Goal: Task Accomplishment & Management: Complete application form

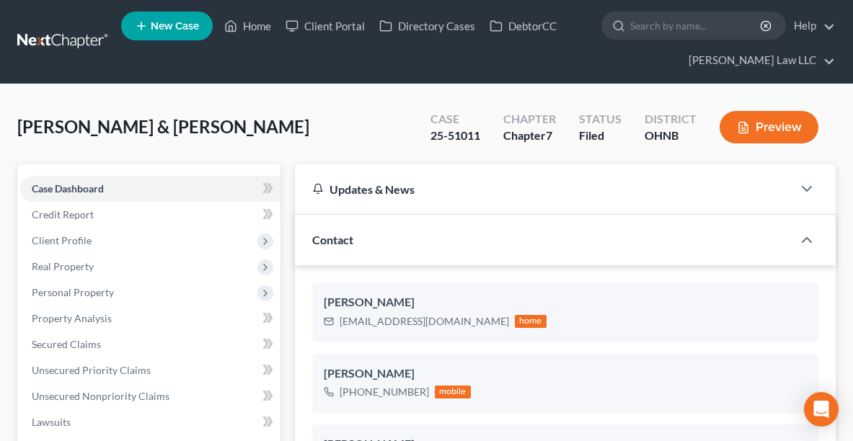
select select "6"
select select "0"
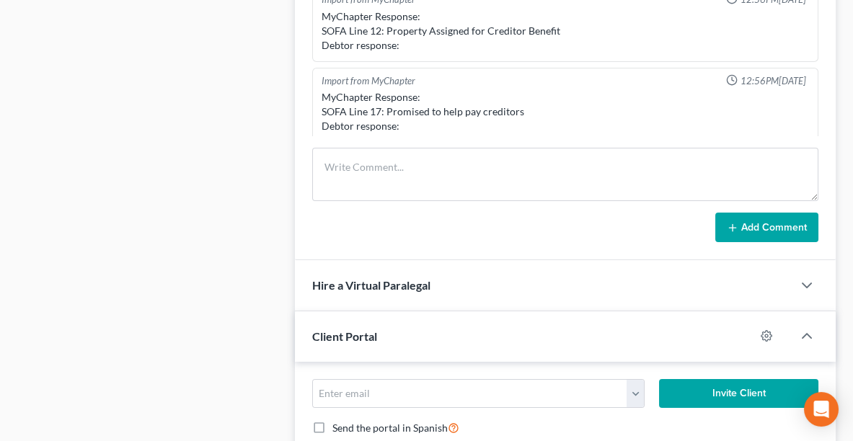
scroll to position [740, 0]
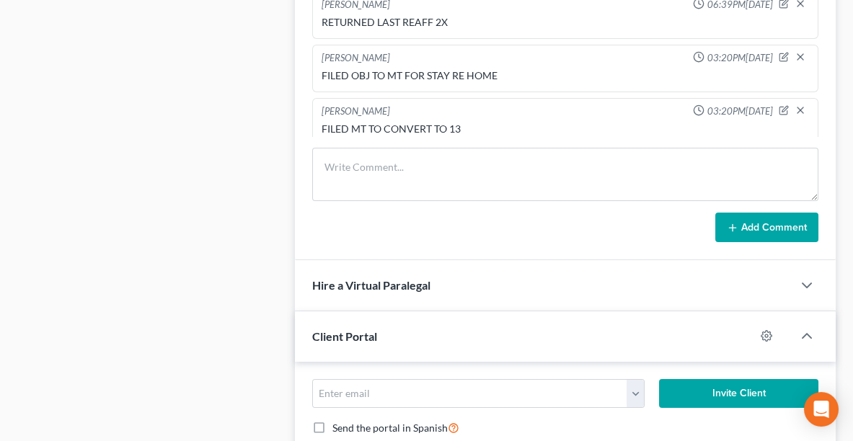
drag, startPoint x: 860, startPoint y: 22, endPoint x: 850, endPoint y: 365, distance: 342.6
click at [850, 365] on div "Gillum, Brian & Katie Upgraded Case 25-51011 Chapter Chapter 7 Status Filed Dis…" at bounding box center [426, 241] width 853 height 2390
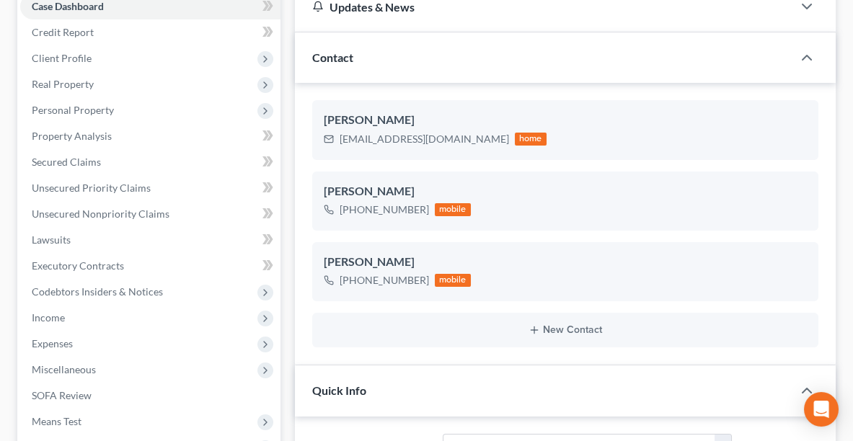
scroll to position [0, 0]
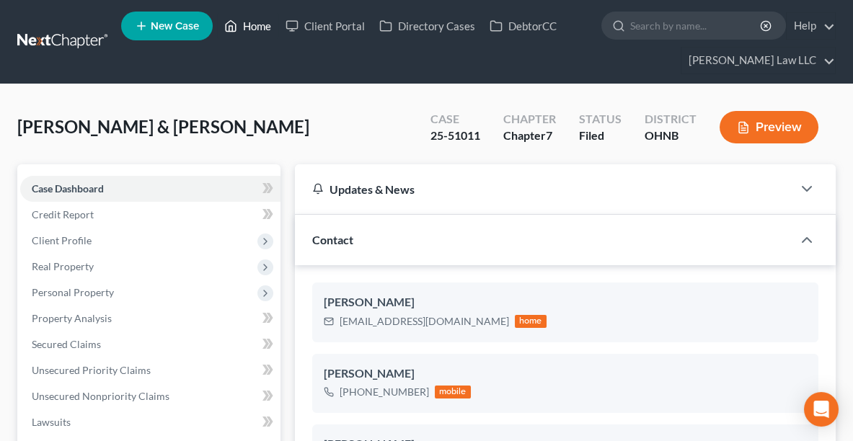
click at [267, 18] on link "Home" at bounding box center [247, 26] width 61 height 26
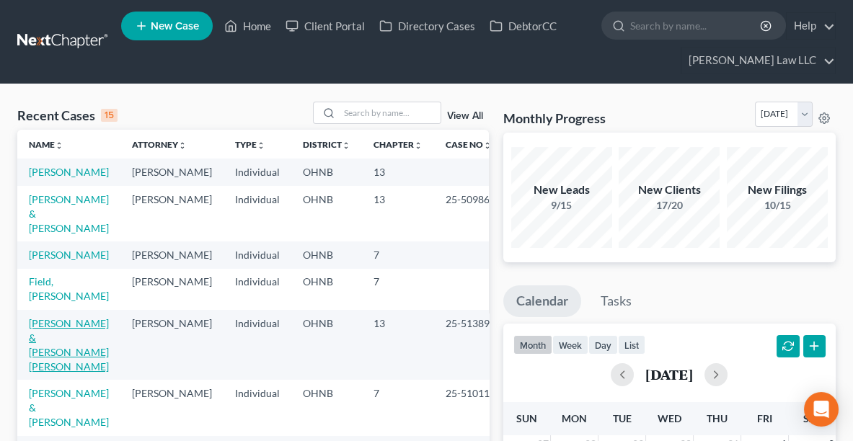
click at [77, 345] on link "[PERSON_NAME] & [PERSON_NAME] [PERSON_NAME]" at bounding box center [69, 345] width 80 height 56
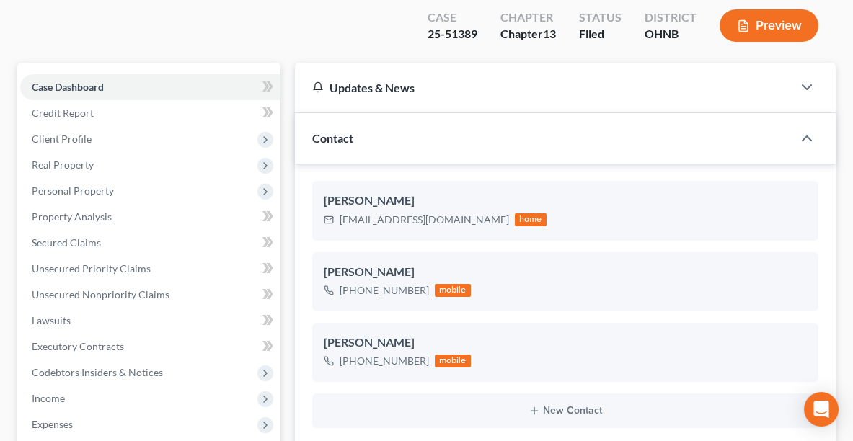
scroll to position [140, 0]
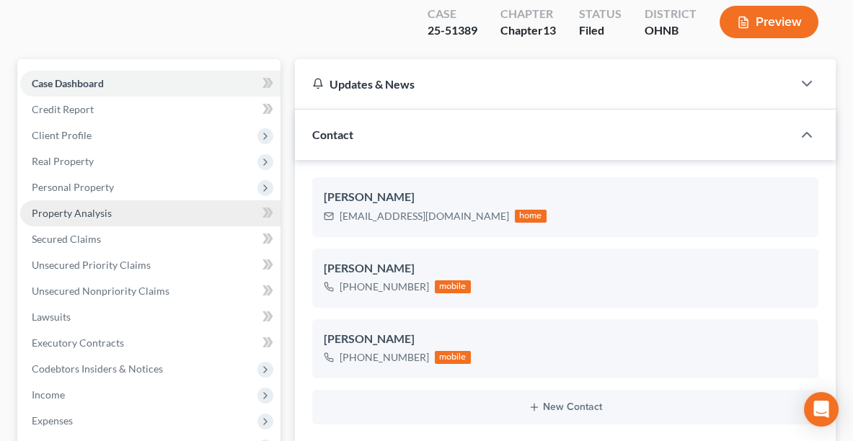
click at [95, 207] on span "Property Analysis" at bounding box center [72, 213] width 80 height 12
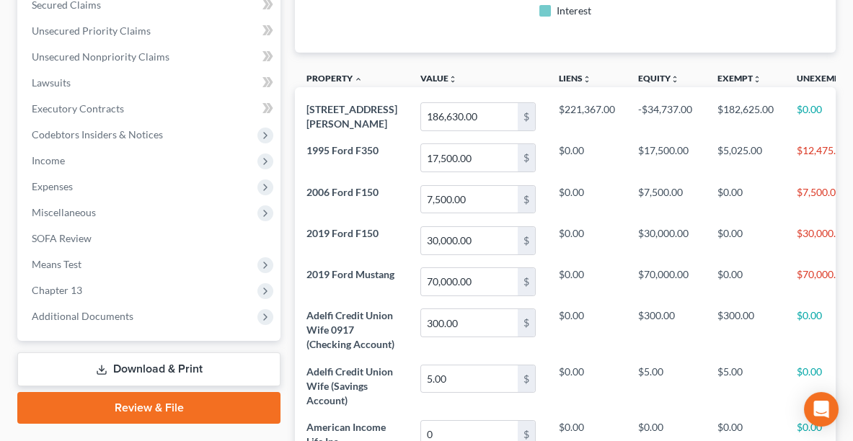
scroll to position [373, 0]
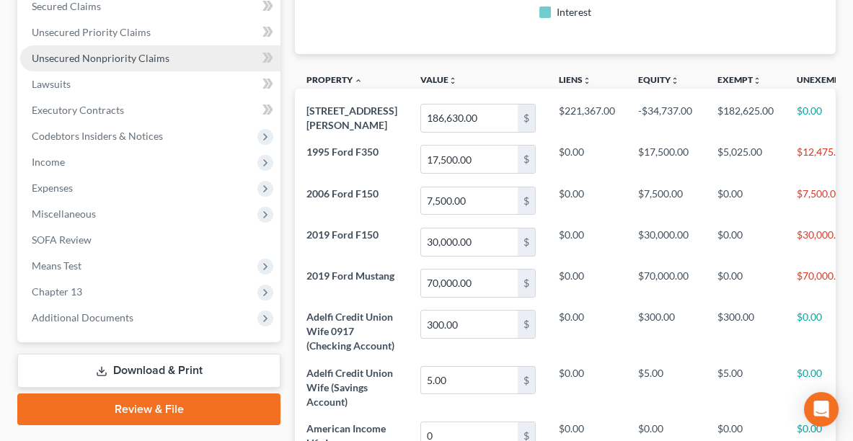
click at [111, 45] on link "Unsecured Nonpriority Claims" at bounding box center [150, 58] width 260 height 26
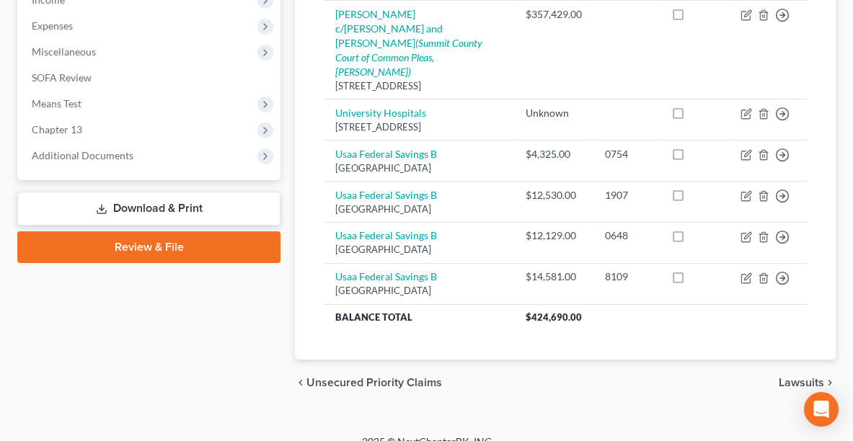
scroll to position [538, 0]
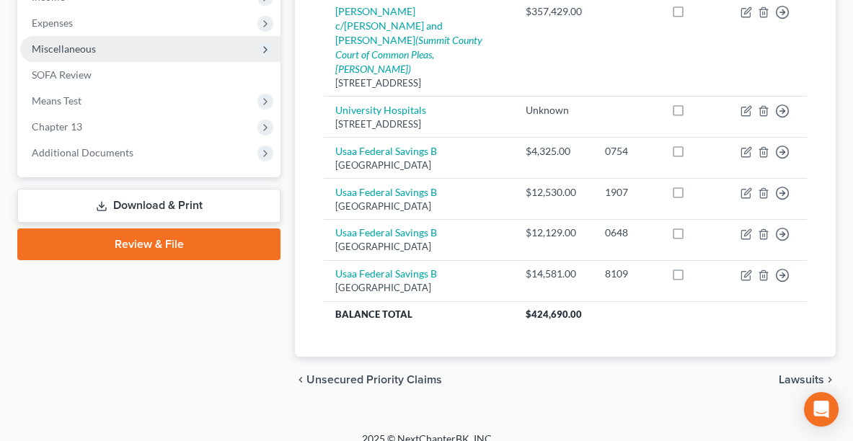
click at [92, 43] on span "Miscellaneous" at bounding box center [64, 49] width 64 height 12
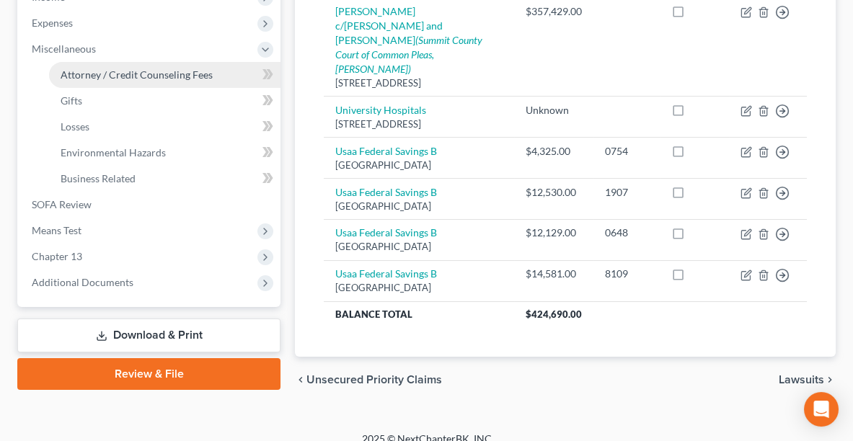
click at [76, 69] on span "Attorney / Credit Counseling Fees" at bounding box center [137, 75] width 152 height 12
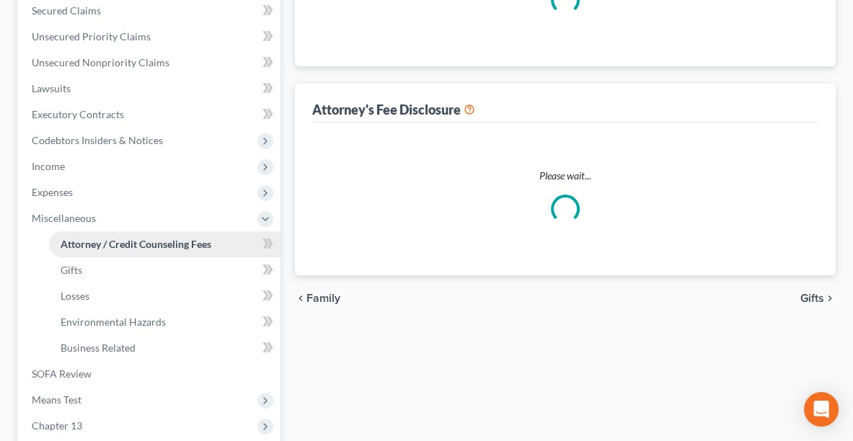
select select "0"
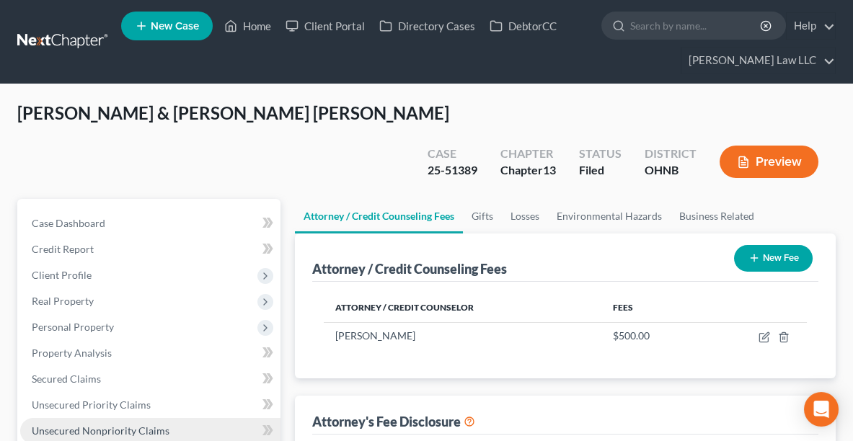
click at [104, 418] on link "Unsecured Nonpriority Claims" at bounding box center [150, 431] width 260 height 26
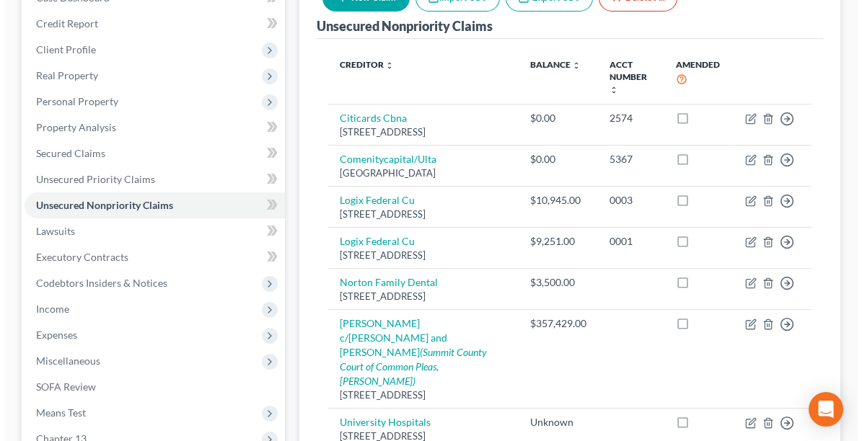
scroll to position [163, 0]
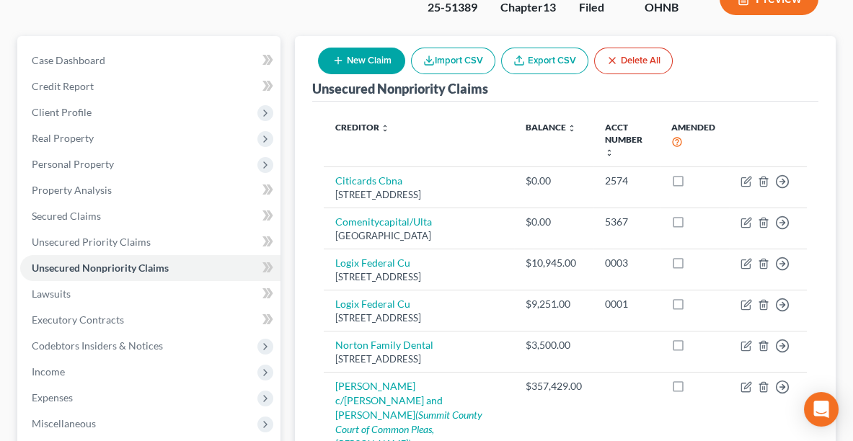
click at [372, 48] on button "New Claim" at bounding box center [361, 61] width 87 height 27
select select "2"
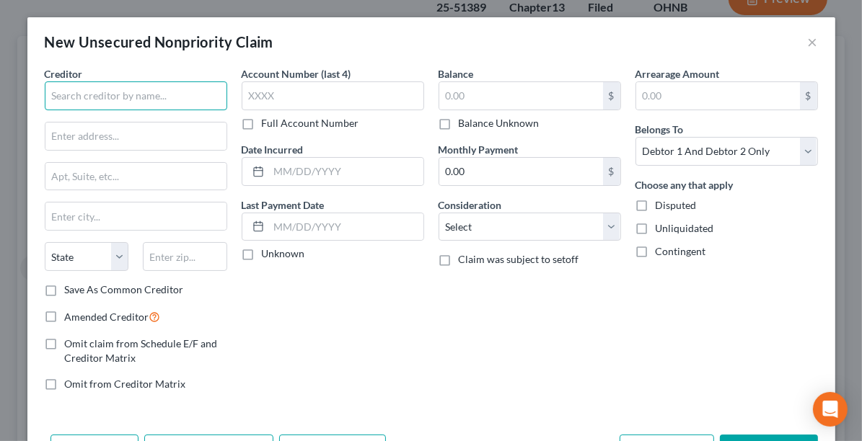
click at [136, 105] on input "text" at bounding box center [136, 95] width 182 height 29
type input "c"
click at [66, 96] on input "Captial One" at bounding box center [136, 95] width 182 height 29
click at [61, 93] on input "Captial One" at bounding box center [136, 95] width 182 height 29
click at [68, 96] on input "Capitial One" at bounding box center [136, 95] width 182 height 29
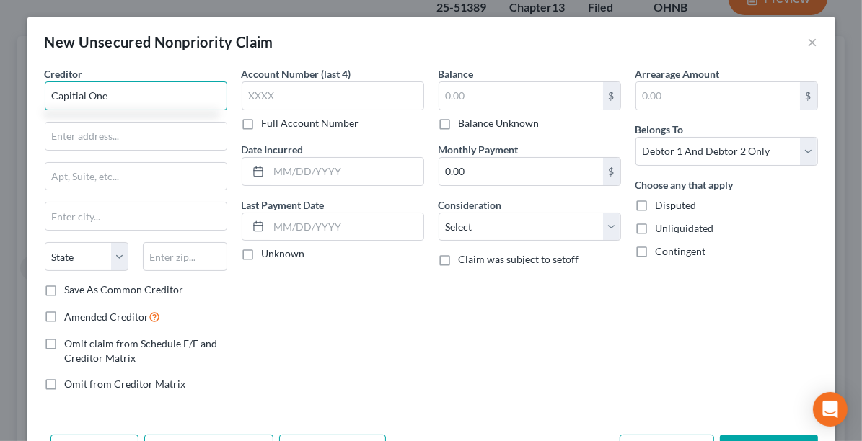
click at [74, 97] on input "Capitial One" at bounding box center [136, 95] width 182 height 29
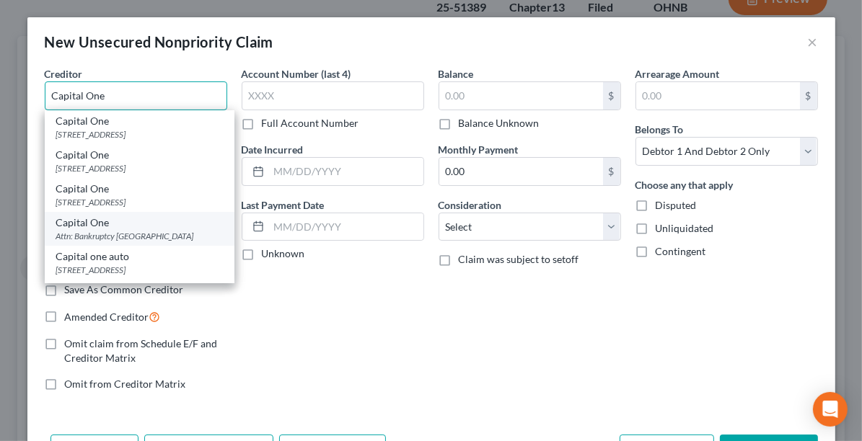
type input "Capital One"
click at [135, 226] on div "Capital One" at bounding box center [139, 223] width 167 height 14
type input "Attn: Bankruptcy Po Box 30285"
type input "Salt Lake City"
select select "46"
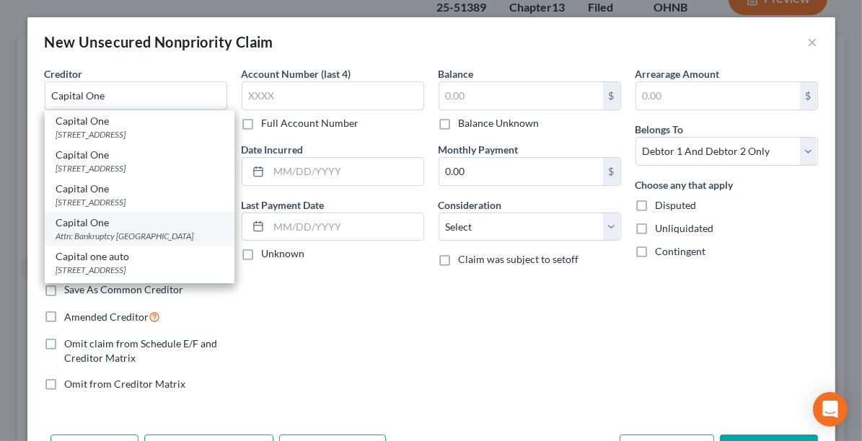
type input "84130"
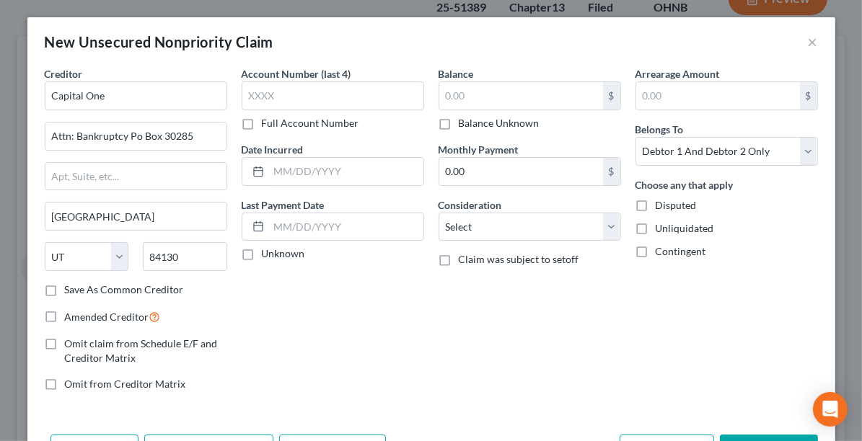
click at [492, 125] on label "Balance Unknown" at bounding box center [499, 123] width 81 height 14
click at [474, 125] on input "Balance Unknown" at bounding box center [468, 120] width 9 height 9
checkbox input "true"
type input "0.00"
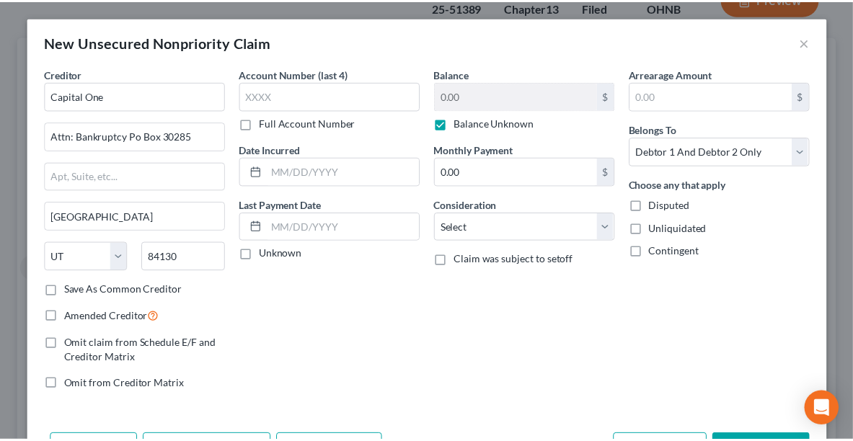
scroll to position [48, 0]
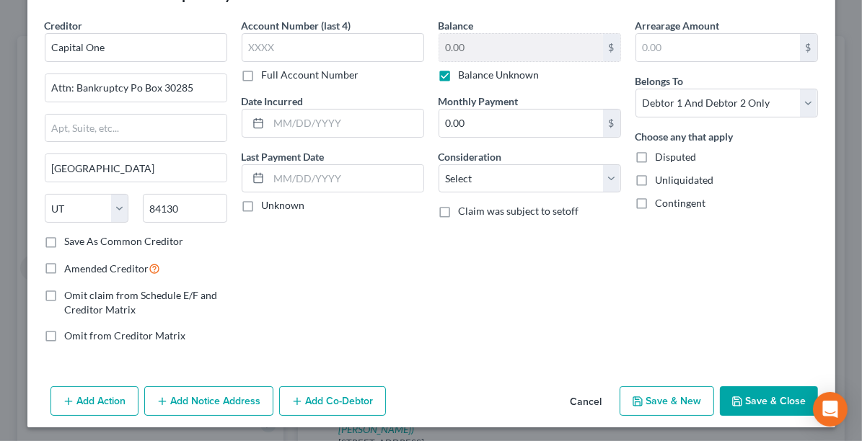
click at [774, 399] on button "Save & Close" at bounding box center [769, 402] width 98 height 30
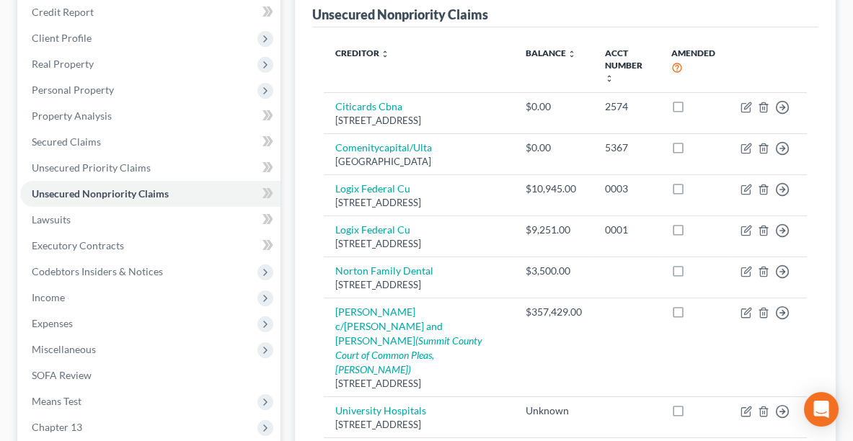
scroll to position [256, 0]
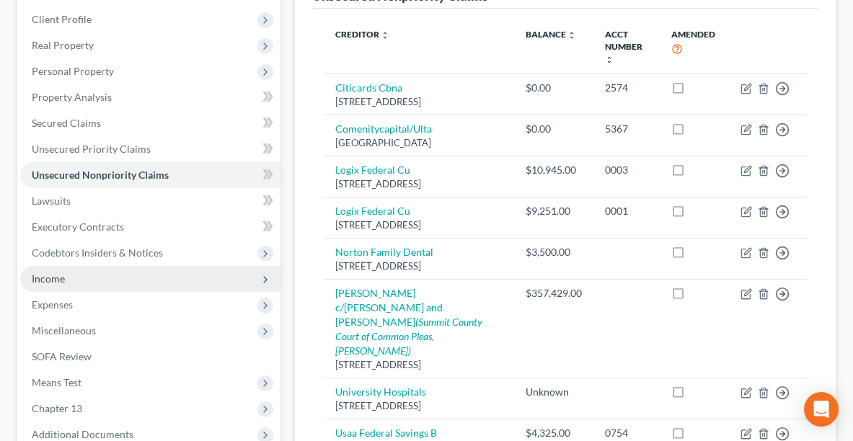
click at [87, 266] on span "Income" at bounding box center [150, 279] width 260 height 26
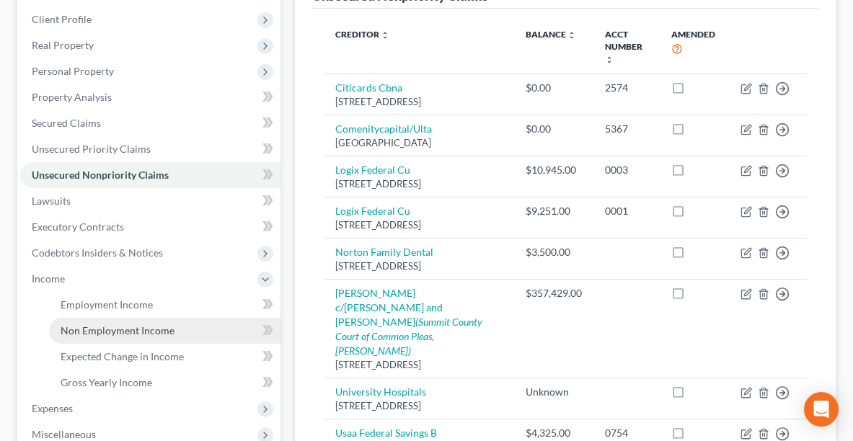
click at [108, 324] on span "Non Employment Income" at bounding box center [118, 330] width 114 height 12
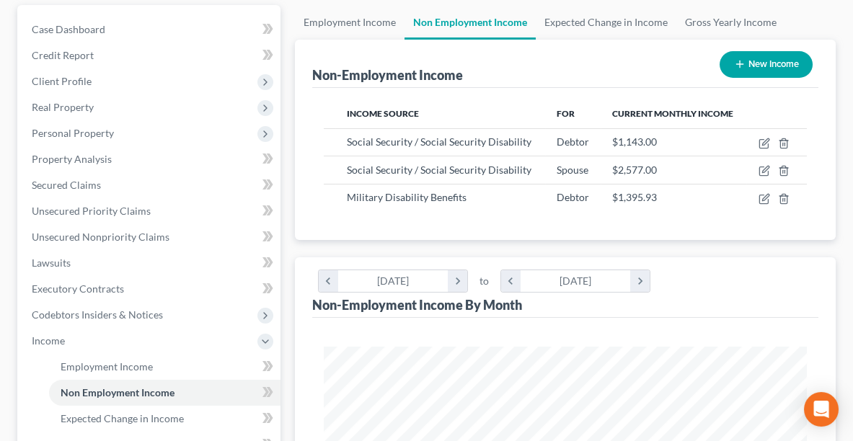
scroll to position [237, 0]
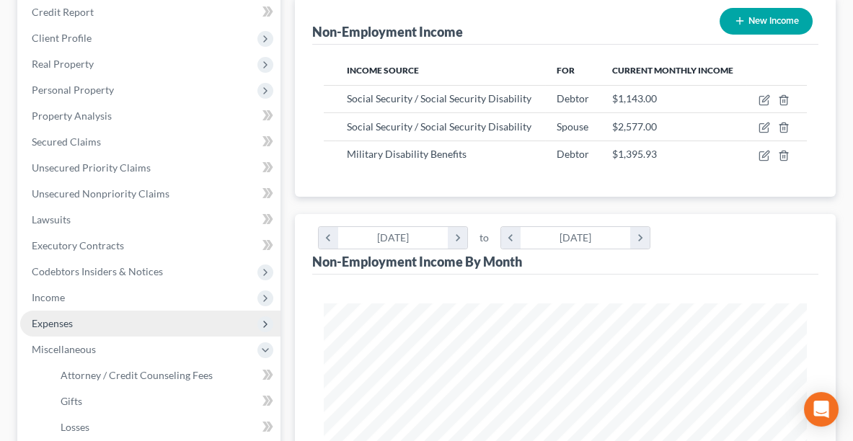
click at [45, 317] on span "Expenses" at bounding box center [52, 323] width 41 height 12
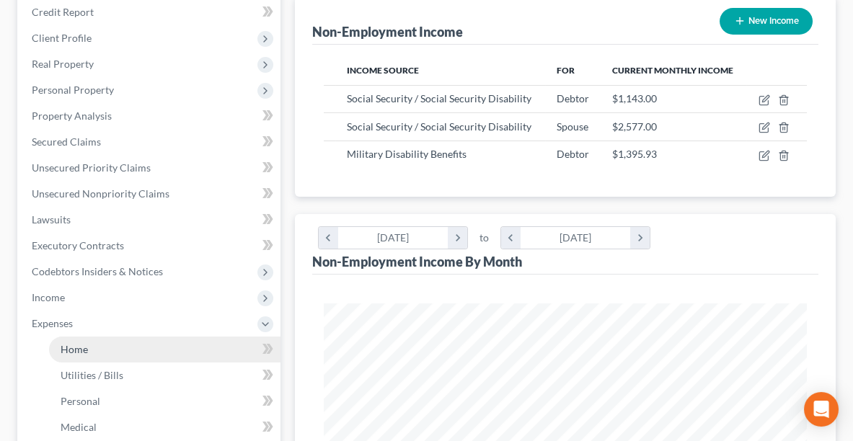
click at [71, 343] on span "Home" at bounding box center [74, 349] width 27 height 12
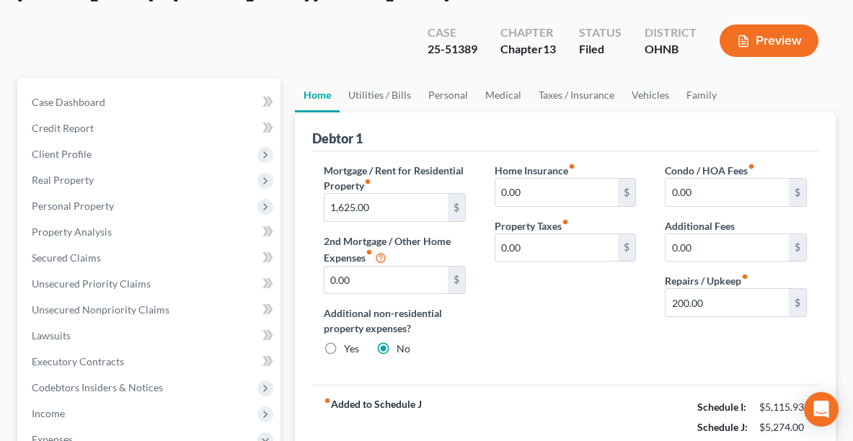
scroll to position [120, 0]
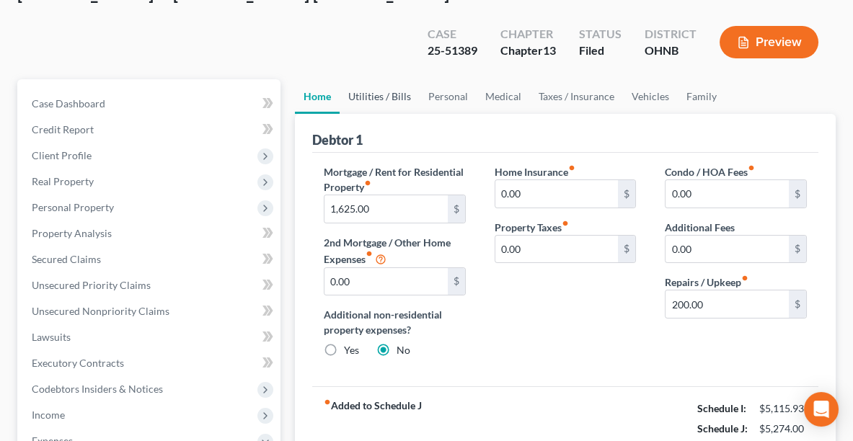
click at [374, 79] on link "Utilities / Bills" at bounding box center [380, 96] width 80 height 35
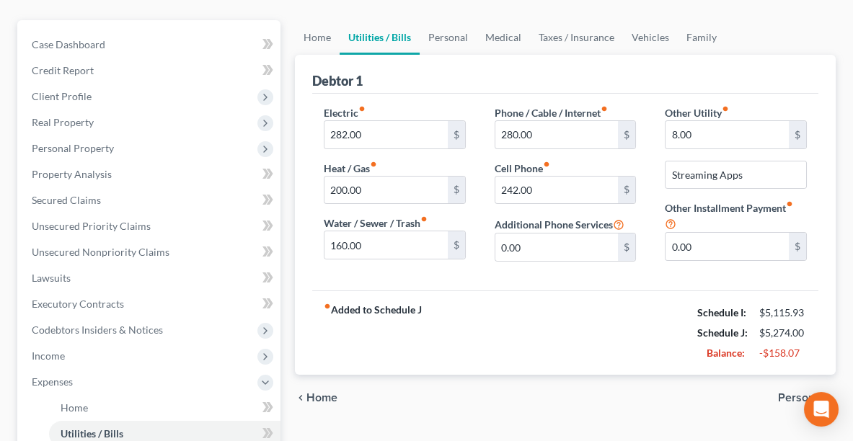
scroll to position [130, 0]
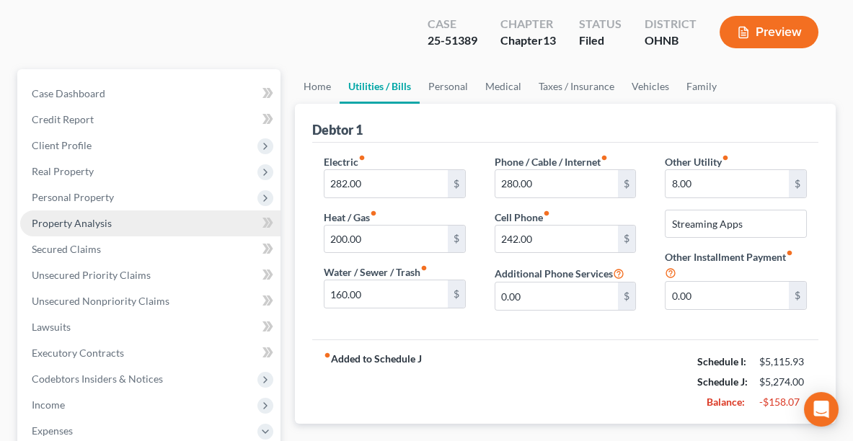
click at [81, 217] on span "Property Analysis" at bounding box center [72, 223] width 80 height 12
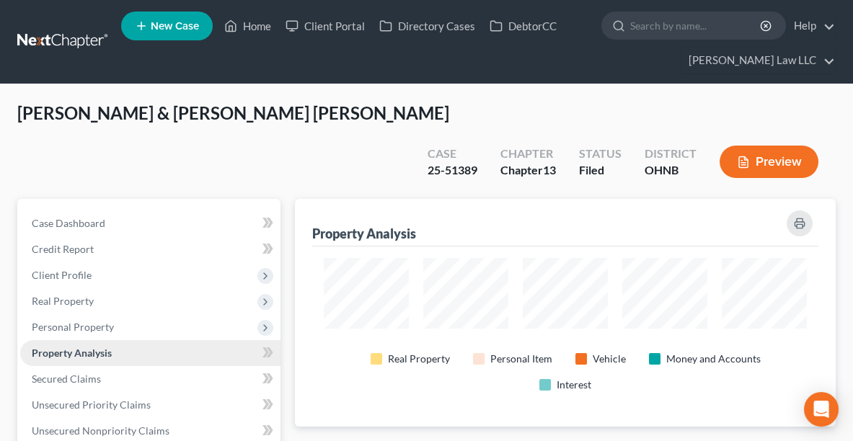
scroll to position [227, 540]
click at [373, 144] on div "Alvarez, Jimmie & Steele Alvarez, Nell Upgraded Case 25-51389 Chapter Chapter 1…" at bounding box center [426, 150] width 818 height 97
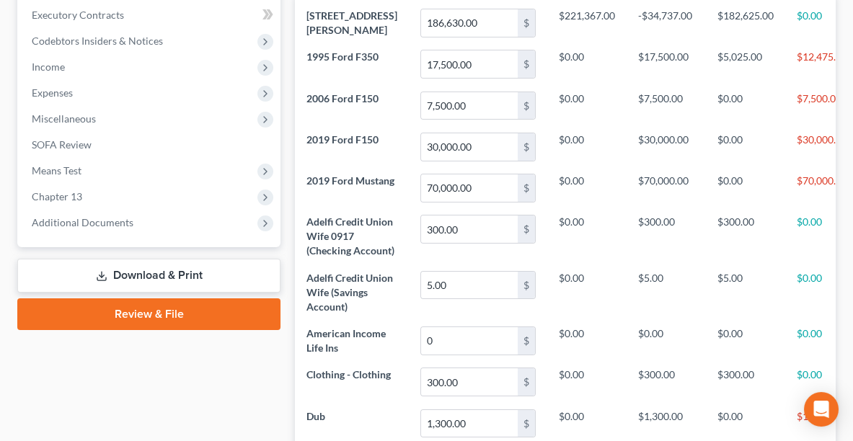
scroll to position [467, 0]
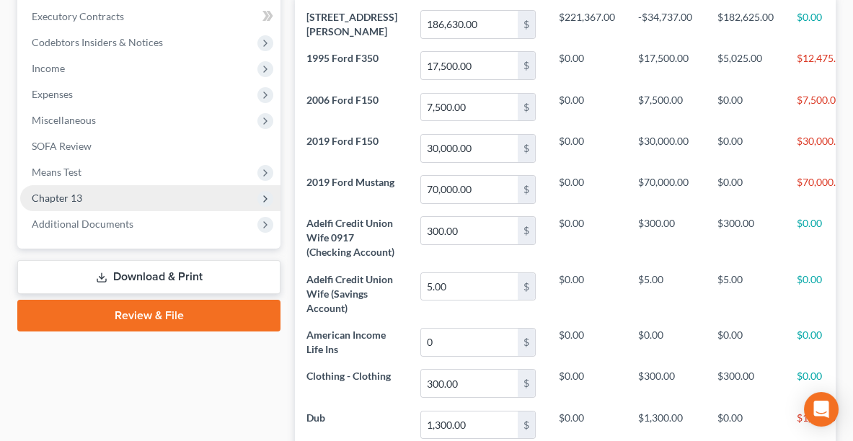
click at [110, 185] on span "Chapter 13" at bounding box center [150, 198] width 260 height 26
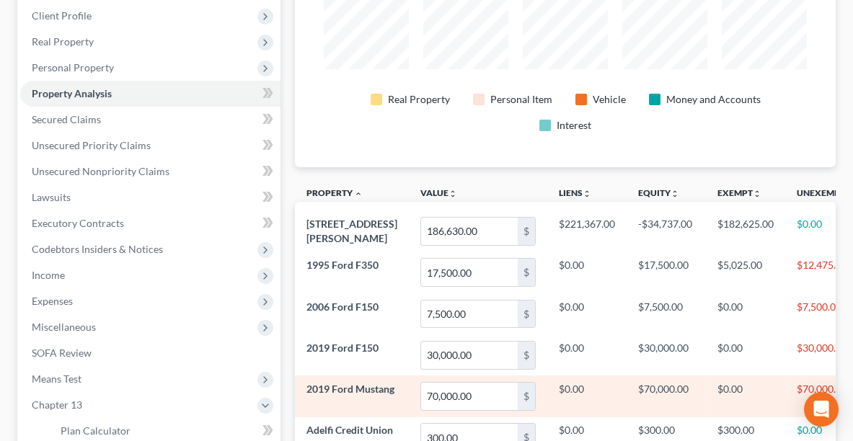
scroll to position [259, 0]
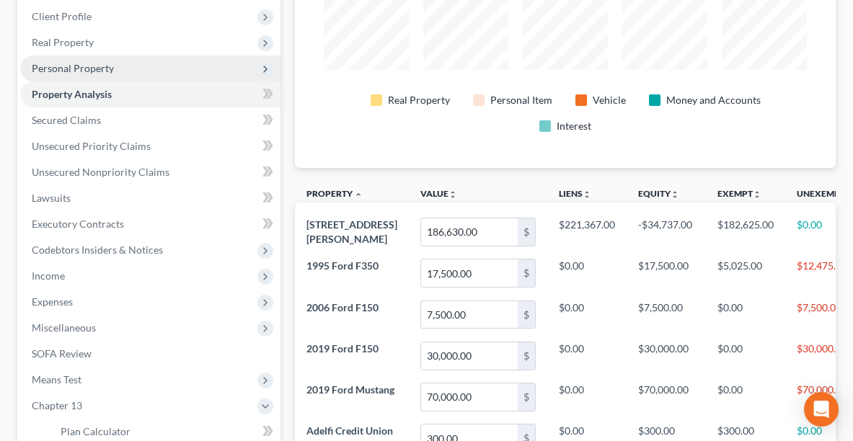
click at [89, 62] on span "Personal Property" at bounding box center [73, 68] width 82 height 12
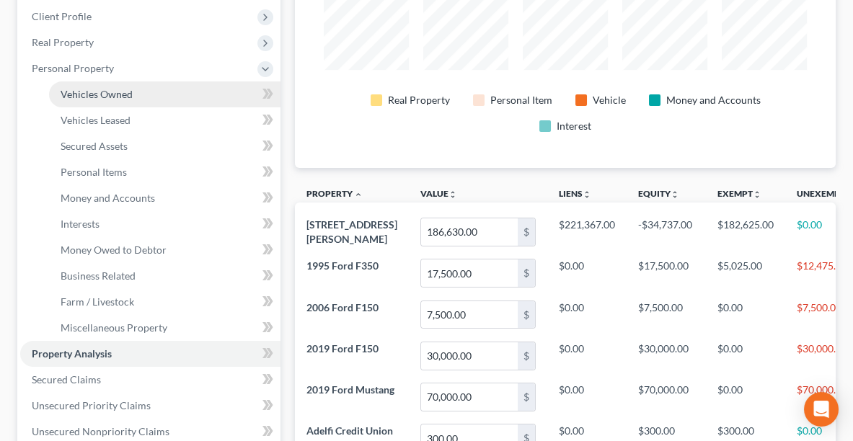
click at [93, 88] on span "Vehicles Owned" at bounding box center [97, 94] width 72 height 12
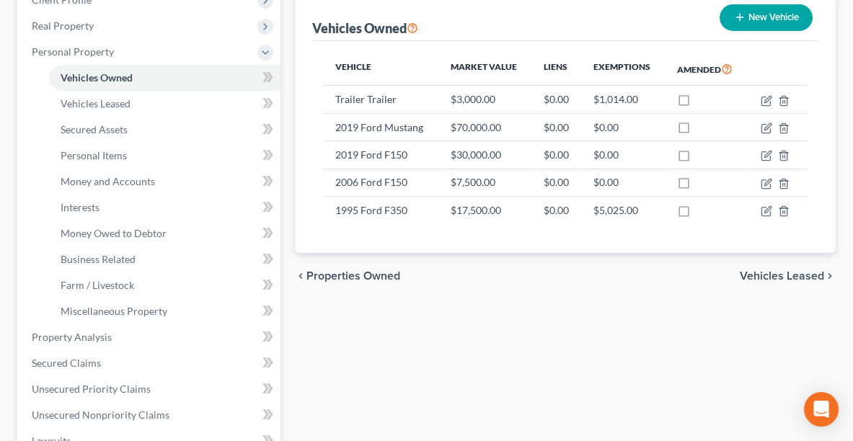
scroll to position [280, 0]
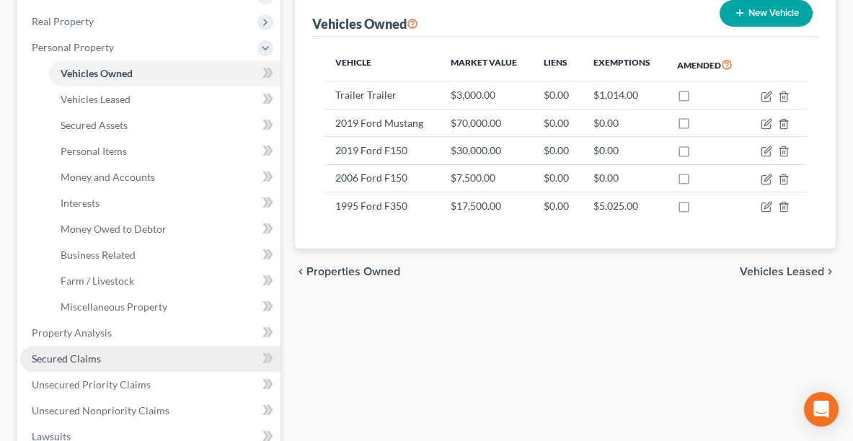
click at [113, 346] on link "Secured Claims" at bounding box center [150, 359] width 260 height 26
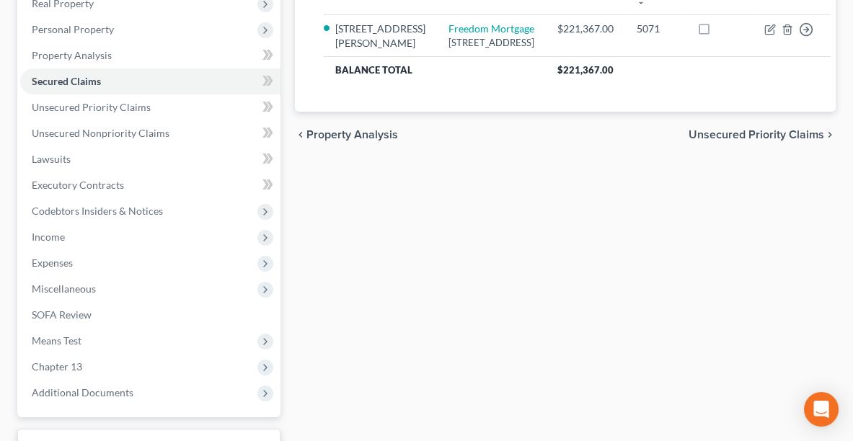
scroll to position [299, 0]
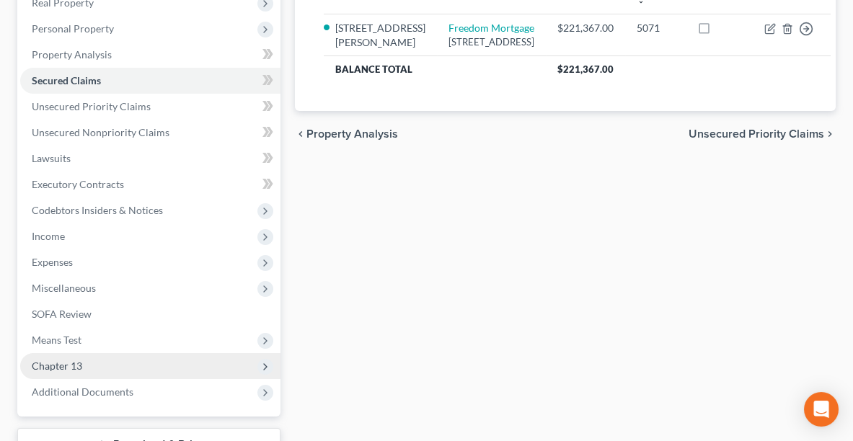
click at [179, 353] on span "Chapter 13" at bounding box center [150, 366] width 260 height 26
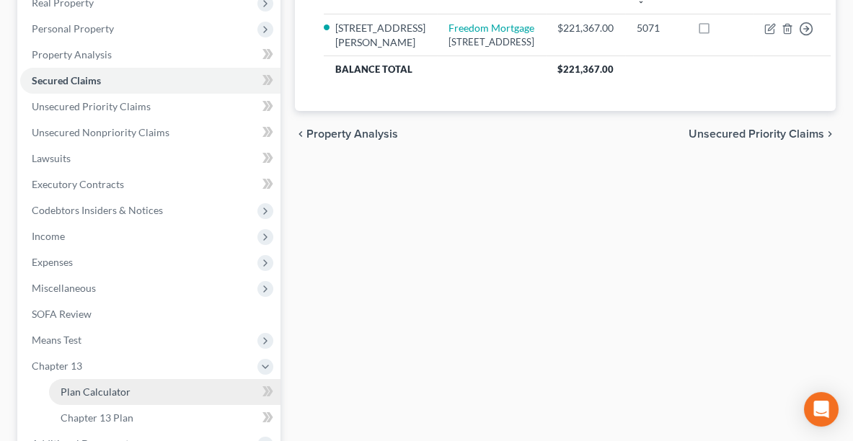
click at [153, 379] on link "Plan Calculator" at bounding box center [164, 392] width 231 height 26
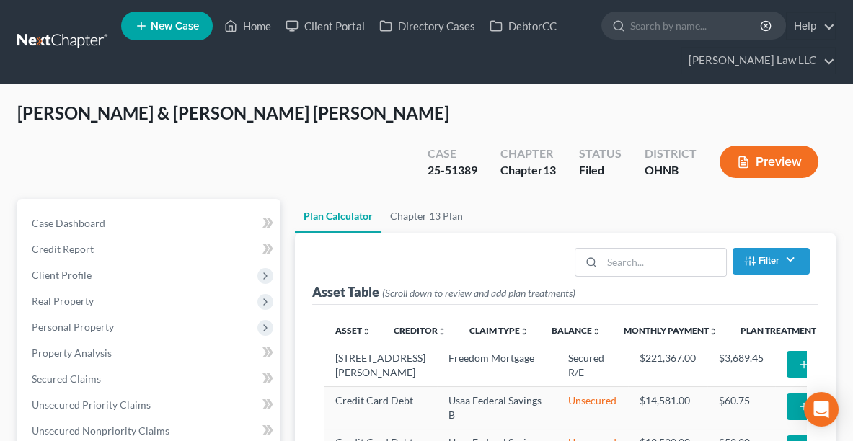
select select "59"
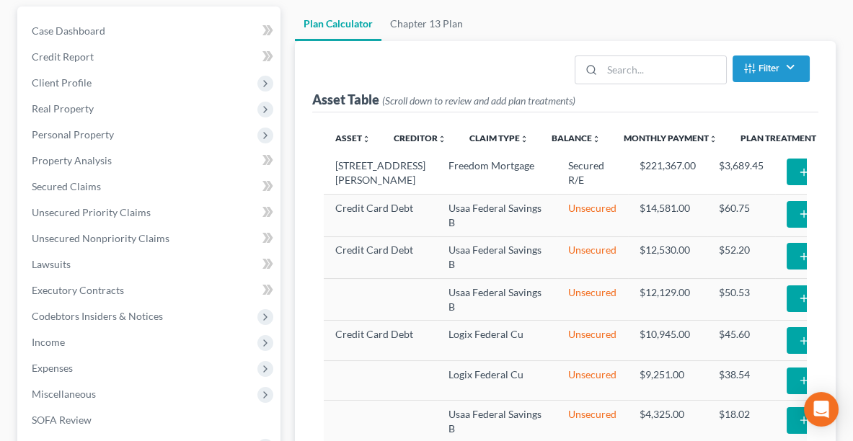
scroll to position [187, 0]
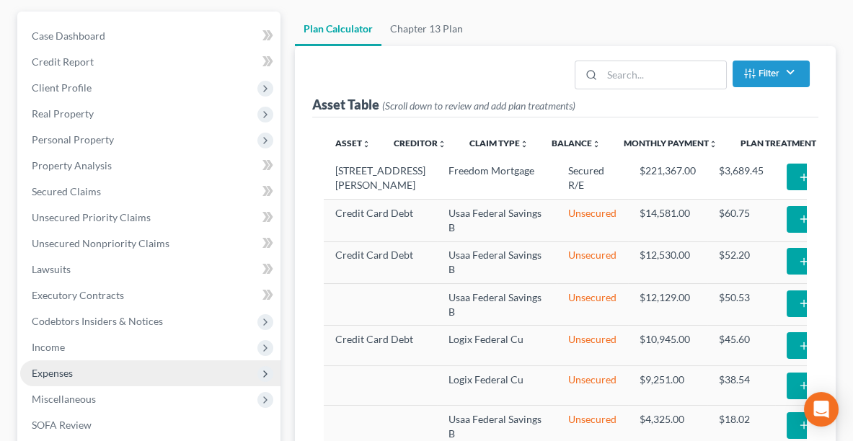
click at [52, 367] on span "Expenses" at bounding box center [52, 373] width 41 height 12
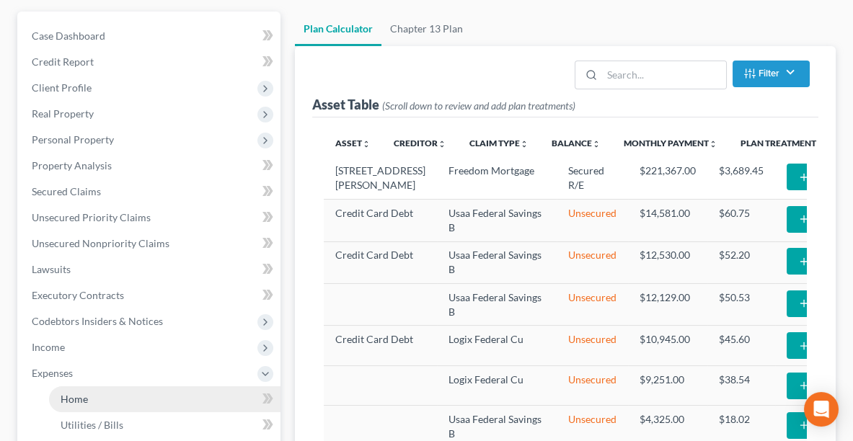
click at [59, 387] on link "Home" at bounding box center [164, 400] width 231 height 26
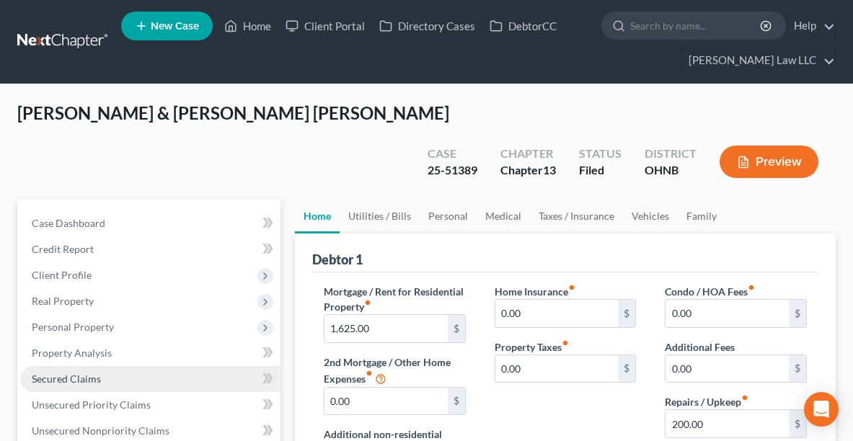
click at [54, 373] on span "Secured Claims" at bounding box center [66, 379] width 69 height 12
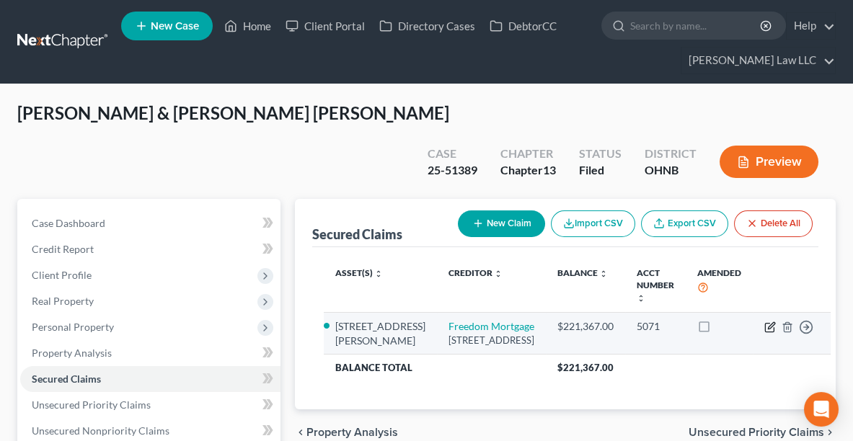
click at [764, 322] on icon "button" at bounding box center [770, 328] width 12 height 12
select select "15"
select select "2"
select select "0"
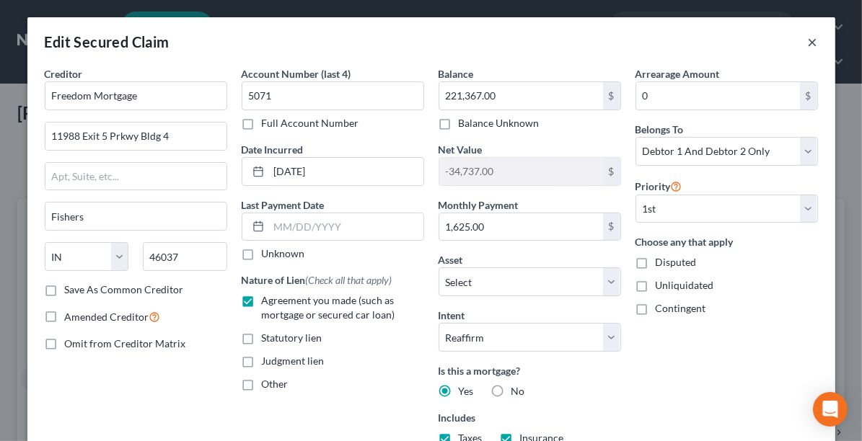
click at [808, 40] on button "×" at bounding box center [813, 41] width 10 height 17
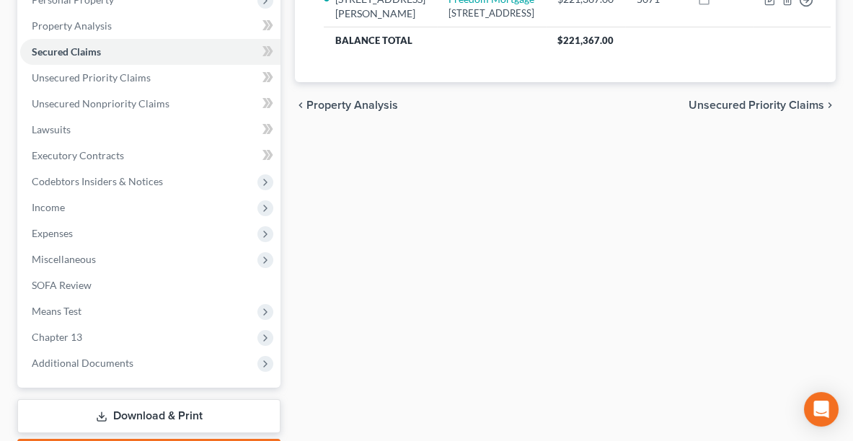
scroll to position [334, 0]
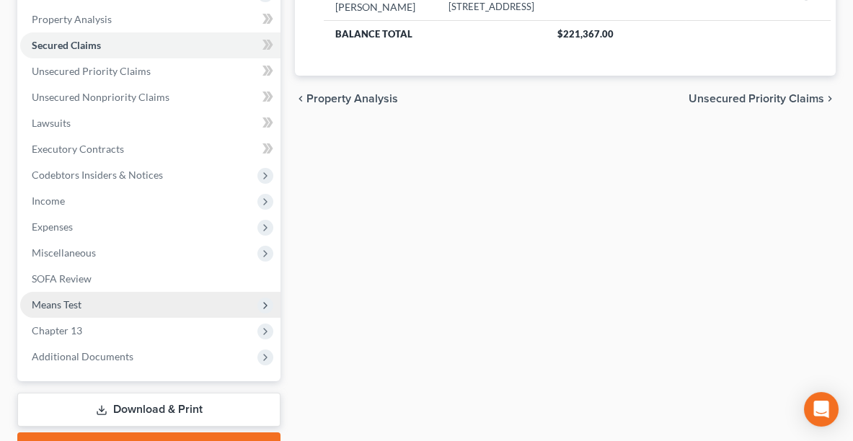
click at [99, 292] on span "Means Test" at bounding box center [150, 305] width 260 height 26
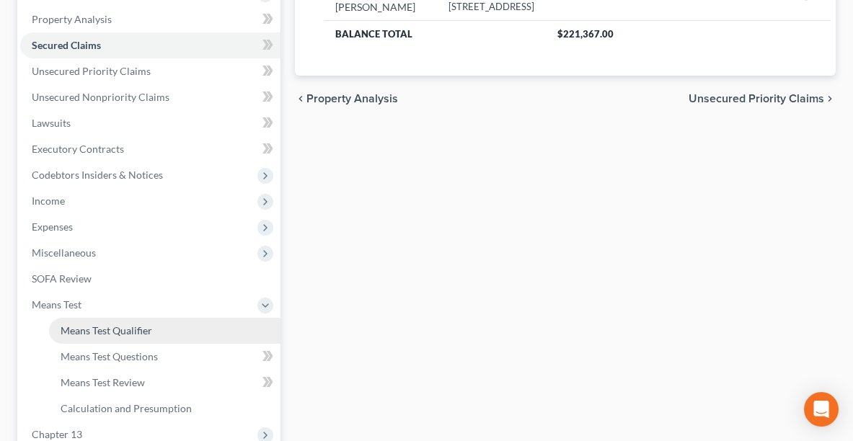
click at [106, 318] on link "Means Test Qualifier" at bounding box center [164, 331] width 231 height 26
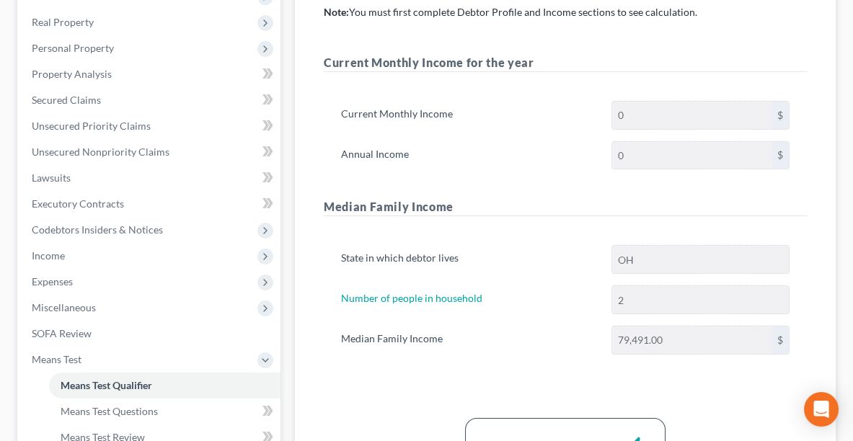
scroll to position [454, 0]
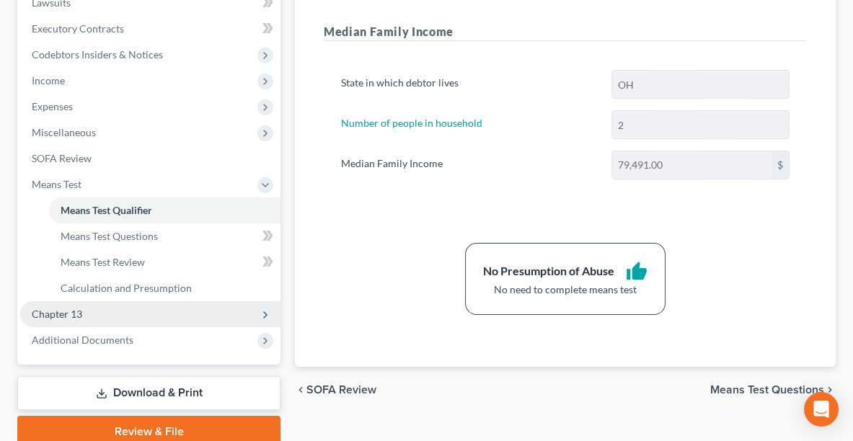
click at [154, 301] on span "Chapter 13" at bounding box center [150, 314] width 260 height 26
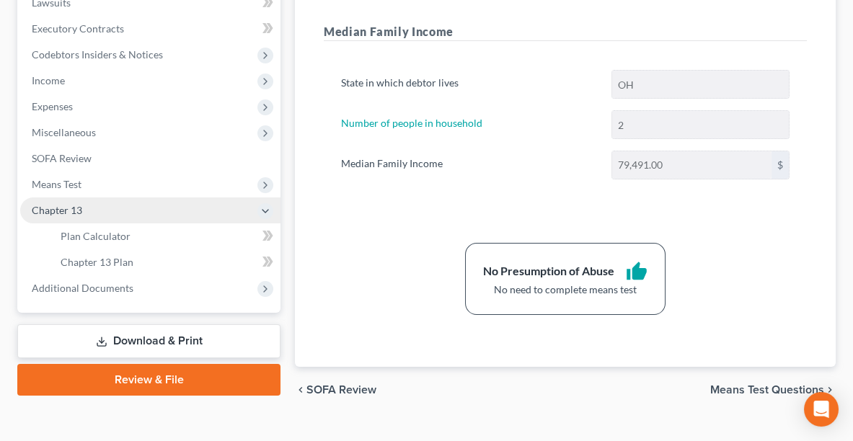
scroll to position [439, 0]
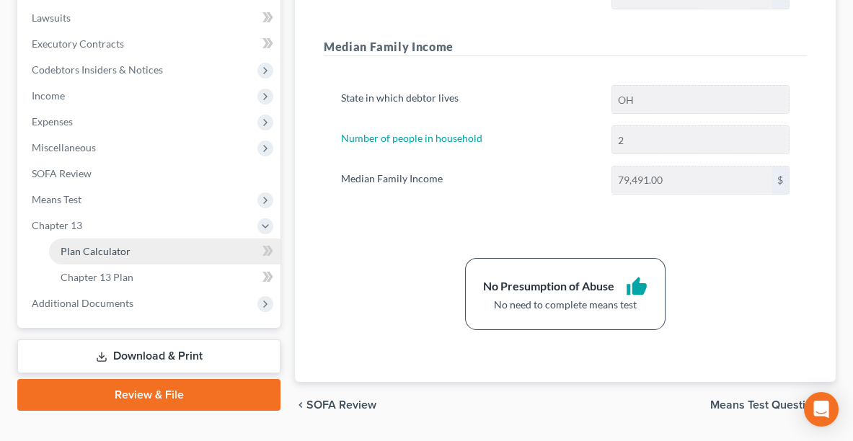
click at [97, 245] on span "Plan Calculator" at bounding box center [96, 251] width 70 height 12
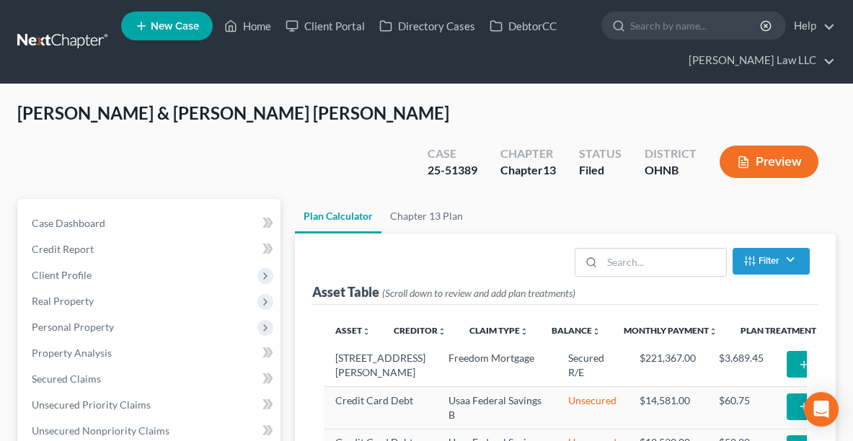
select select "59"
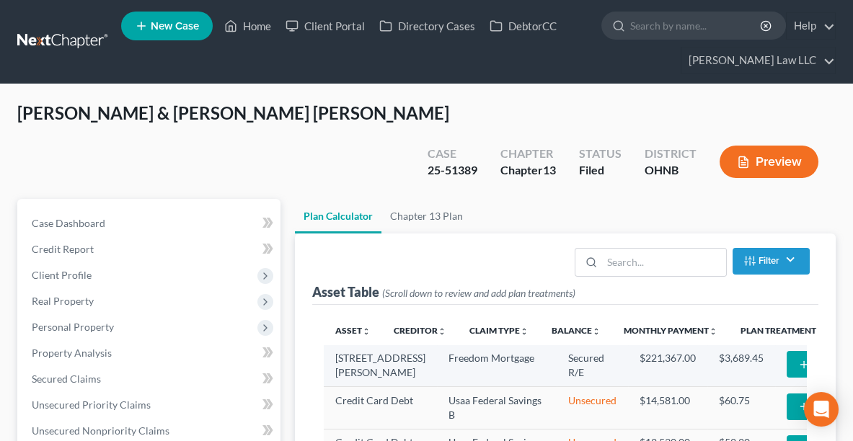
click at [798, 359] on icon "button" at bounding box center [804, 365] width 12 height 12
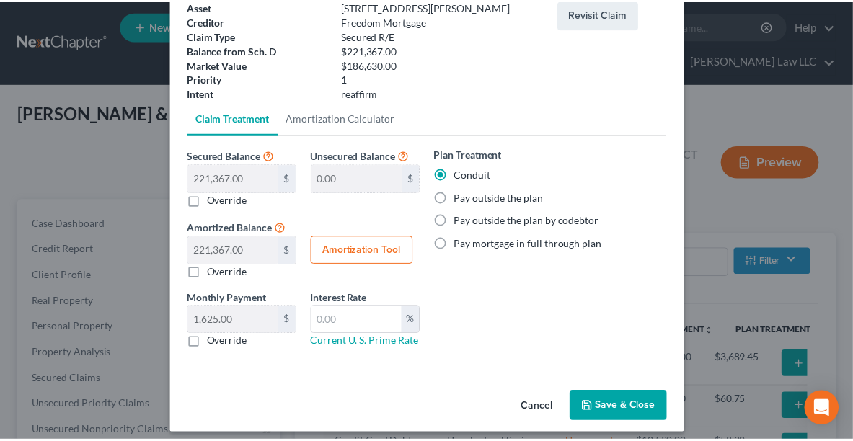
scroll to position [95, 0]
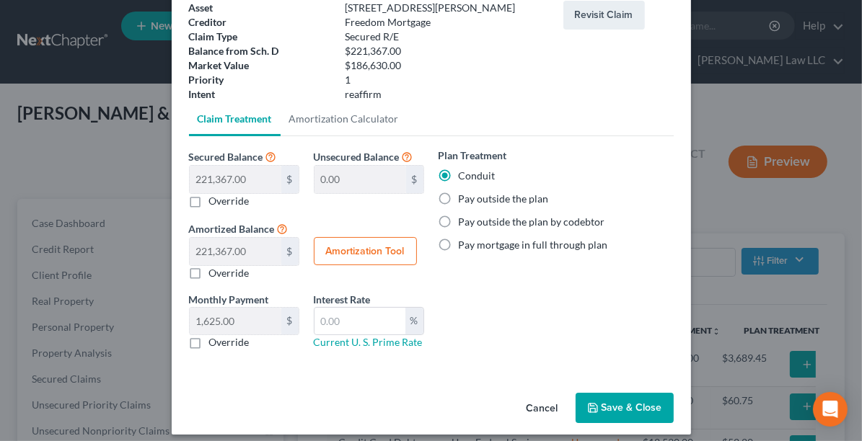
click at [468, 197] on label "Pay outside the plan" at bounding box center [504, 199] width 90 height 14
click at [468, 197] on input "Pay outside the plan" at bounding box center [468, 196] width 9 height 9
radio input "true"
click at [611, 396] on button "Save & Close" at bounding box center [624, 408] width 98 height 30
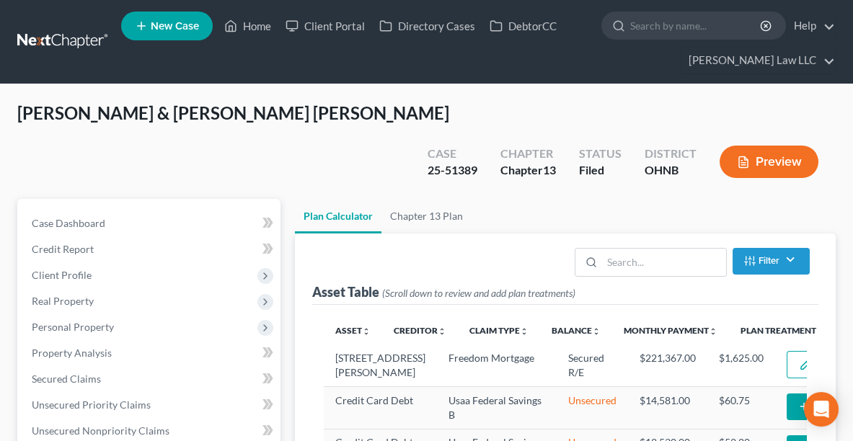
select select "59"
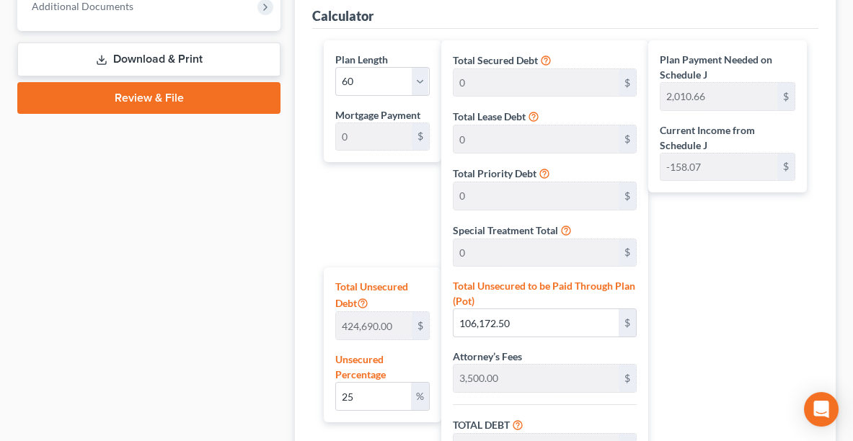
scroll to position [753, 0]
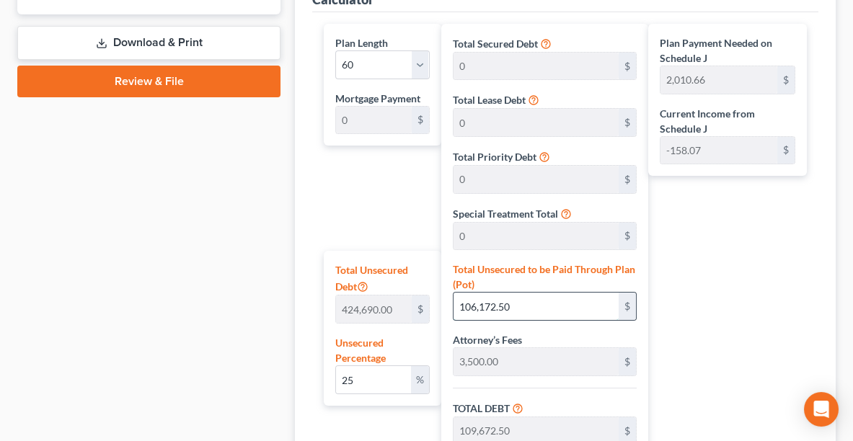
click at [516, 293] on input "106,172.50" at bounding box center [537, 306] width 166 height 27
type input "0.00023546586922225623"
type input "1"
type input "3,501.00"
type input "350.10"
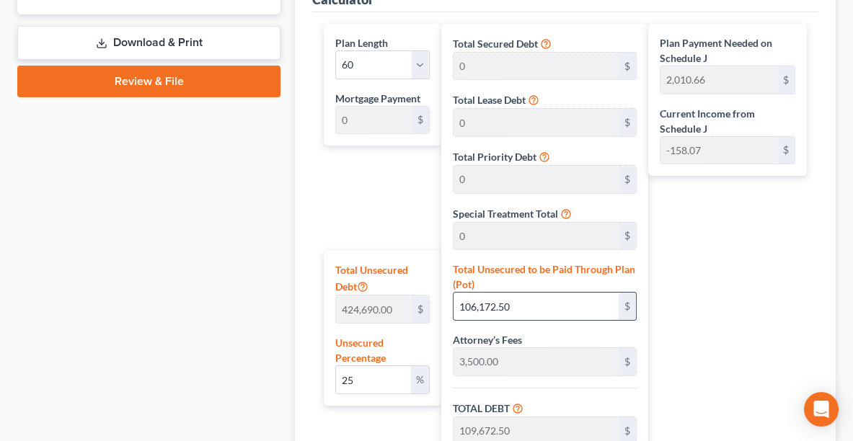
type input "3,851.10"
type input "64.18"
type input "0.0032965221691115872"
type input "14"
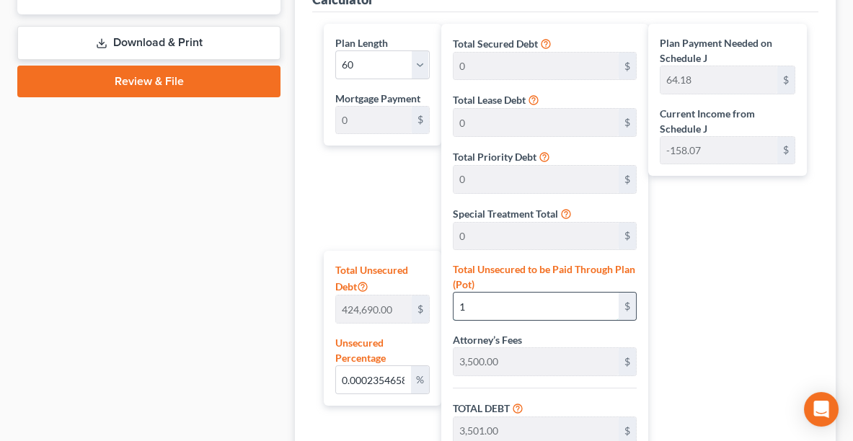
type input "3,514.00"
type input "351.40"
type input "3,865.40"
type input "64.42"
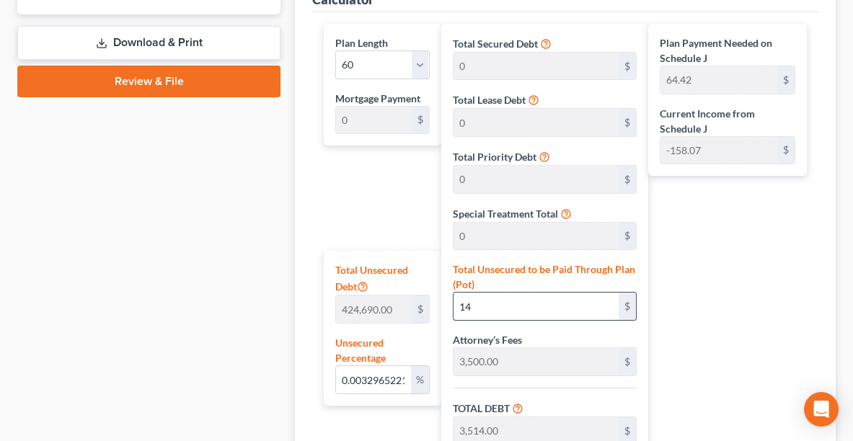
type input "0.03320068756033813"
type input "141"
type input "3,641.00"
type input "364.10"
type input "4,005.10"
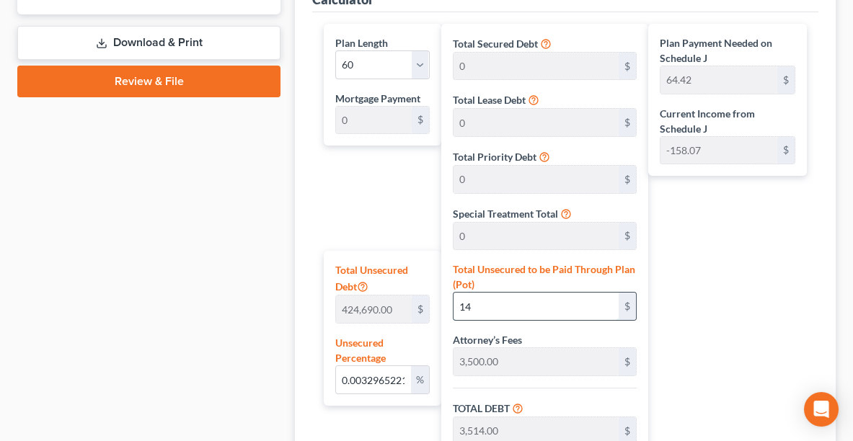
type input "66.75"
type input "0.33389060255715935"
type input "1418"
type input "4,918.00"
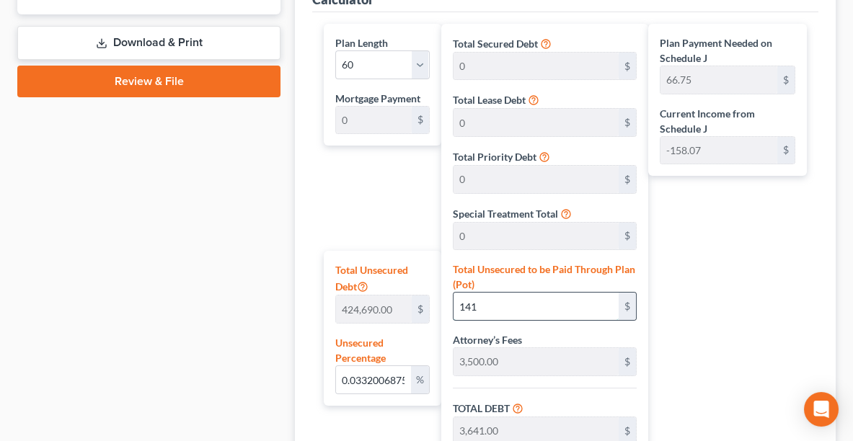
type input "491.80"
type input "5,409.80"
type input "90.16"
type input "1,418"
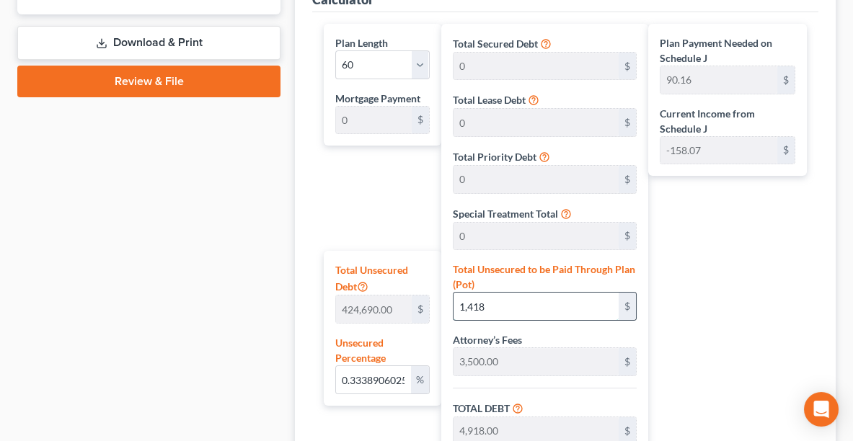
type input "3.3389060255715934"
type input "1,4180"
type input "17,680.00"
type input "1,768.00"
type input "19,448.00"
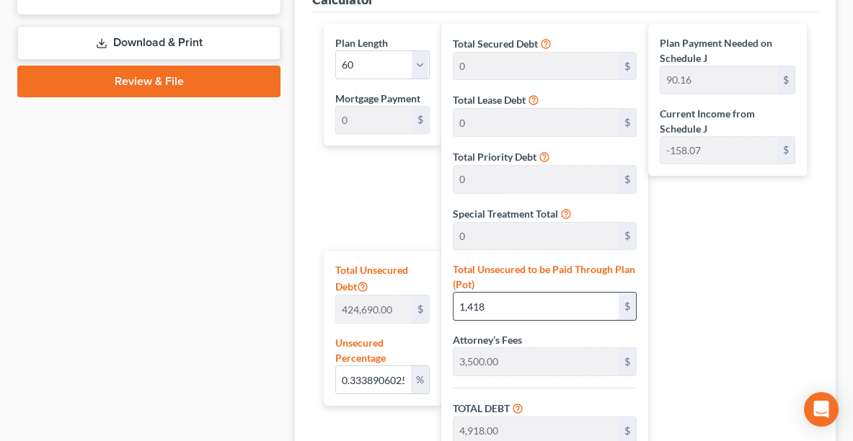
type input "324.13"
type input "14,180"
type input "33.38929572158516"
type input "14,1801"
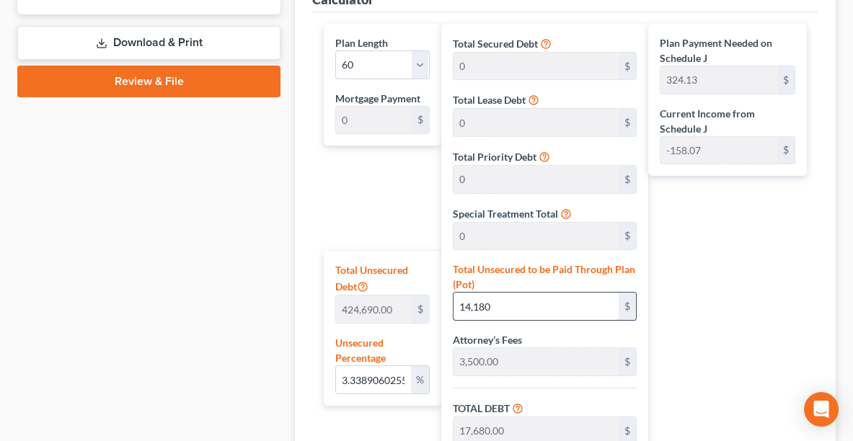
type input "145,301.00"
type input "14,530.10"
type input "159,831.10"
type input "2,663.85"
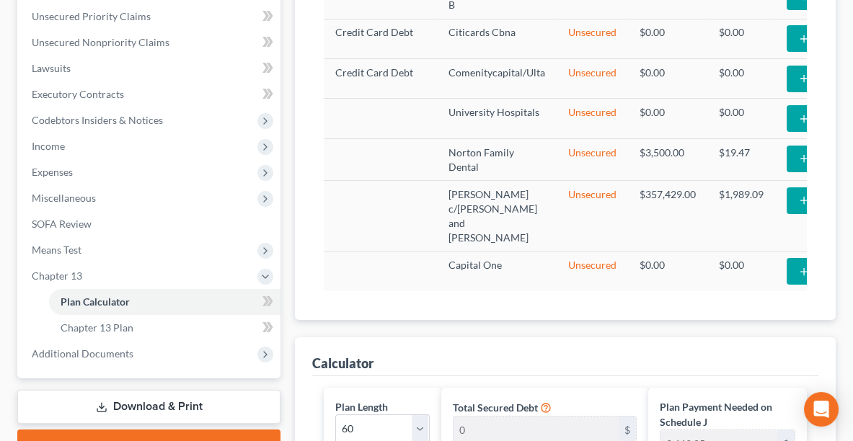
scroll to position [378, 0]
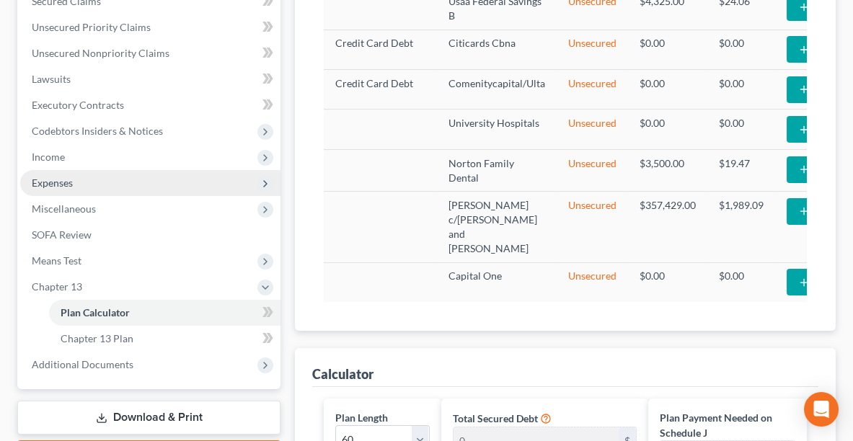
type input "141,801.00"
click at [103, 170] on span "Expenses" at bounding box center [150, 183] width 260 height 26
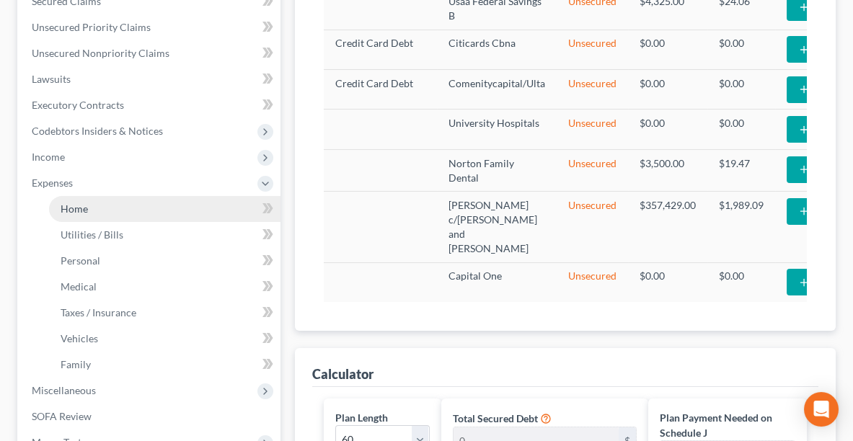
click at [107, 196] on link "Home" at bounding box center [164, 209] width 231 height 26
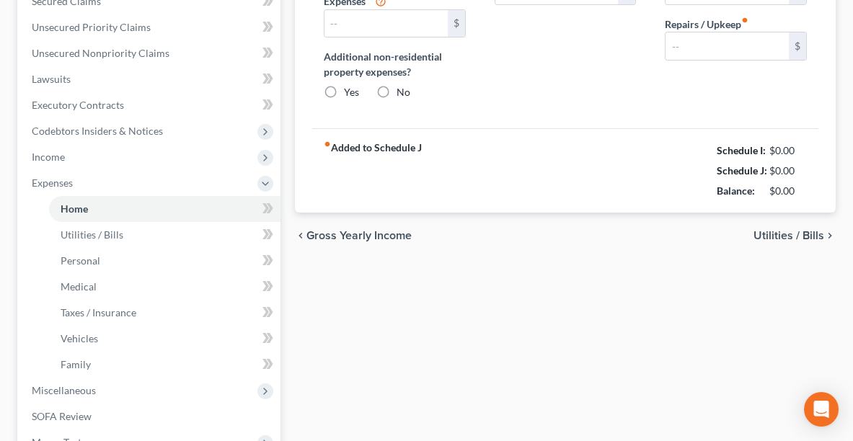
type input "1,625.00"
type input "0.00"
radio input "true"
type input "0.00"
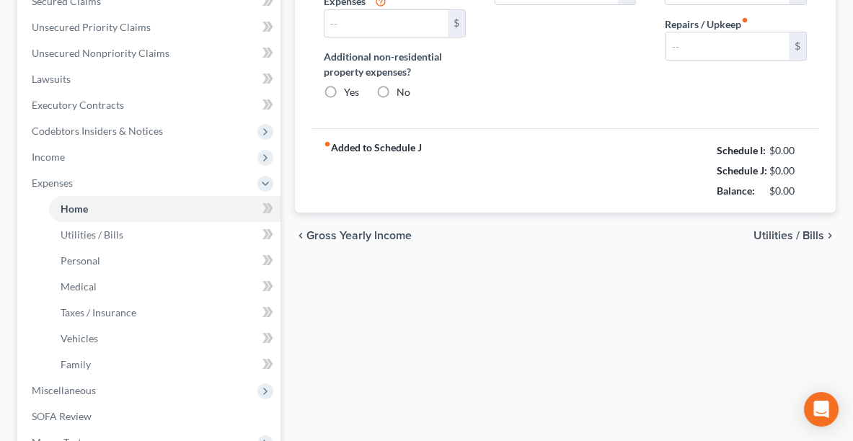
type input "0.00"
type input "200.00"
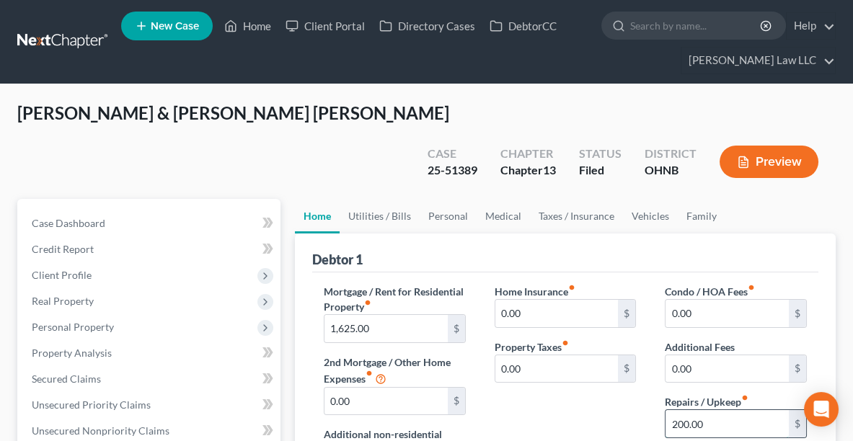
click at [721, 410] on input "200.00" at bounding box center [727, 423] width 123 height 27
click at [383, 199] on link "Utilities / Bills" at bounding box center [380, 216] width 80 height 35
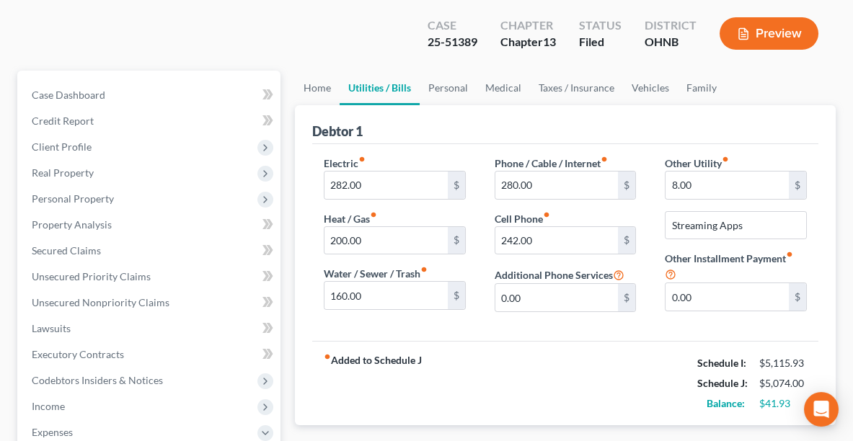
scroll to position [142, 0]
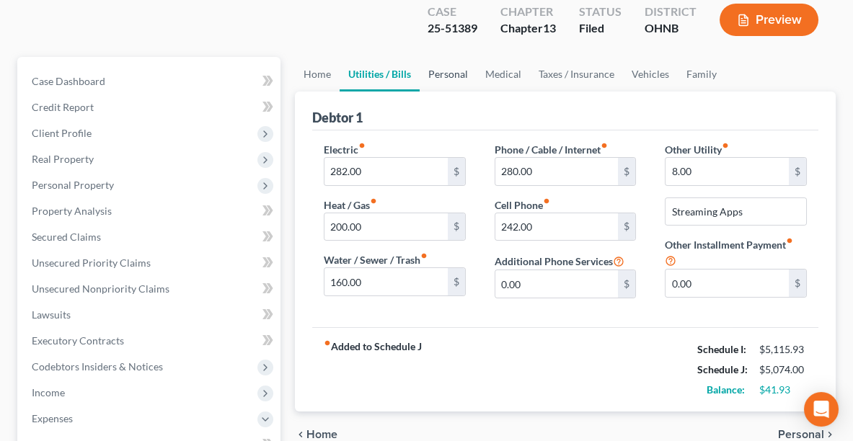
click at [457, 57] on link "Personal" at bounding box center [448, 74] width 57 height 35
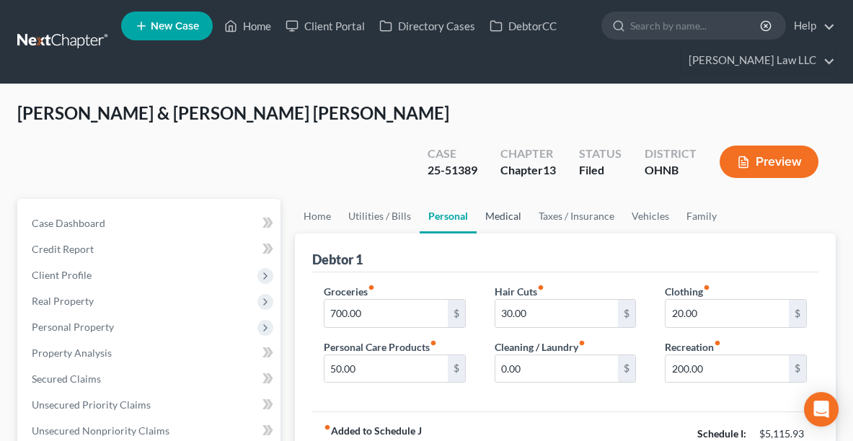
click at [498, 199] on link "Medical" at bounding box center [503, 216] width 53 height 35
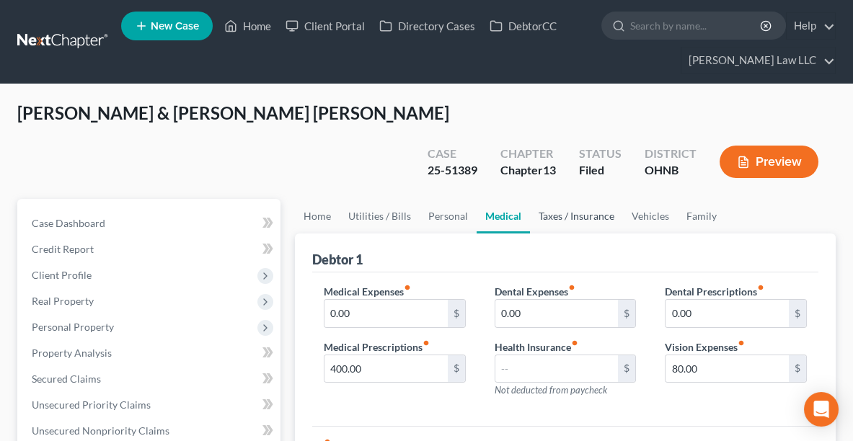
click at [557, 199] on link "Taxes / Insurance" at bounding box center [576, 216] width 93 height 35
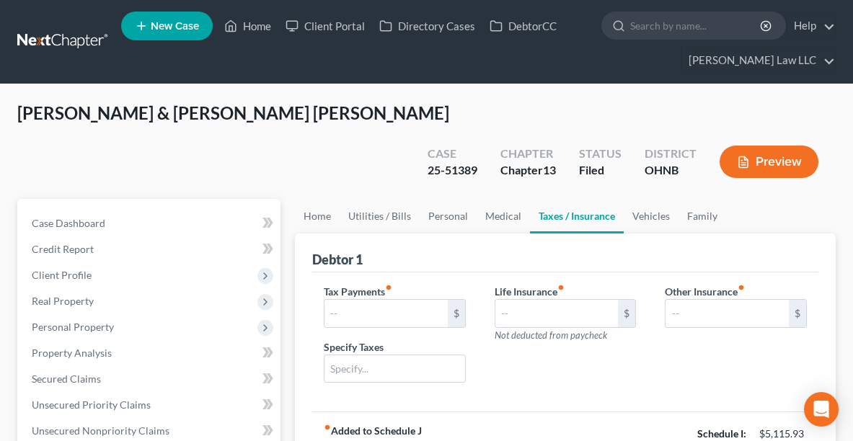
click at [619, 199] on link "Taxes / Insurance" at bounding box center [577, 216] width 94 height 35
click at [660, 199] on link "Vehicles" at bounding box center [651, 216] width 55 height 35
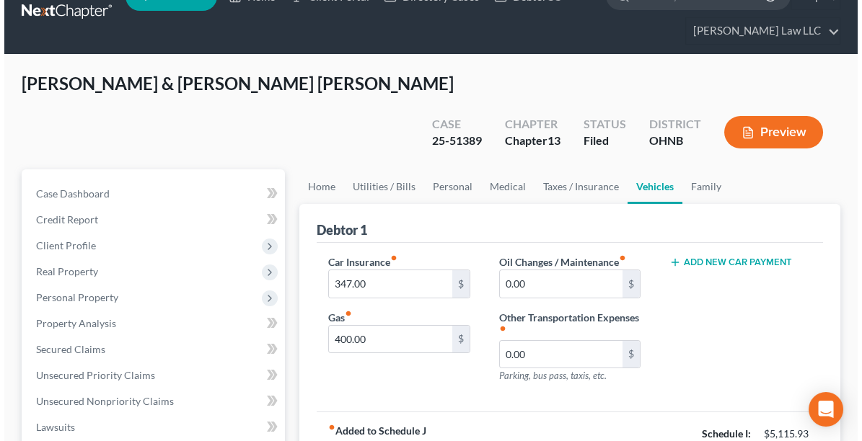
scroll to position [31, 0]
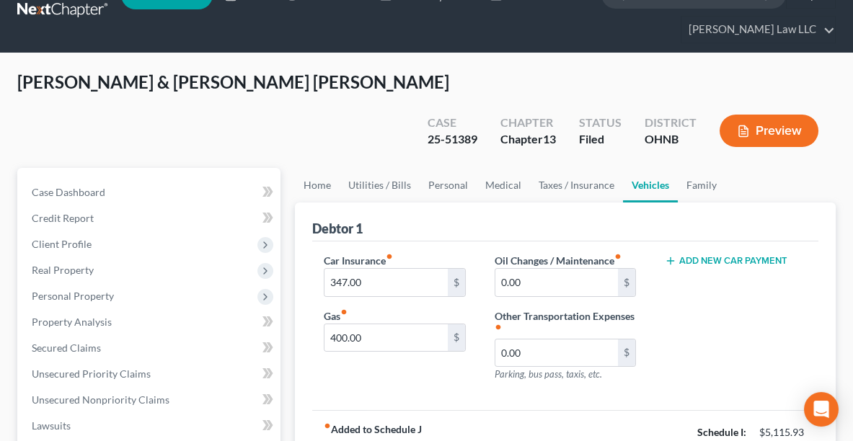
click at [775, 115] on button "Preview" at bounding box center [769, 131] width 99 height 32
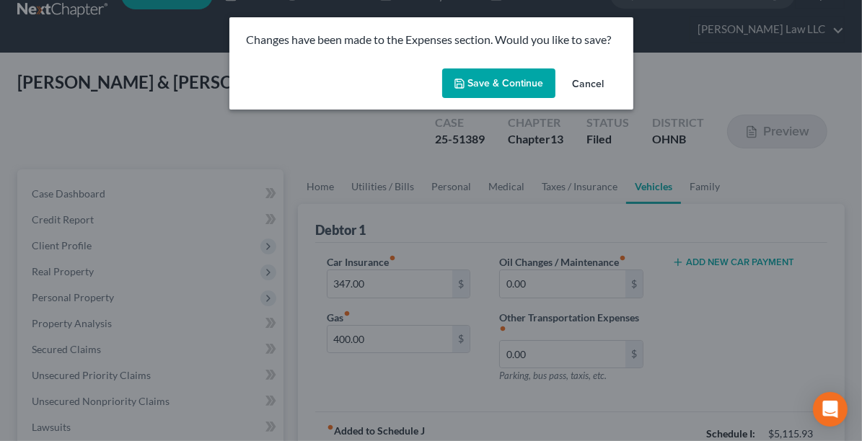
click at [510, 84] on button "Save & Continue" at bounding box center [498, 84] width 113 height 30
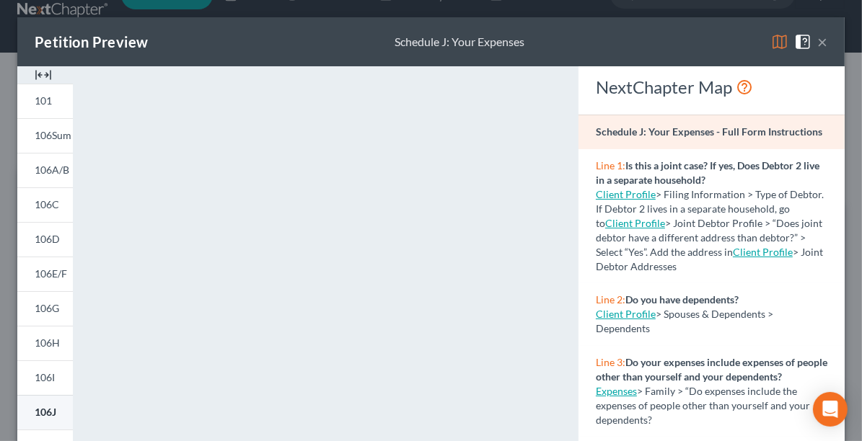
click at [53, 410] on span "106J" at bounding box center [46, 412] width 22 height 12
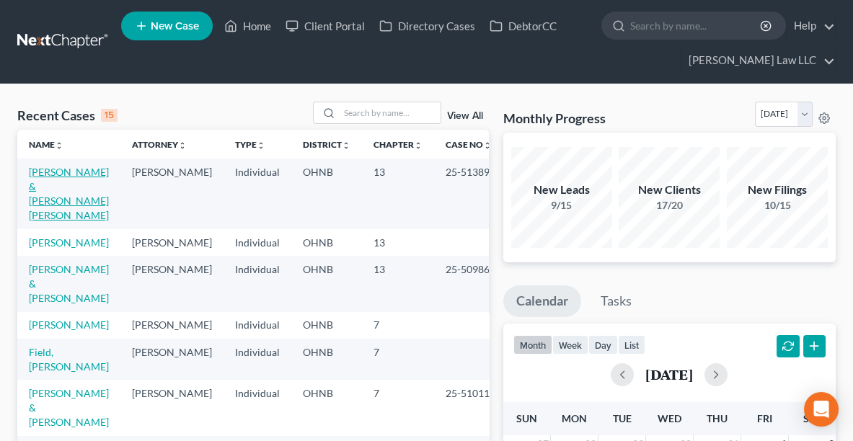
click at [52, 189] on link "[PERSON_NAME] & [PERSON_NAME] [PERSON_NAME]" at bounding box center [69, 194] width 80 height 56
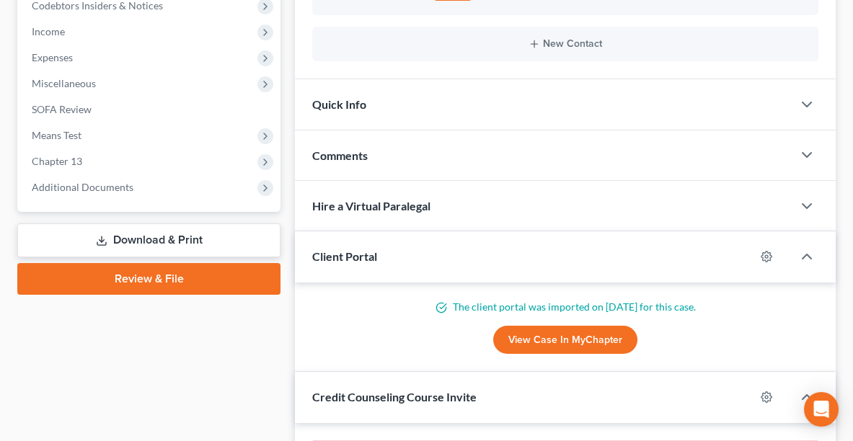
scroll to position [502, 0]
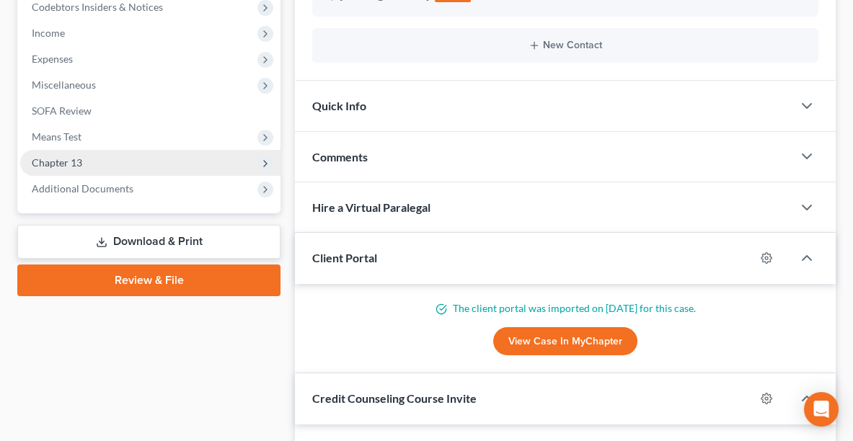
click at [156, 150] on span "Chapter 13" at bounding box center [150, 163] width 260 height 26
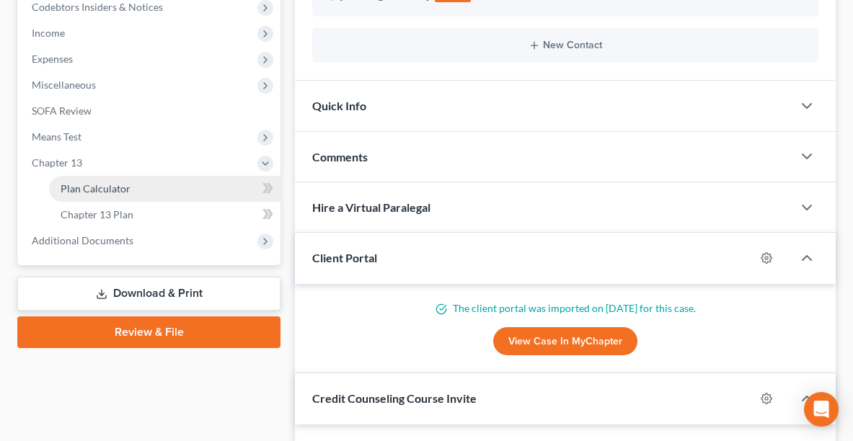
click at [150, 176] on link "Plan Calculator" at bounding box center [164, 189] width 231 height 26
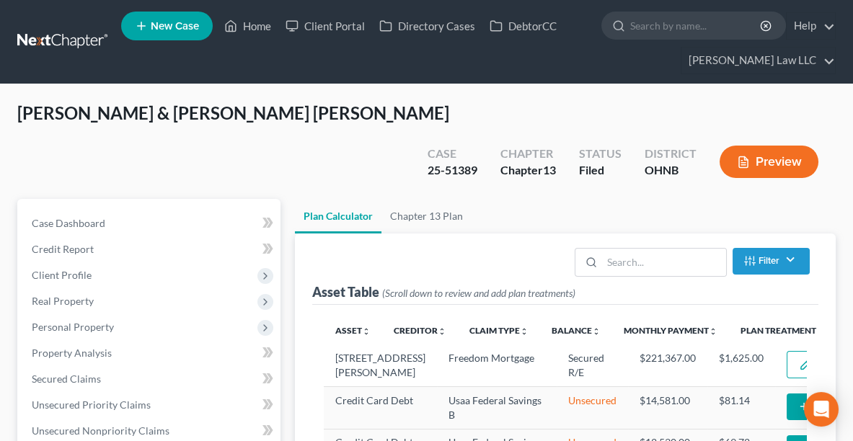
select select "59"
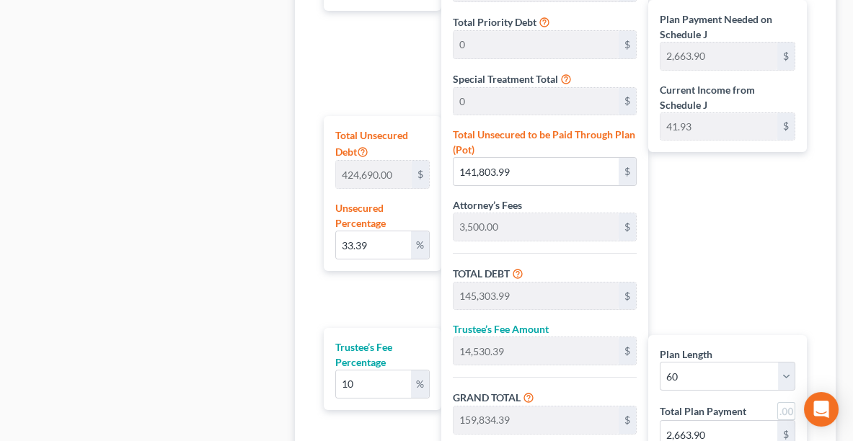
scroll to position [886, 0]
click at [493, 159] on input "141,803.99" at bounding box center [537, 172] width 166 height 27
type input "0.00023546586922225623"
type input "1"
type input "3,501.00"
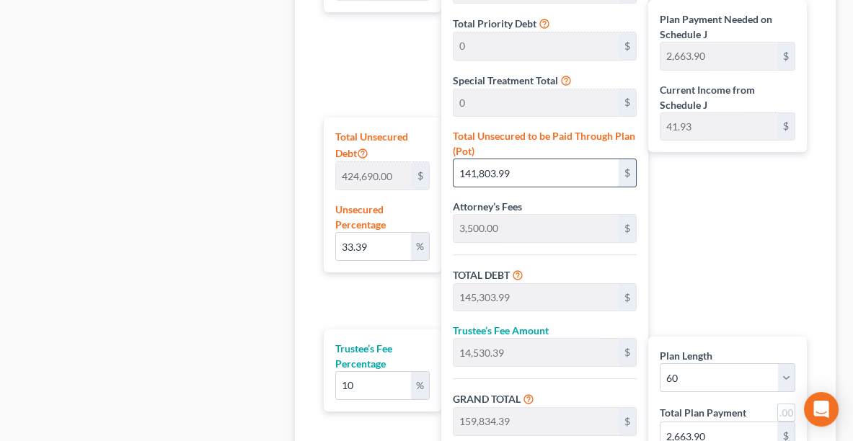
type input "350.10"
type input "3,851.10"
type input "64.18"
type input "0.0028255904306670747"
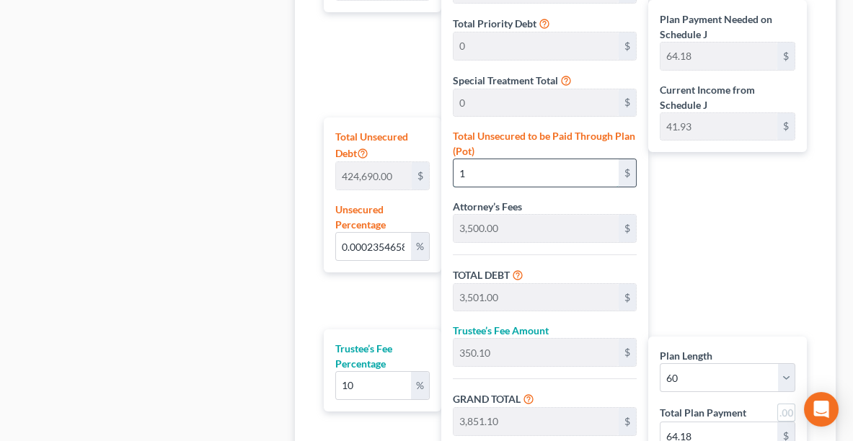
type input "12"
type input "3,512.00"
type input "351.20"
type input "3,863.20"
type input "64.38"
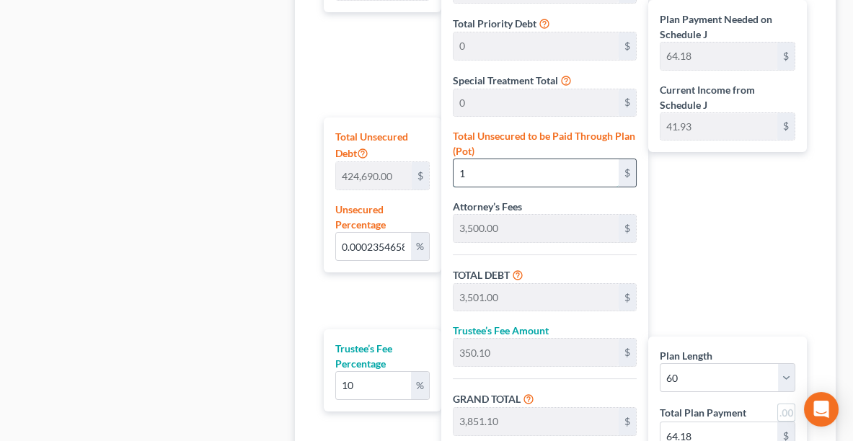
type input "64.38"
type input "0.028962301914337518"
type input "123"
type input "3,623.00"
type input "362.30"
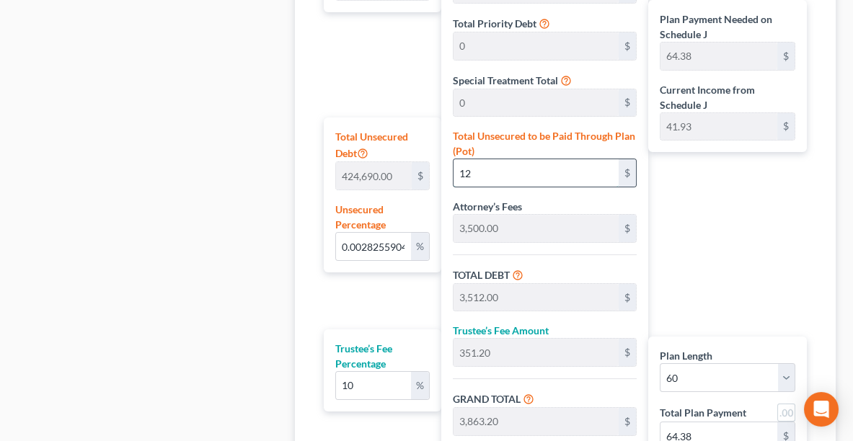
type input "3,985.30"
type input "66.42"
type input "0.2915067460971532"
type input "1238"
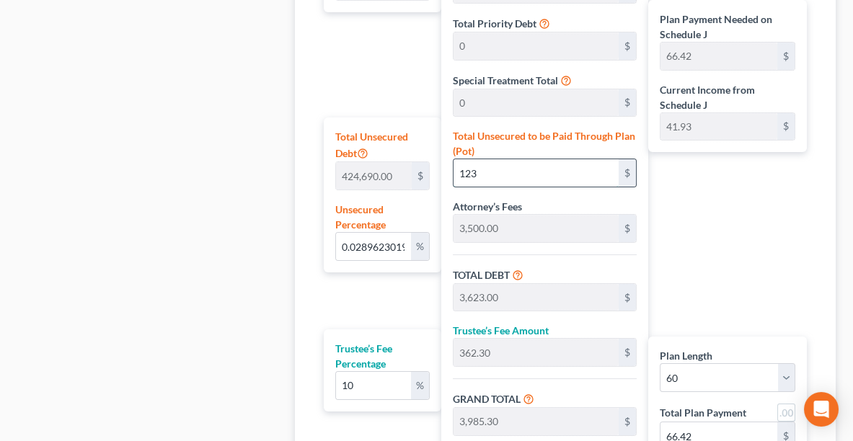
type input "4,738.00"
type input "473.80"
type input "5,211.80"
type input "86.86"
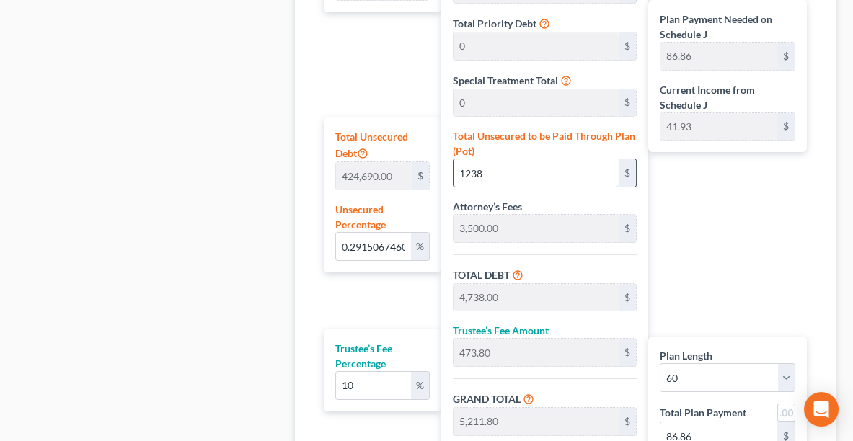
type input "1,238"
type input "2.915067460971532"
type input "1,2380"
type input "15,880.00"
type input "1,588.00"
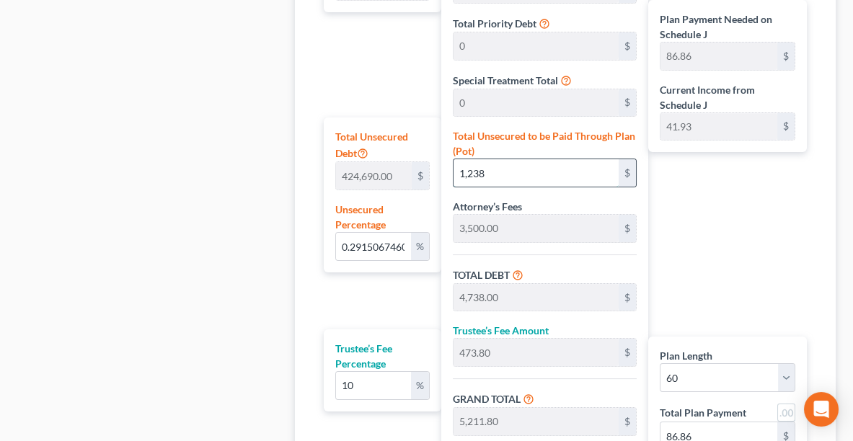
type input "17,468.00"
type input "291.13"
type input "12,3801"
type input "29.150910075584548"
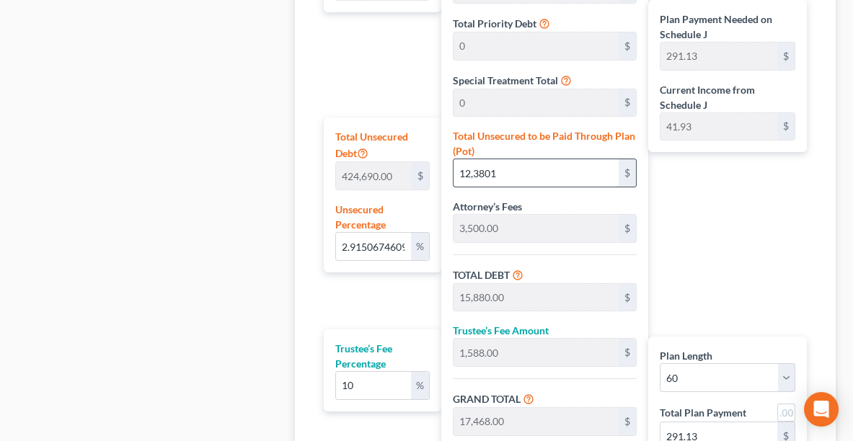
type input "123,801"
type input "127,301.00"
type input "12,730.10"
type input "140,031.10"
type input "2,333.85"
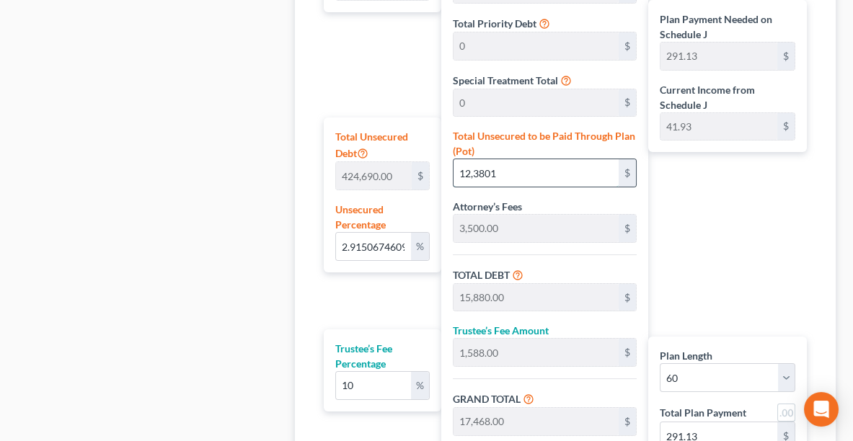
type input "2,333.85"
type input "123,801.00"
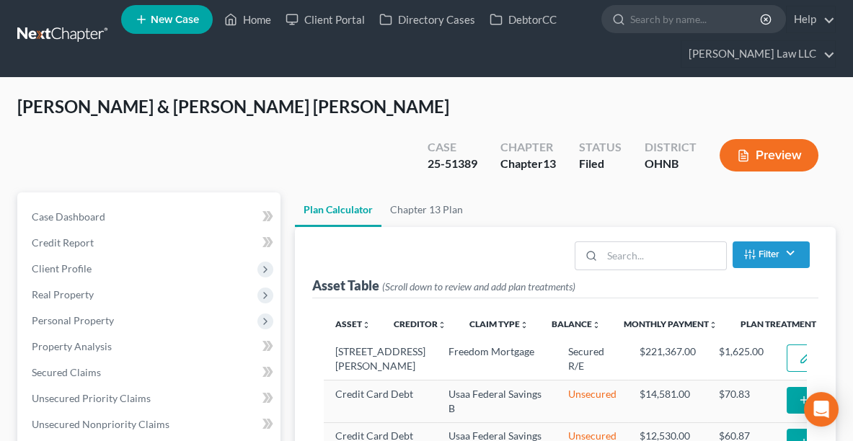
scroll to position [0, 0]
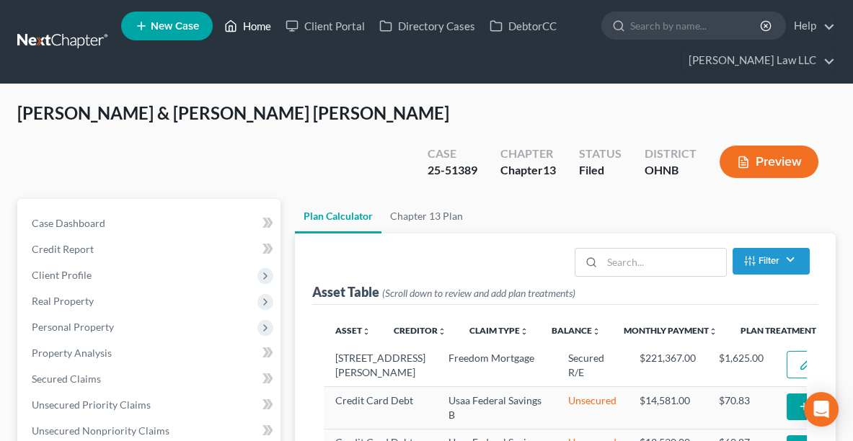
click at [261, 27] on link "Home" at bounding box center [247, 26] width 61 height 26
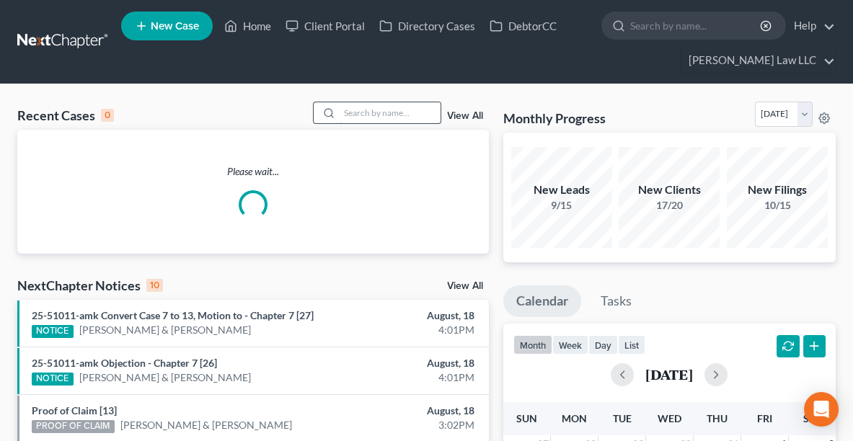
click at [363, 113] on input "search" at bounding box center [390, 112] width 101 height 21
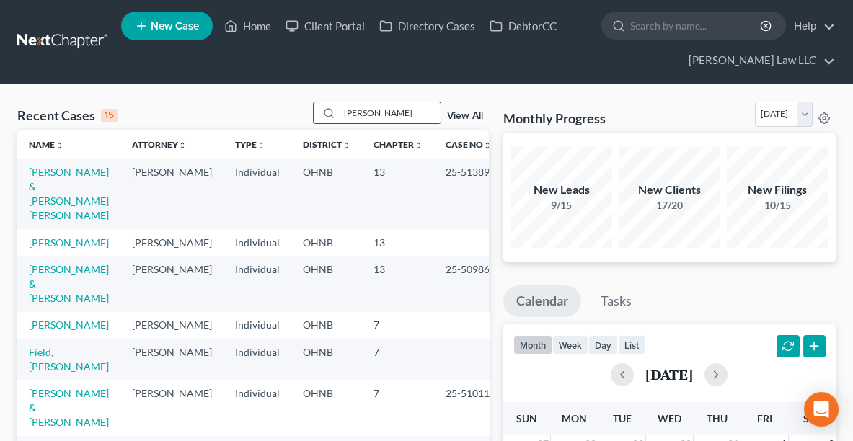
type input "delia"
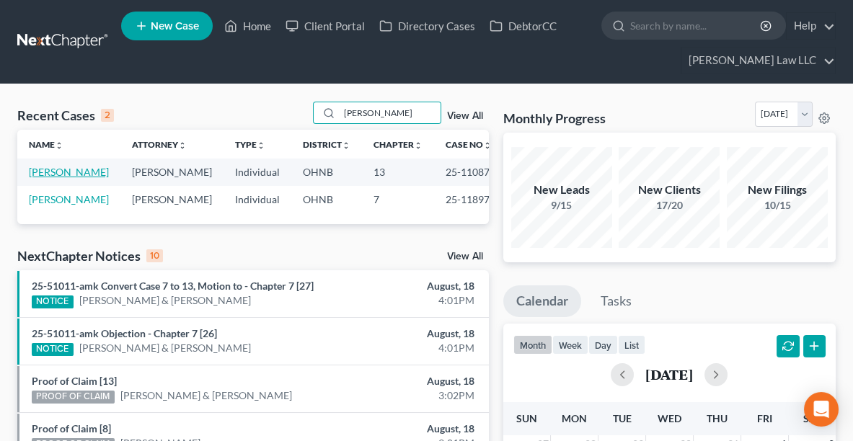
click at [69, 173] on link "[PERSON_NAME]" at bounding box center [69, 172] width 80 height 12
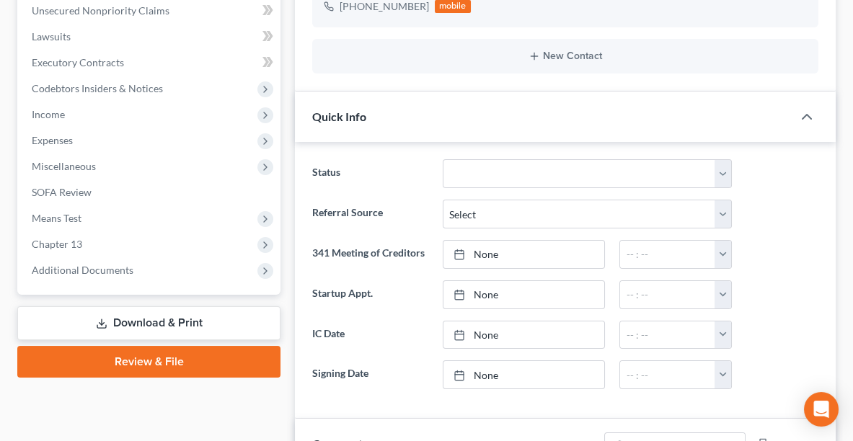
scroll to position [390, 0]
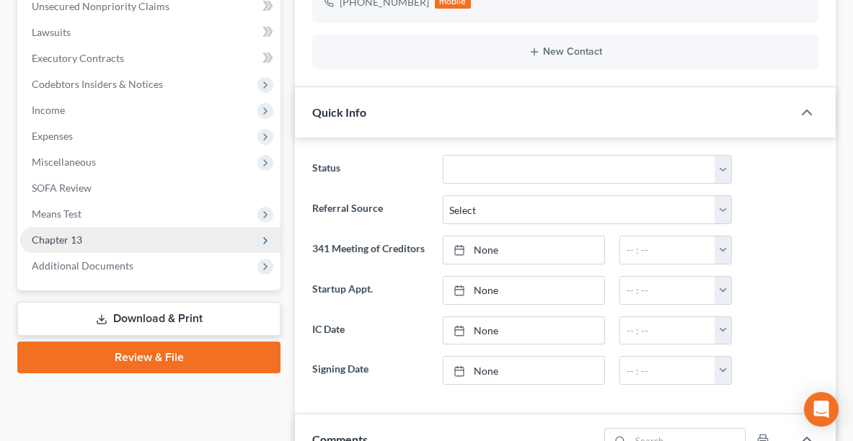
click at [74, 247] on span "Chapter 13" at bounding box center [150, 240] width 260 height 26
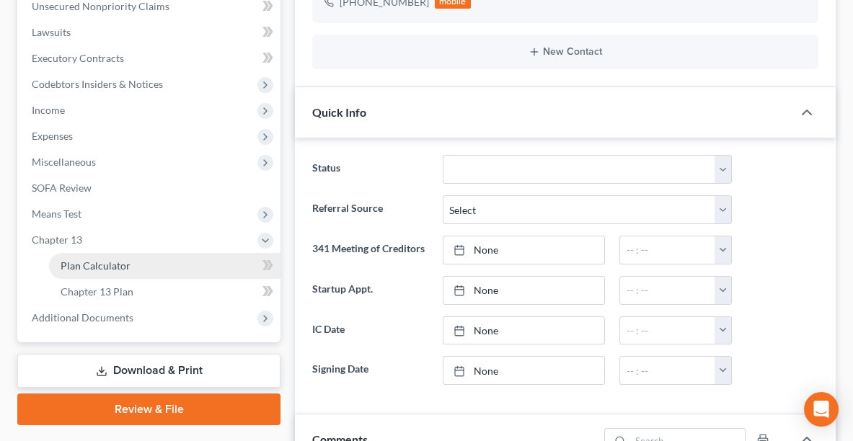
click at [88, 270] on span "Plan Calculator" at bounding box center [96, 266] width 70 height 12
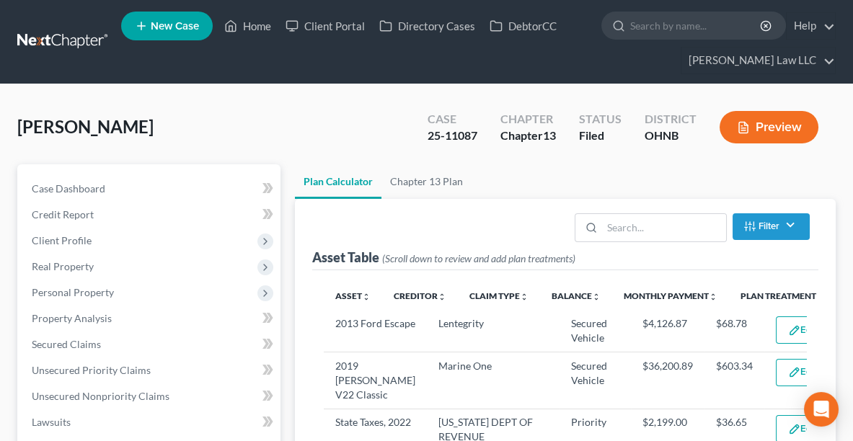
select select "59"
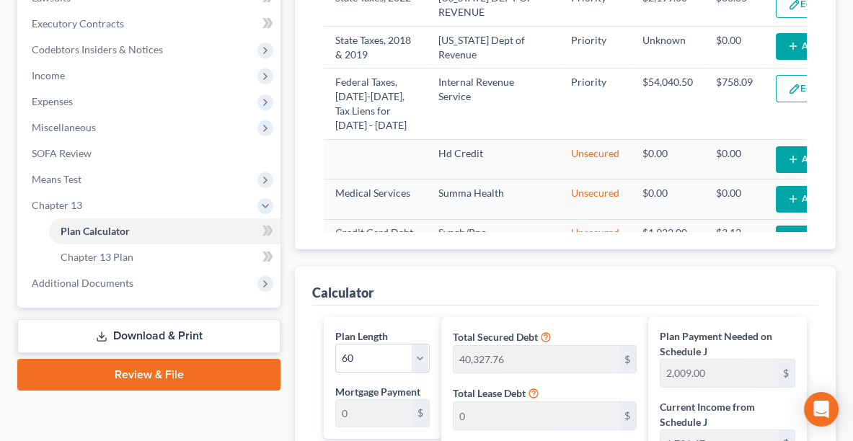
scroll to position [327, 0]
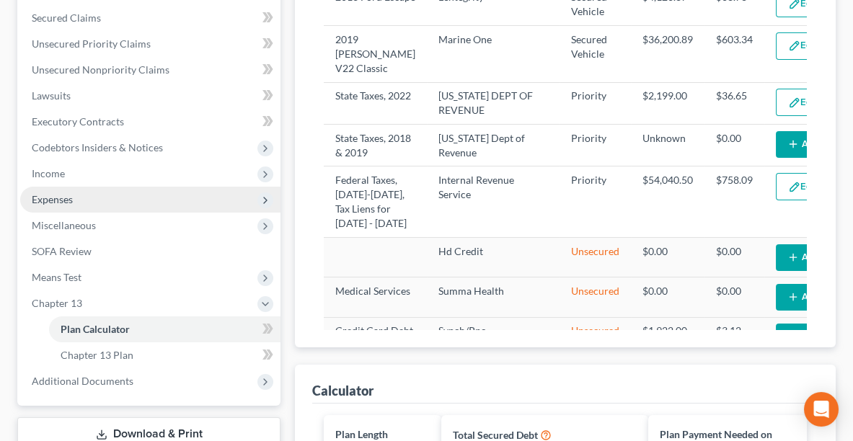
click at [79, 194] on span "Expenses" at bounding box center [150, 200] width 260 height 26
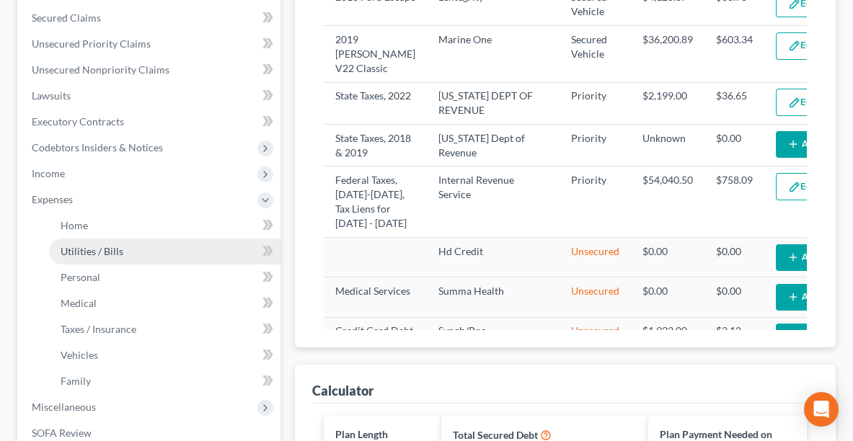
click at [79, 239] on link "Utilities / Bills" at bounding box center [164, 252] width 231 height 26
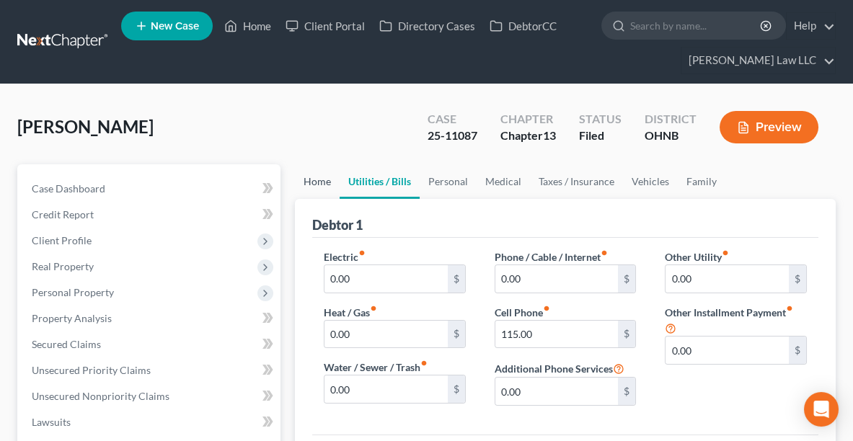
click at [314, 177] on link "Home" at bounding box center [317, 181] width 45 height 35
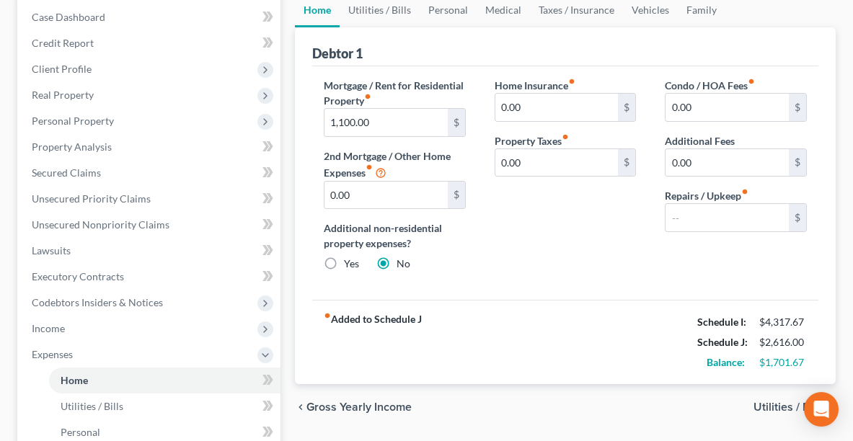
scroll to position [177, 0]
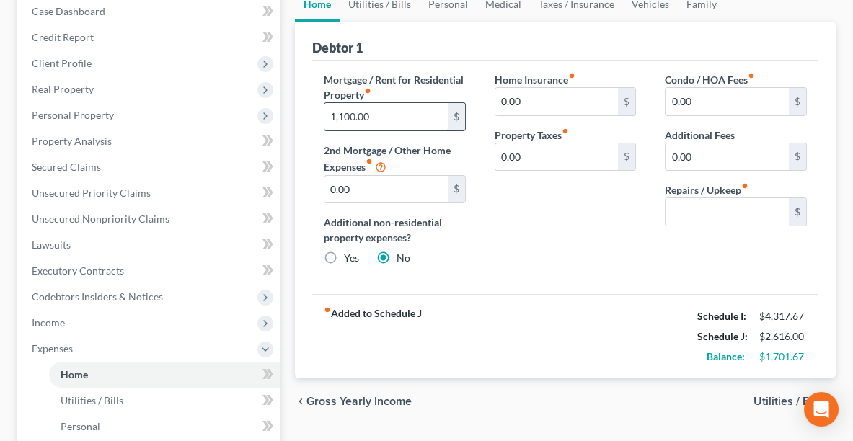
click at [388, 116] on input "1,100.00" at bounding box center [385, 116] width 123 height 27
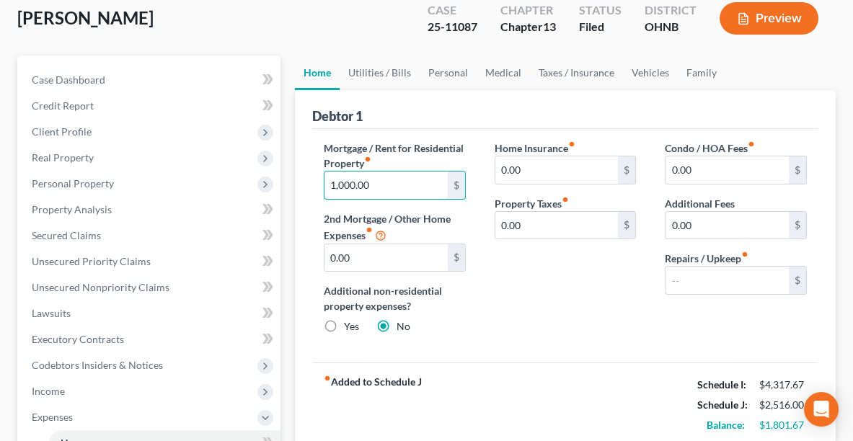
scroll to position [104, 0]
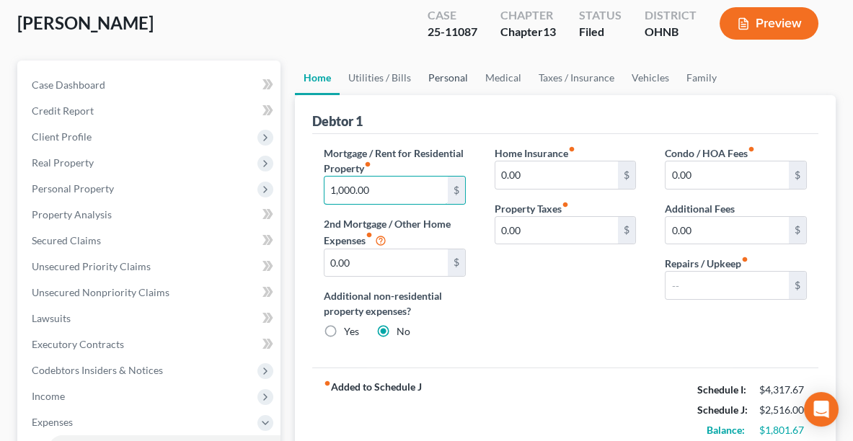
type input "1,000.00"
click at [447, 78] on link "Personal" at bounding box center [448, 78] width 57 height 35
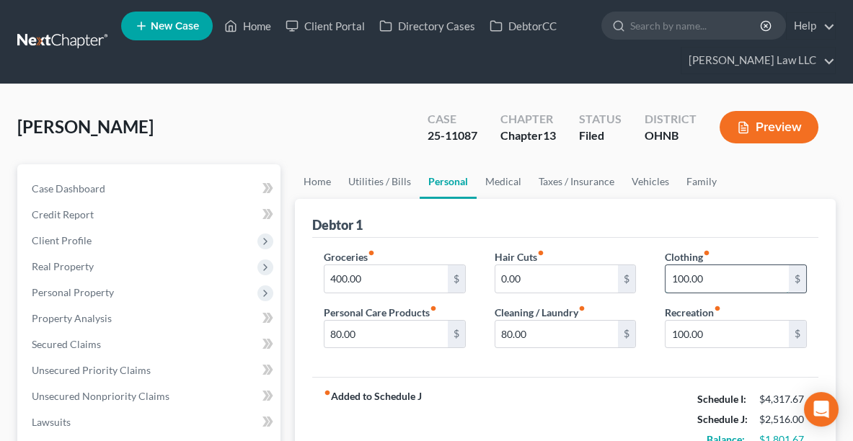
click at [702, 283] on input "100.00" at bounding box center [727, 278] width 123 height 27
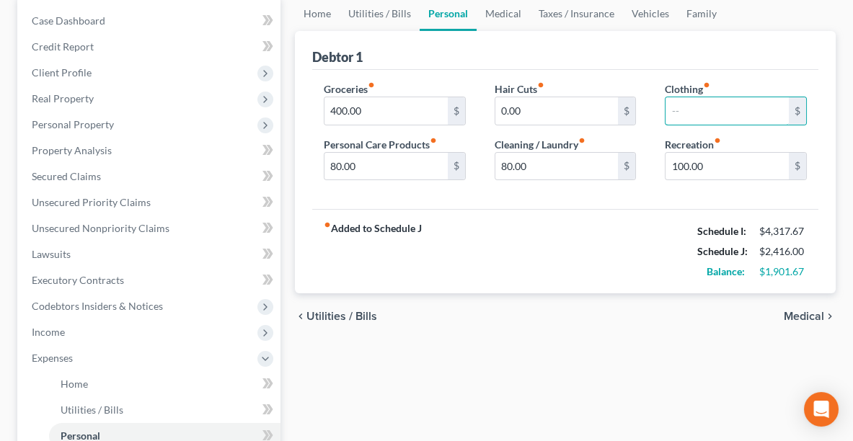
scroll to position [177, 0]
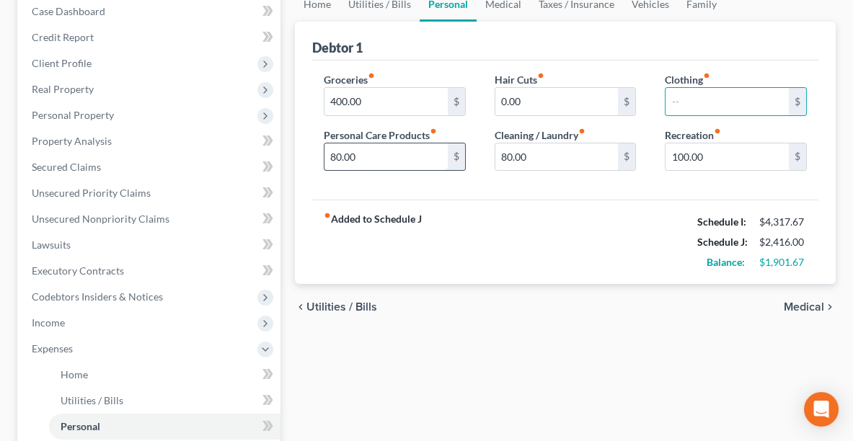
click at [408, 156] on input "80.00" at bounding box center [385, 156] width 123 height 27
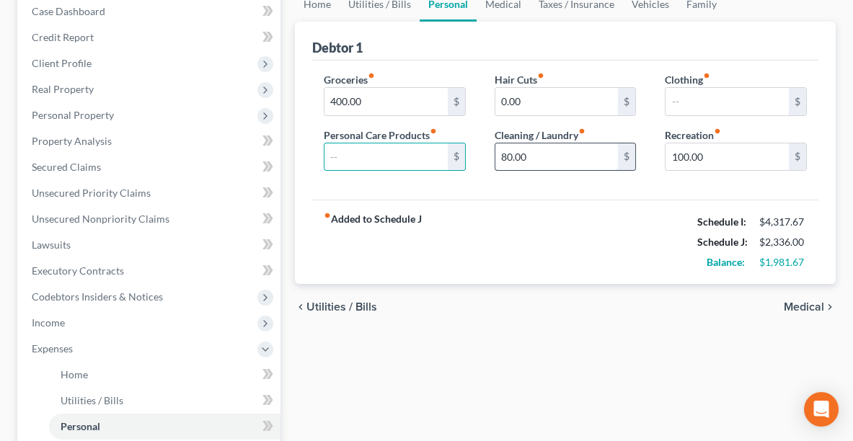
click at [552, 161] on input "80.00" at bounding box center [556, 156] width 123 height 27
type input "2"
click at [522, 153] on input "text" at bounding box center [556, 156] width 123 height 27
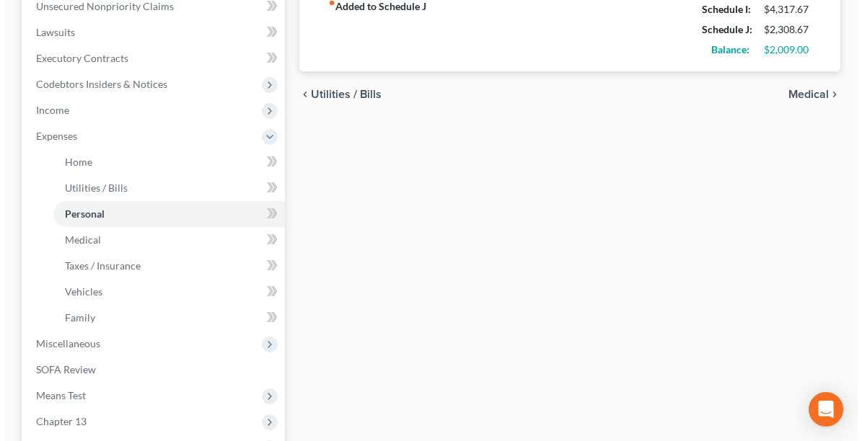
scroll to position [389, 0]
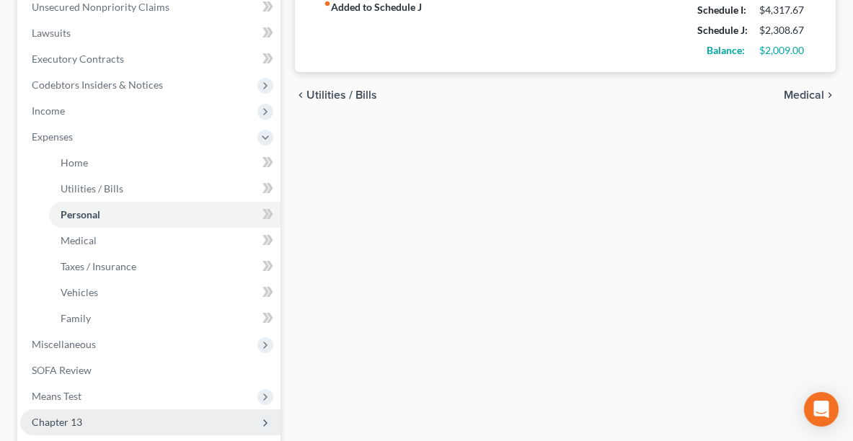
type input "52.67"
click at [54, 422] on span "Chapter 13" at bounding box center [57, 422] width 50 height 12
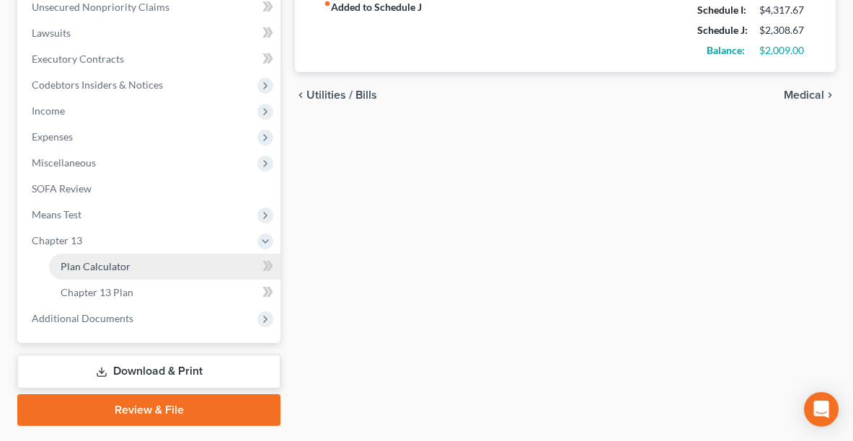
click at [107, 272] on link "Plan Calculator" at bounding box center [164, 267] width 231 height 26
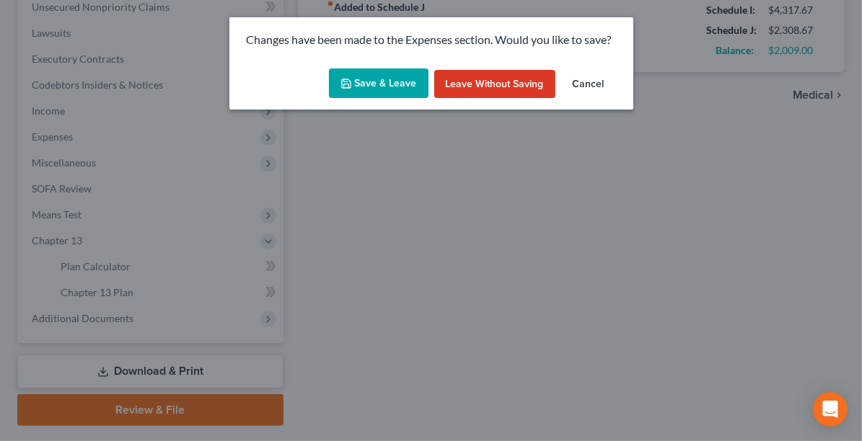
click at [386, 78] on button "Save & Leave" at bounding box center [379, 84] width 100 height 30
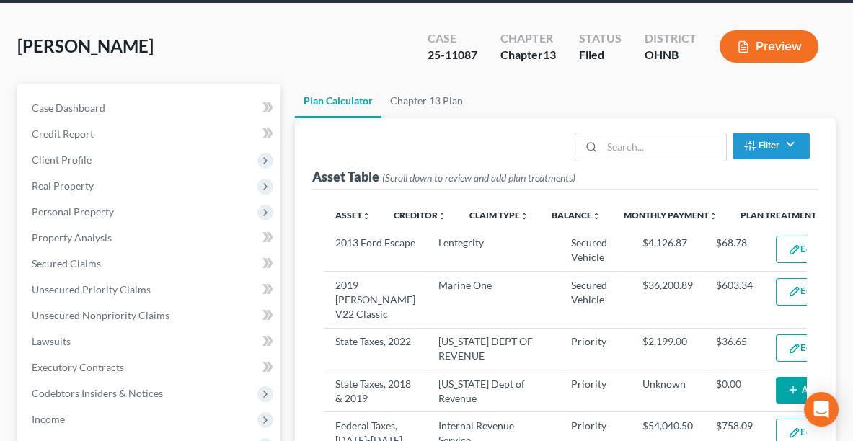
scroll to position [107, 0]
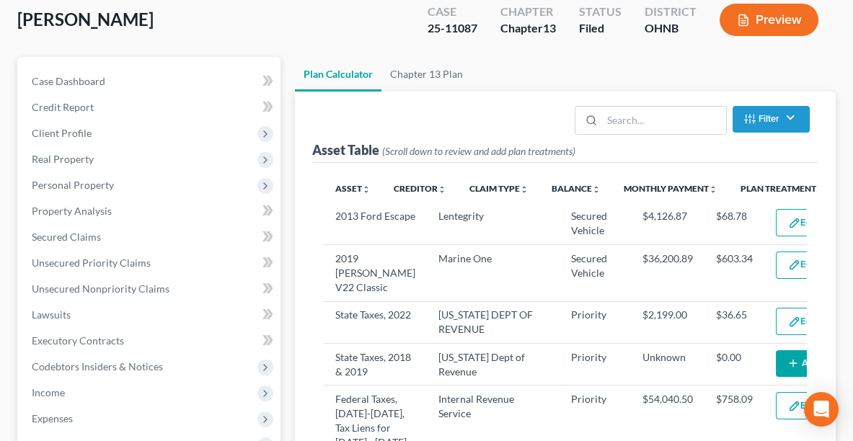
select select "59"
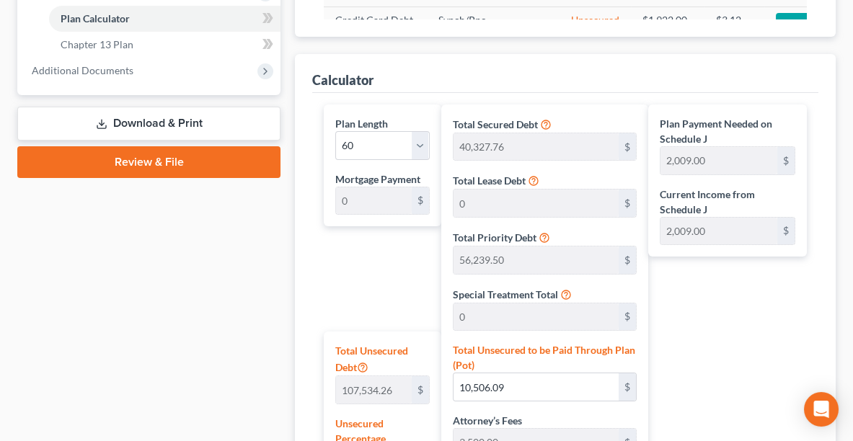
scroll to position [639, 0]
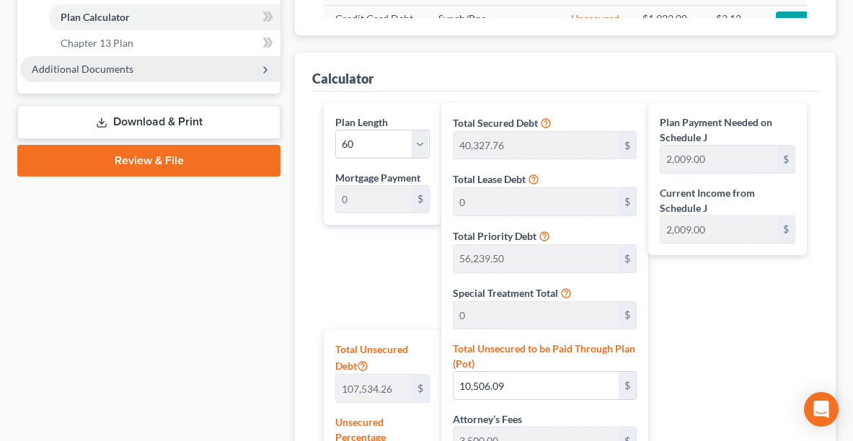
click at [94, 72] on span "Additional Documents" at bounding box center [83, 69] width 102 height 12
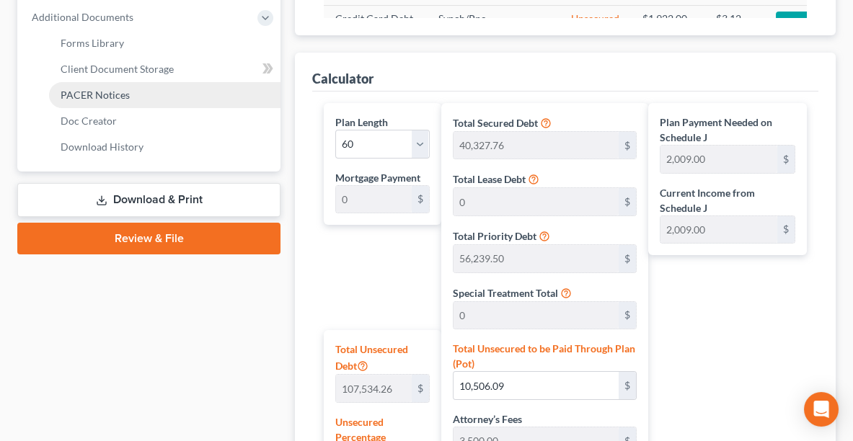
click at [95, 95] on span "PACER Notices" at bounding box center [95, 95] width 69 height 12
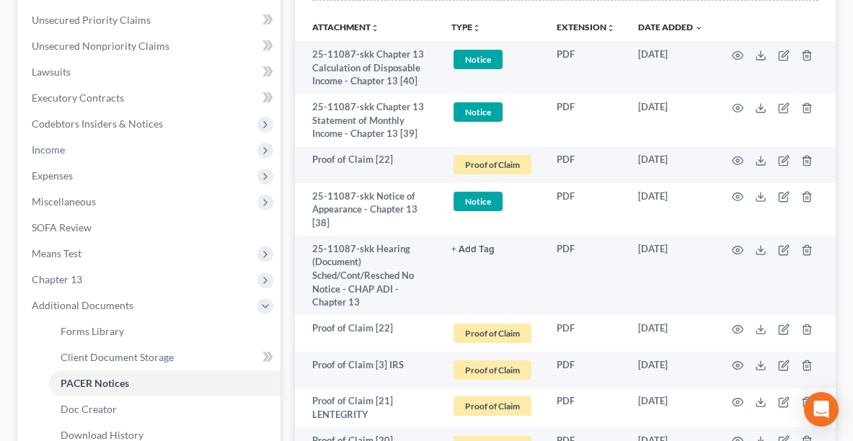
scroll to position [354, 0]
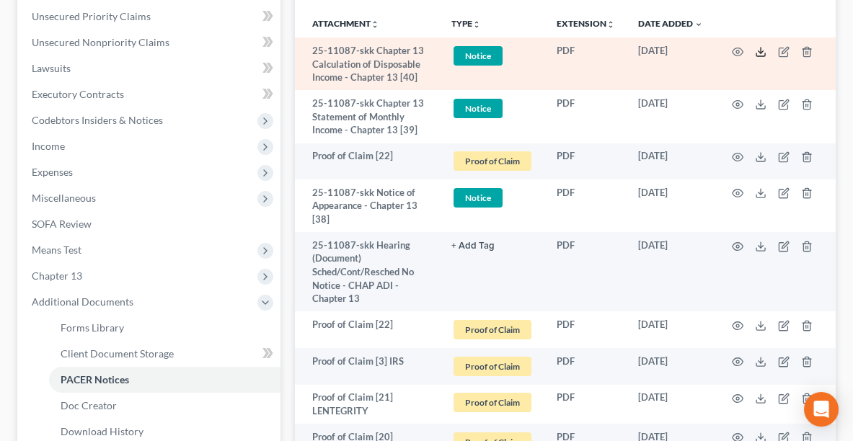
click at [763, 50] on icon at bounding box center [761, 52] width 12 height 12
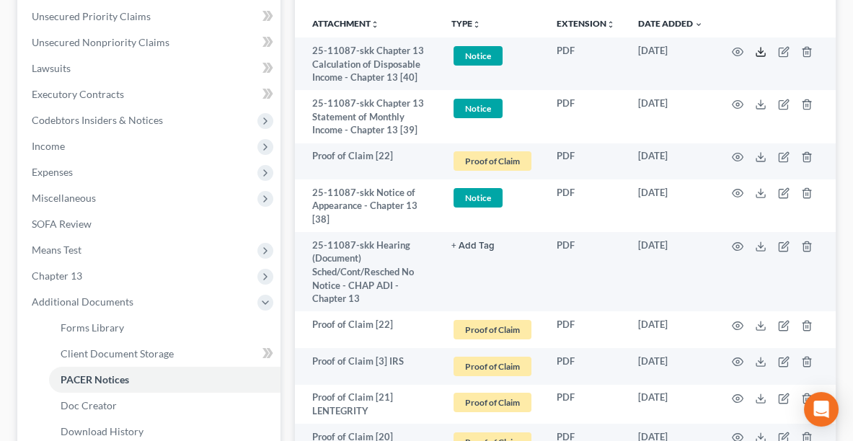
scroll to position [712, 0]
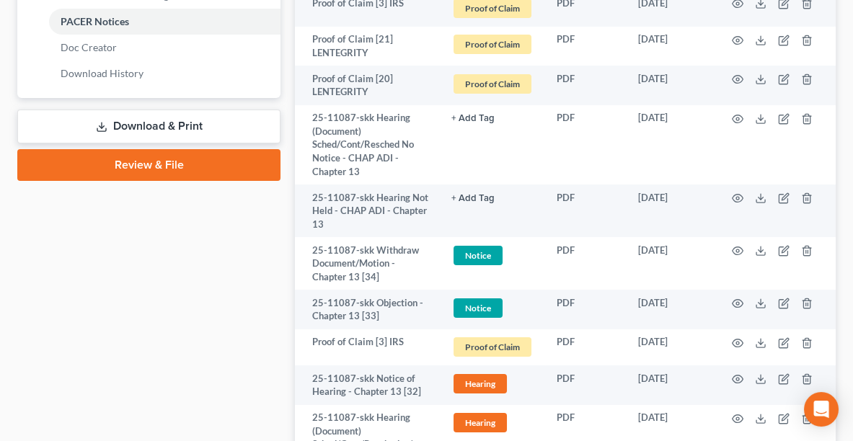
click at [152, 125] on link "Download & Print" at bounding box center [148, 127] width 263 height 34
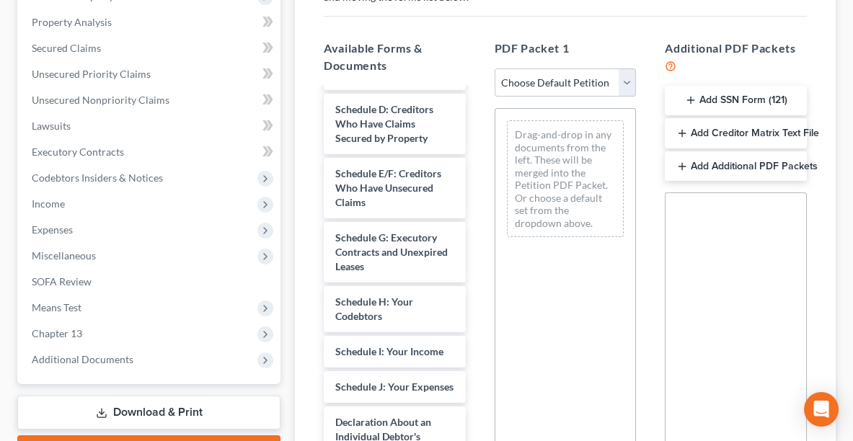
scroll to position [298, 0]
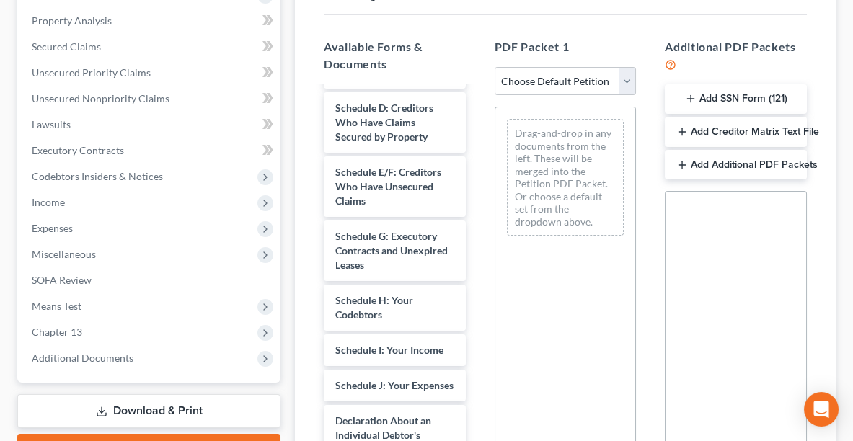
click at [563, 84] on select "Choose Default Petition PDF Packet Complete Bankruptcy Petition (all forms and …" at bounding box center [566, 81] width 142 height 29
select select "2"
click at [495, 67] on select "Choose Default Petition PDF Packet Complete Bankruptcy Petition (all forms and …" at bounding box center [566, 81] width 142 height 29
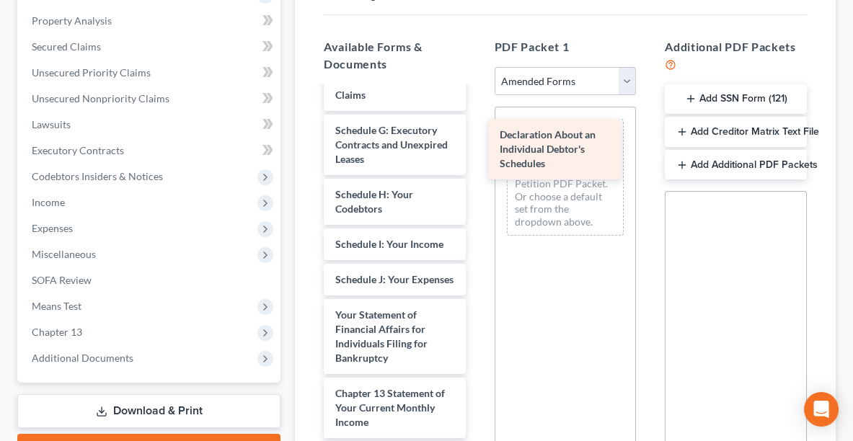
drag, startPoint x: 402, startPoint y: 356, endPoint x: 566, endPoint y: 150, distance: 263.7
click at [477, 150] on div "Declaration About an Individual Debtor's Schedules Voluntary Petition for Indiv…" at bounding box center [394, 244] width 165 height 914
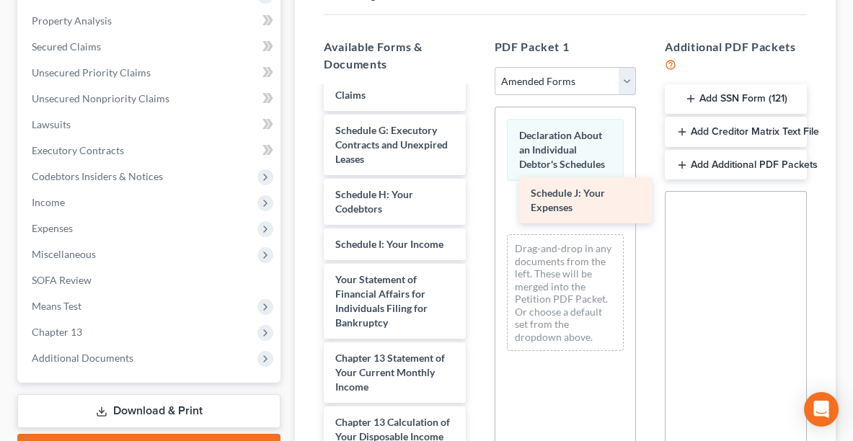
drag, startPoint x: 414, startPoint y: 297, endPoint x: 609, endPoint y: 199, distance: 218.6
click at [477, 199] on div "Schedule J: Your Expenses Voluntary Petition for Individuals Filing for Bankrup…" at bounding box center [394, 226] width 165 height 879
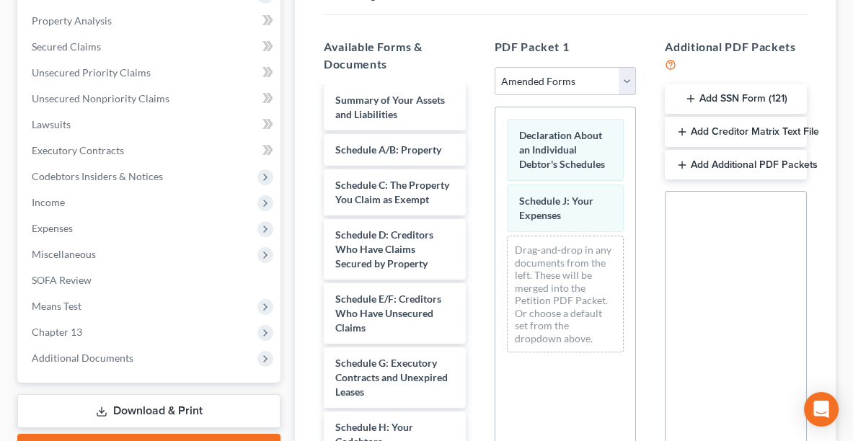
scroll to position [55, 0]
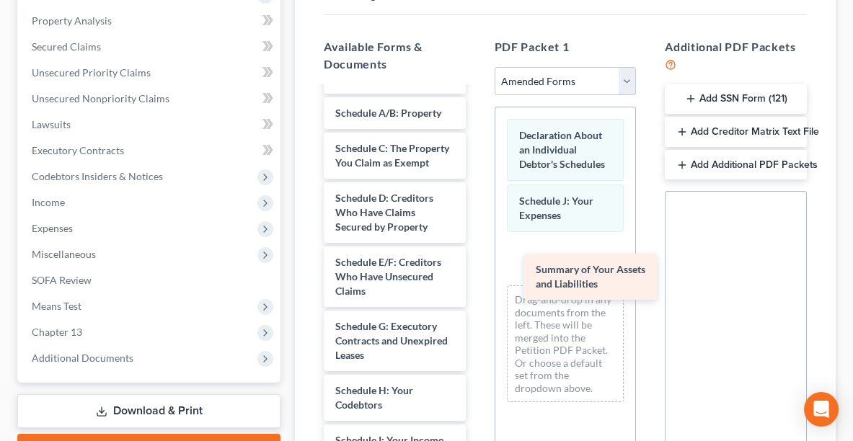
drag, startPoint x: 366, startPoint y: 125, endPoint x: 566, endPoint y: 284, distance: 255.6
click at [477, 284] on div "Summary of Your Assets and Liabilities Voluntary Petition for Individuals Filin…" at bounding box center [394, 447] width 165 height 829
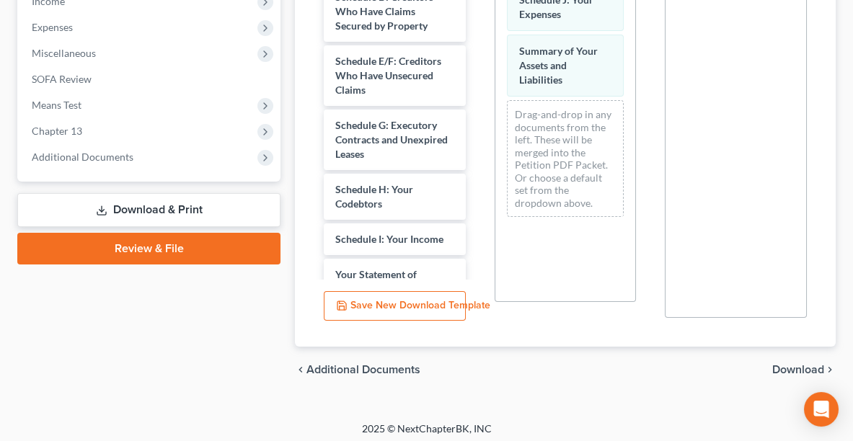
scroll to position [503, 0]
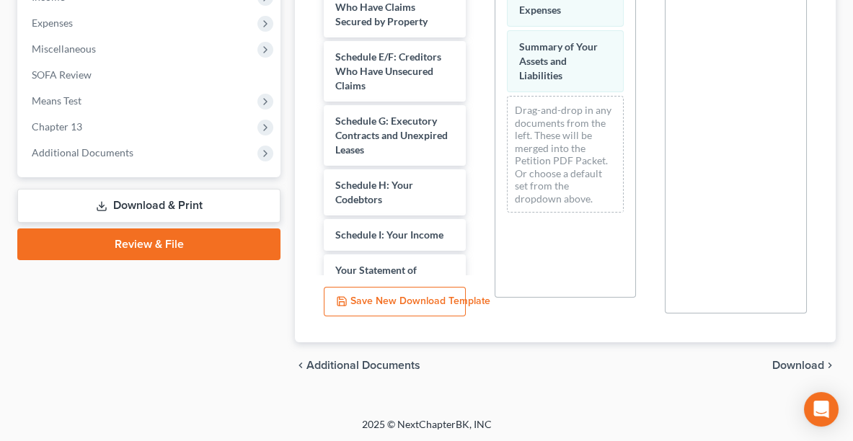
click at [794, 365] on span "Download" at bounding box center [798, 366] width 52 height 12
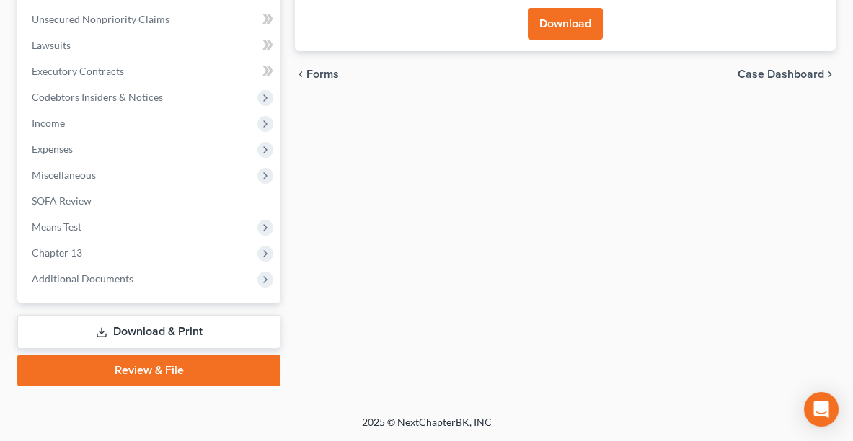
scroll to position [374, 0]
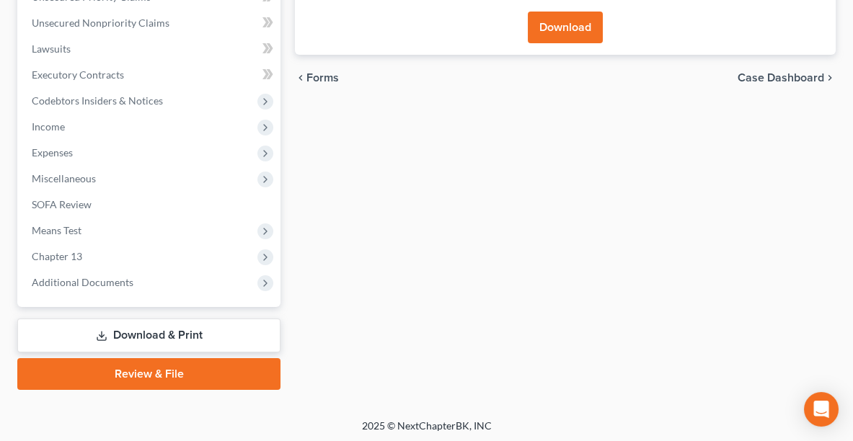
click at [568, 22] on button "Download" at bounding box center [565, 28] width 75 height 32
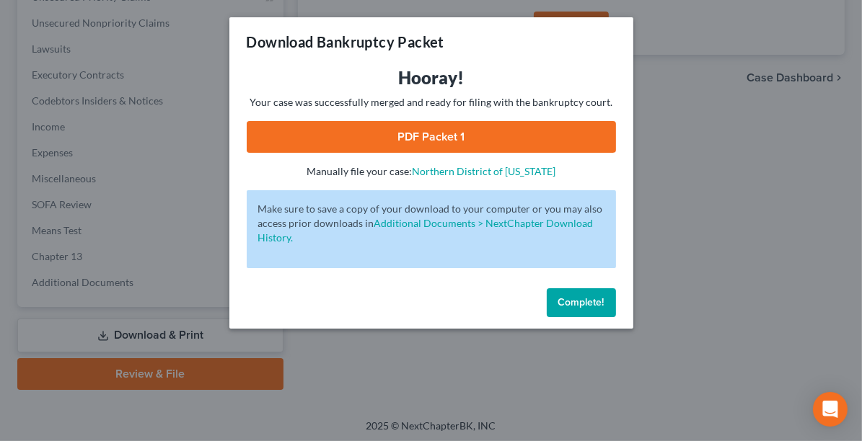
click at [417, 138] on link "PDF Packet 1" at bounding box center [431, 137] width 369 height 32
click at [590, 301] on span "Complete!" at bounding box center [581, 302] width 46 height 12
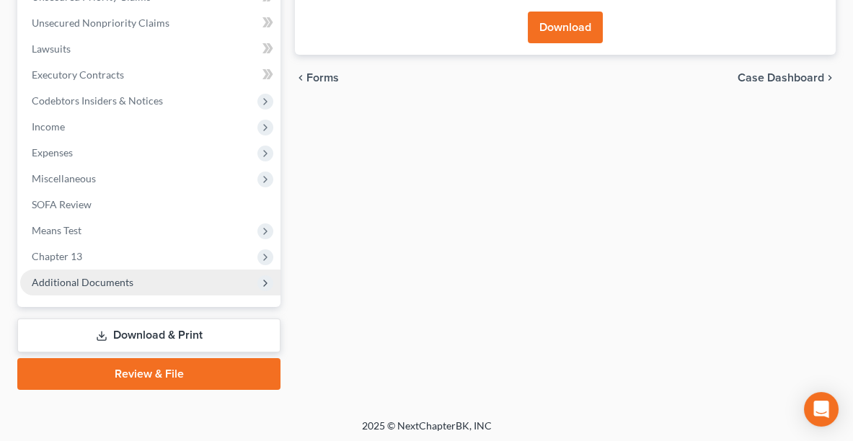
click at [114, 276] on span "Additional Documents" at bounding box center [83, 282] width 102 height 12
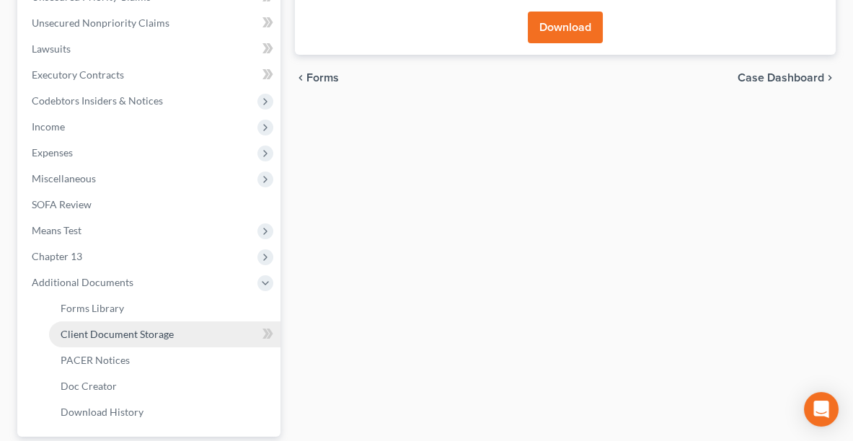
click at [82, 335] on span "Client Document Storage" at bounding box center [117, 334] width 113 height 12
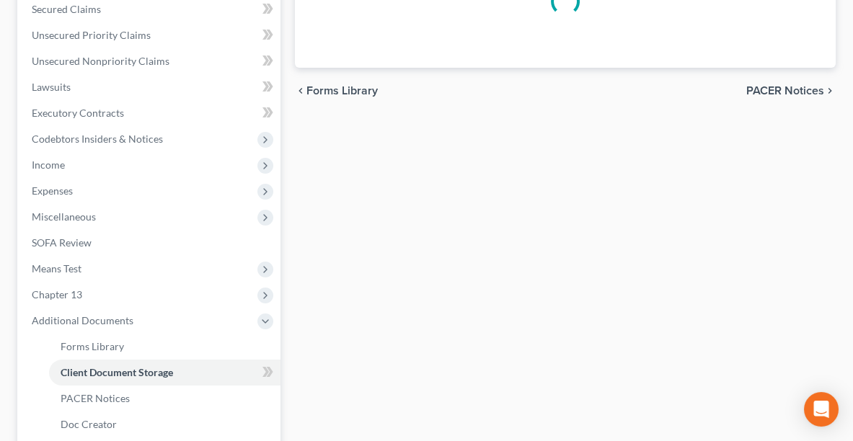
select select "37"
select select "12"
select select "10"
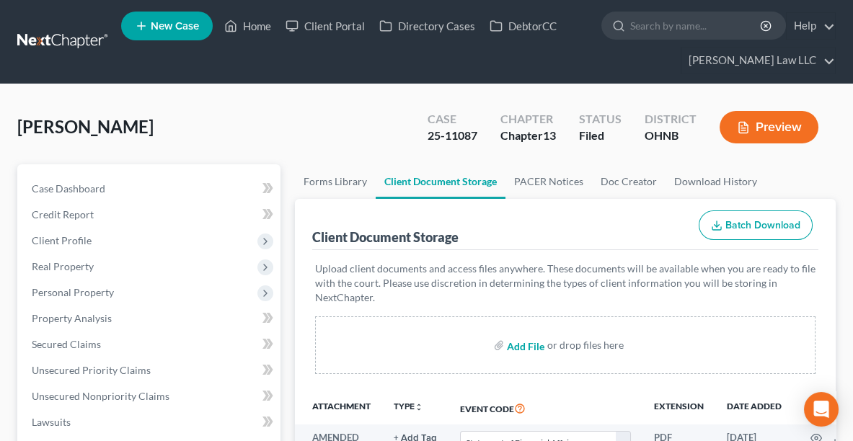
click at [524, 346] on input "file" at bounding box center [524, 345] width 35 height 26
type input "C:\fakepath\AMENDED SCH J.pdf"
select select "37"
select select "12"
select select "10"
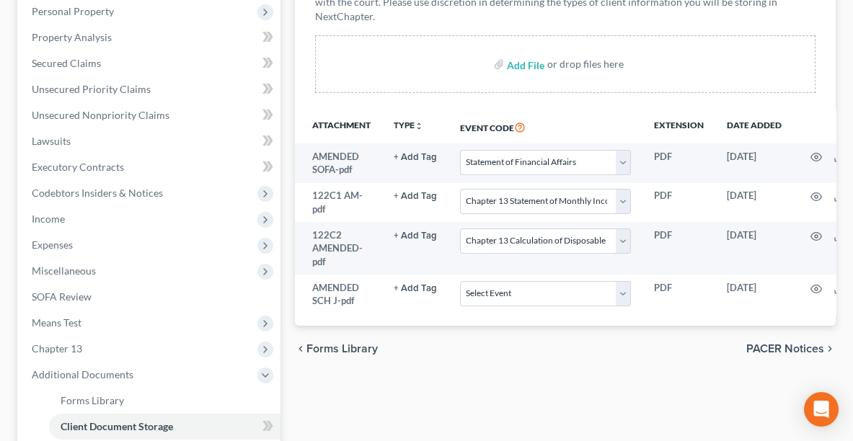
scroll to position [283, 0]
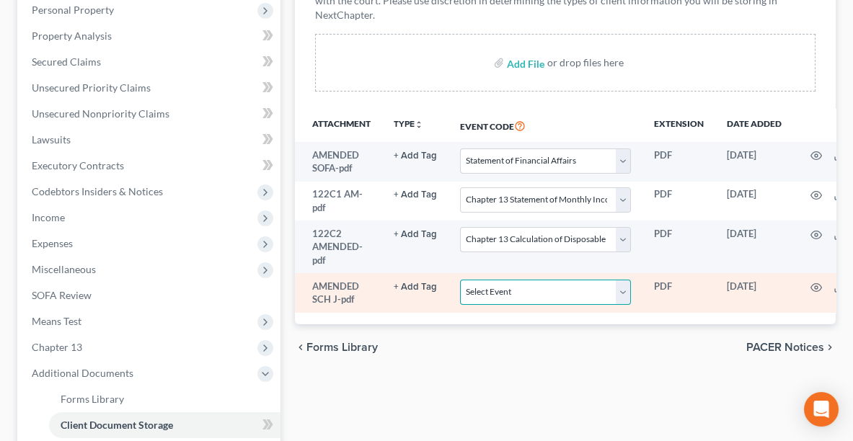
click at [543, 288] on select "Select Event 20 Largest Unsecured Creditors Amended List of Creditors (Fee) Ame…" at bounding box center [545, 292] width 171 height 25
select select "3"
click at [460, 280] on select "Select Event 20 Largest Unsecured Creditors Amended List of Creditors (Fee) Ame…" at bounding box center [545, 292] width 171 height 25
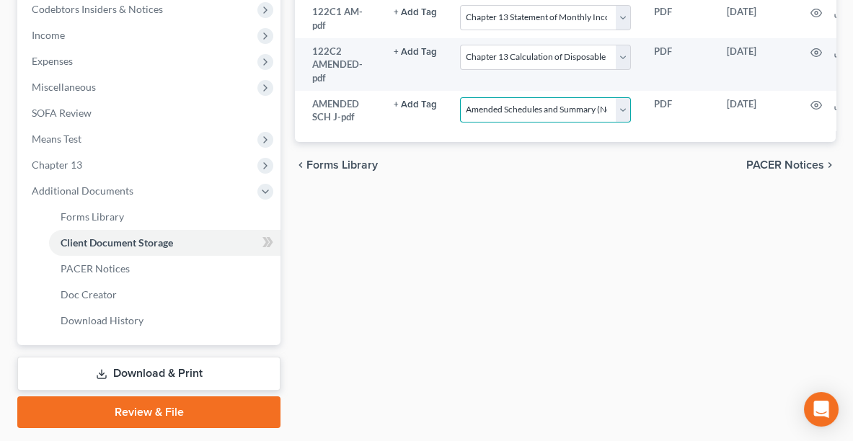
scroll to position [465, 0]
click at [144, 405] on link "Review & File" at bounding box center [148, 413] width 263 height 32
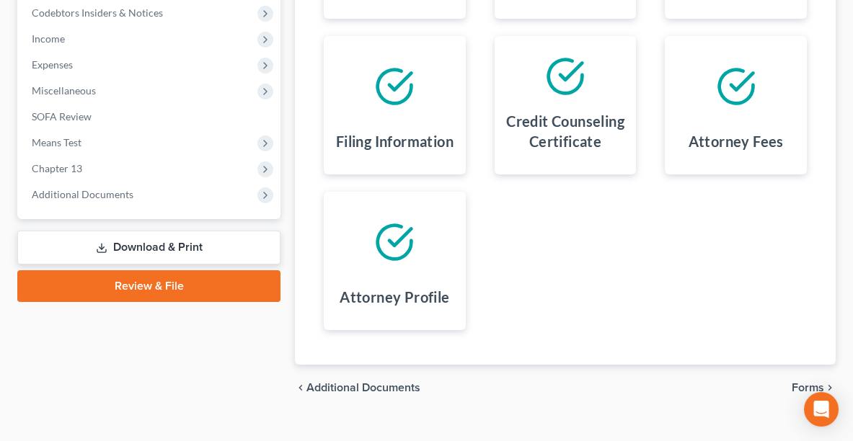
scroll to position [486, 0]
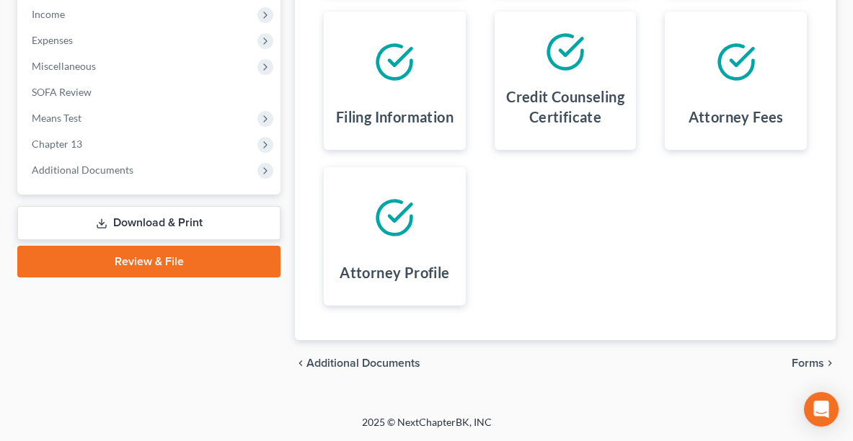
click at [806, 361] on span "Forms" at bounding box center [808, 364] width 32 height 12
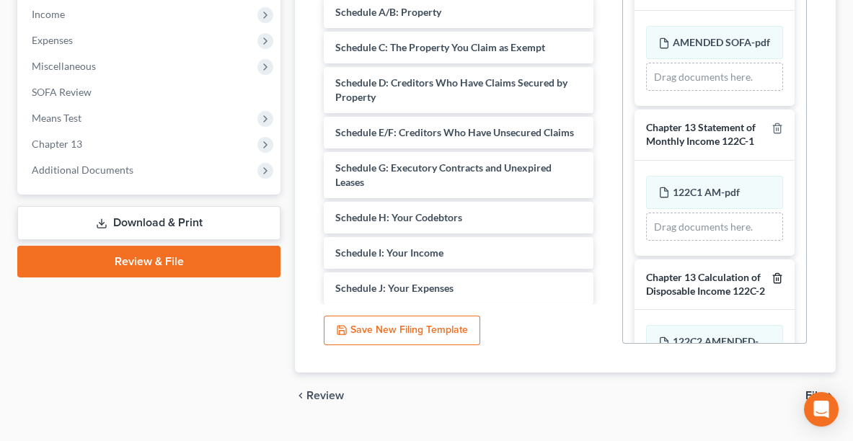
click at [772, 275] on icon "button" at bounding box center [778, 279] width 12 height 12
click at [777, 128] on line "button" at bounding box center [777, 129] width 0 height 3
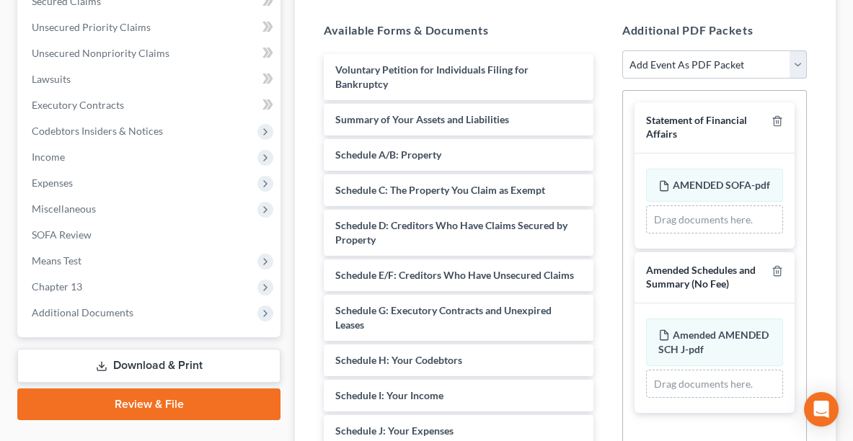
scroll to position [337, 0]
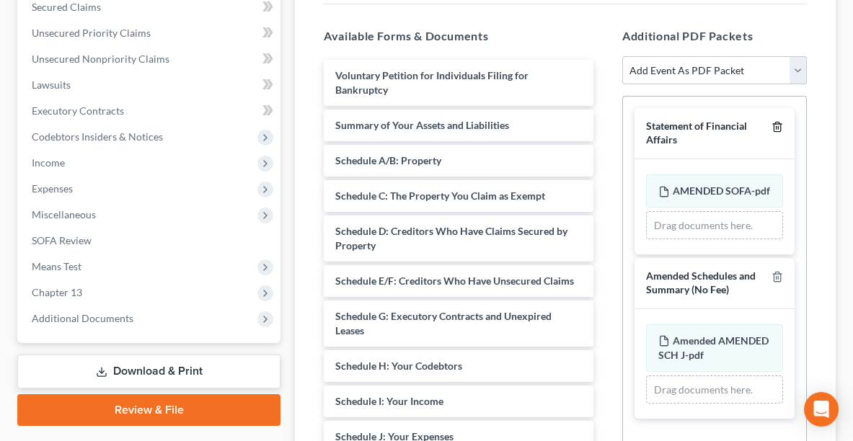
click at [777, 127] on line "button" at bounding box center [777, 128] width 0 height 3
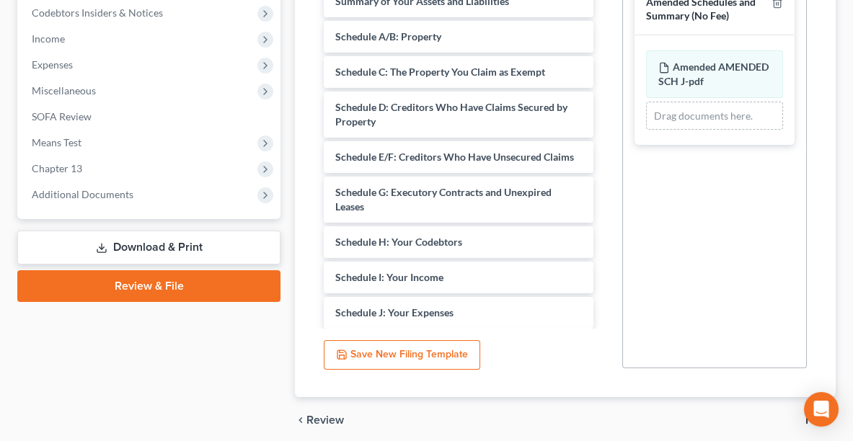
scroll to position [501, 0]
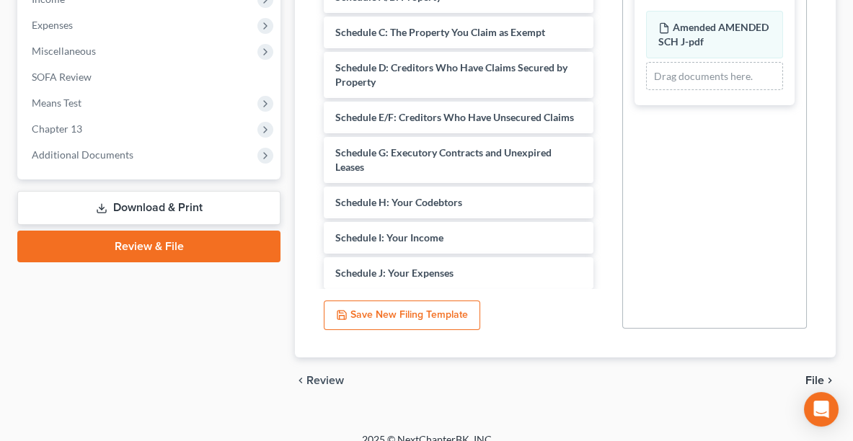
click at [820, 375] on span "File" at bounding box center [814, 381] width 19 height 12
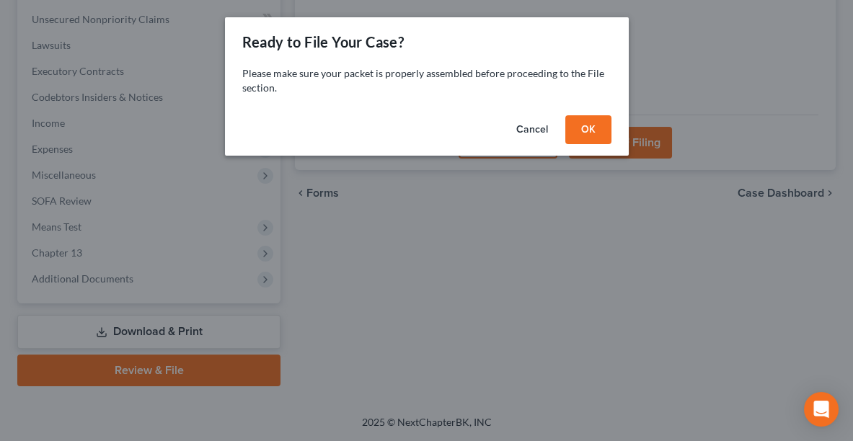
scroll to position [374, 0]
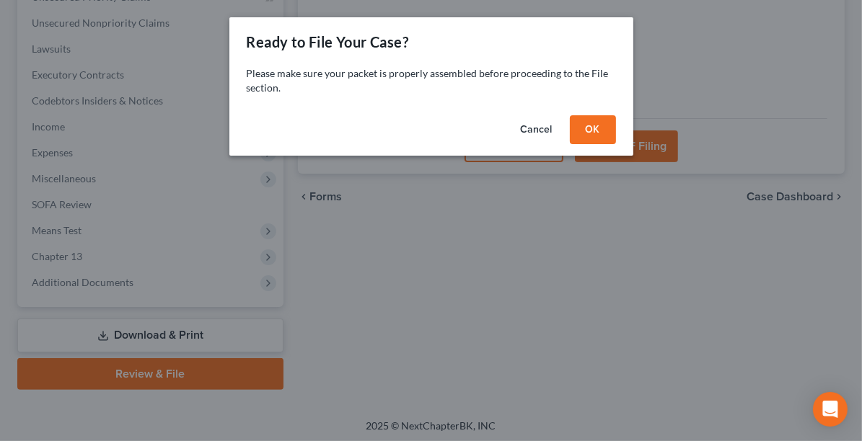
click at [586, 129] on button "OK" at bounding box center [593, 129] width 46 height 29
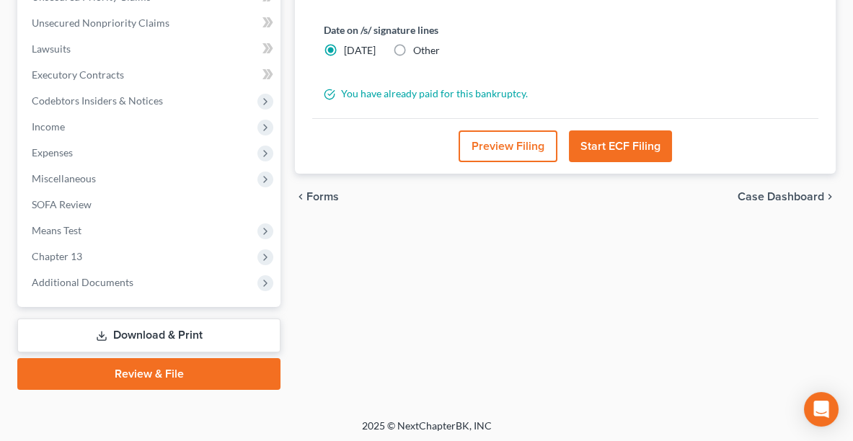
click at [630, 144] on button "Start ECF Filing" at bounding box center [620, 147] width 103 height 32
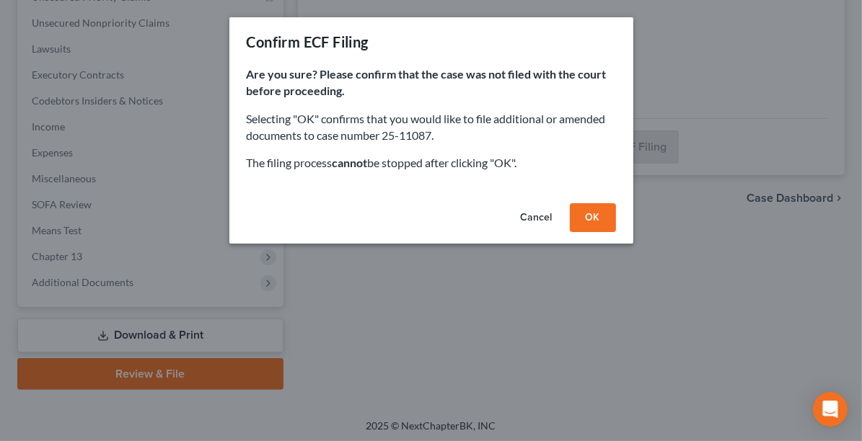
click at [599, 221] on button "OK" at bounding box center [593, 217] width 46 height 29
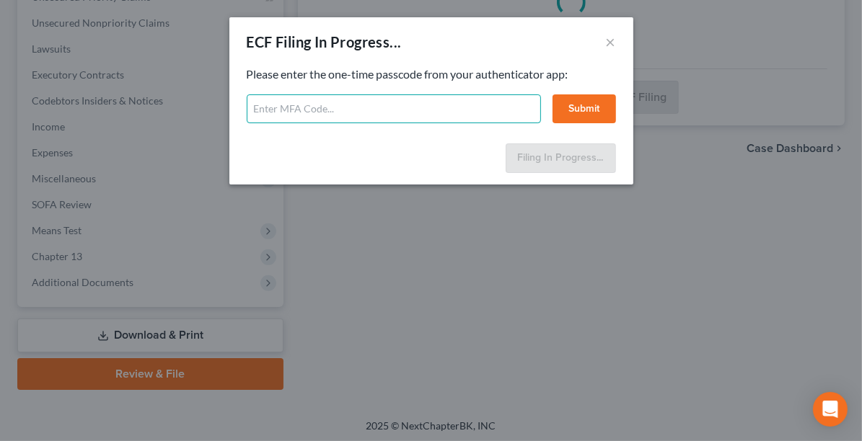
click at [369, 106] on input "text" at bounding box center [394, 108] width 294 height 29
type input "078606"
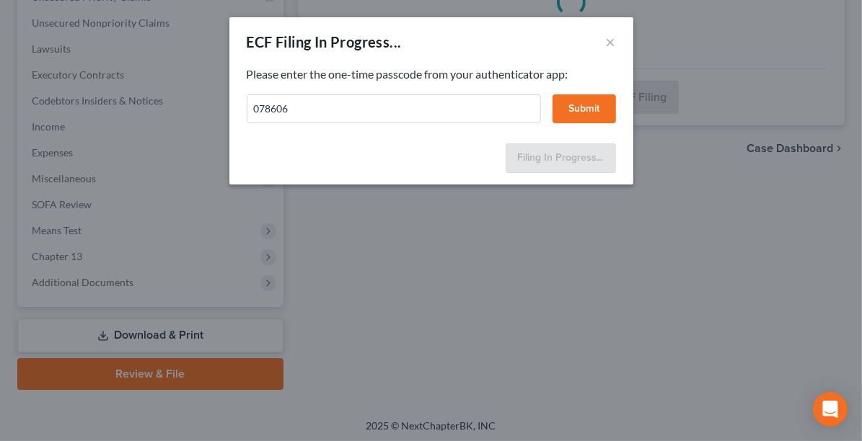
click at [587, 105] on button "Submit" at bounding box center [583, 108] width 63 height 29
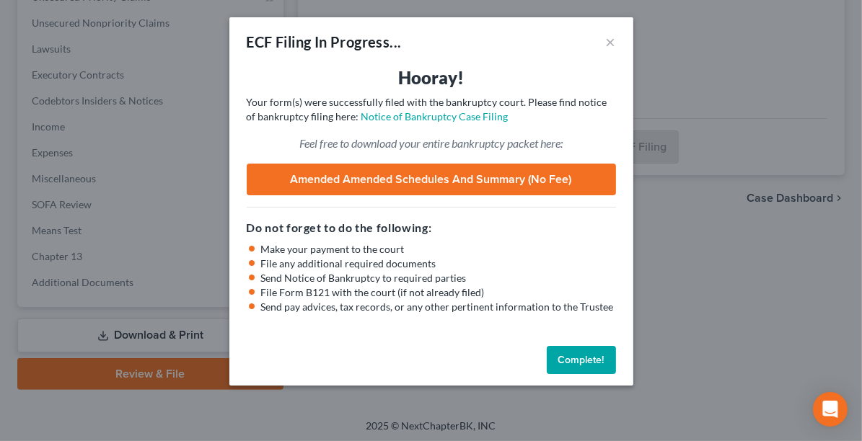
click at [567, 366] on button "Complete!" at bounding box center [581, 360] width 69 height 29
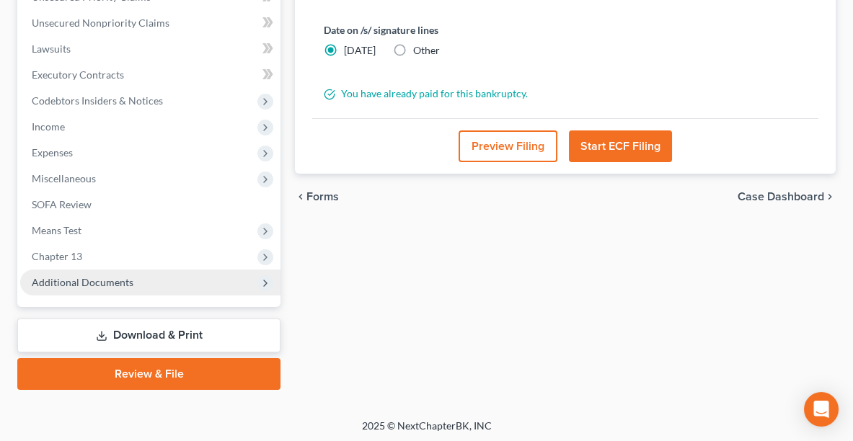
click at [128, 290] on span "Additional Documents" at bounding box center [150, 283] width 260 height 26
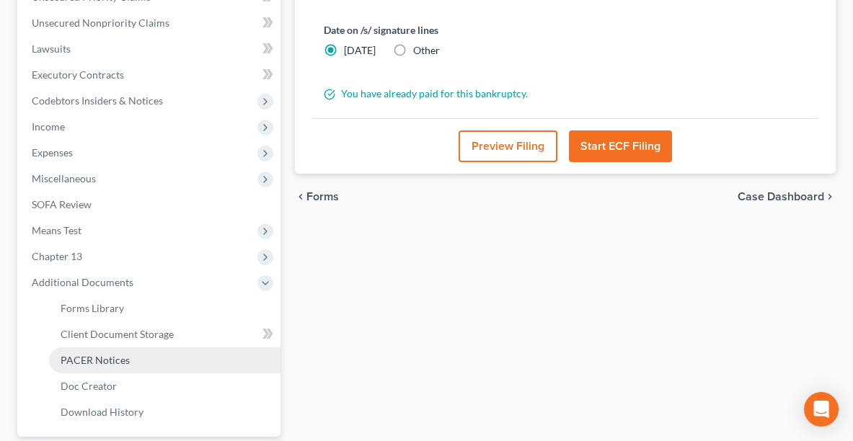
click at [91, 363] on span "PACER Notices" at bounding box center [95, 360] width 69 height 12
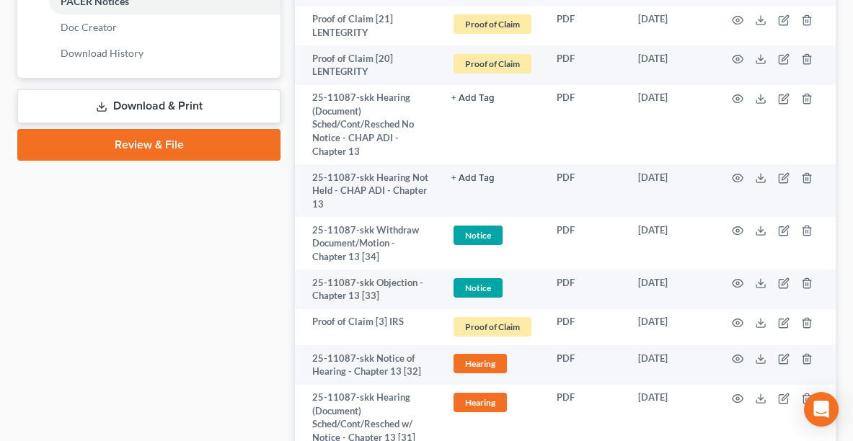
scroll to position [758, 0]
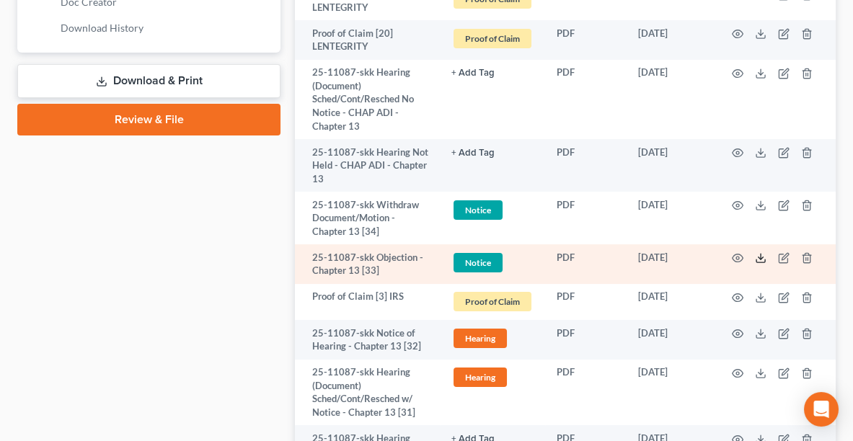
click at [761, 257] on icon at bounding box center [761, 258] width 12 height 12
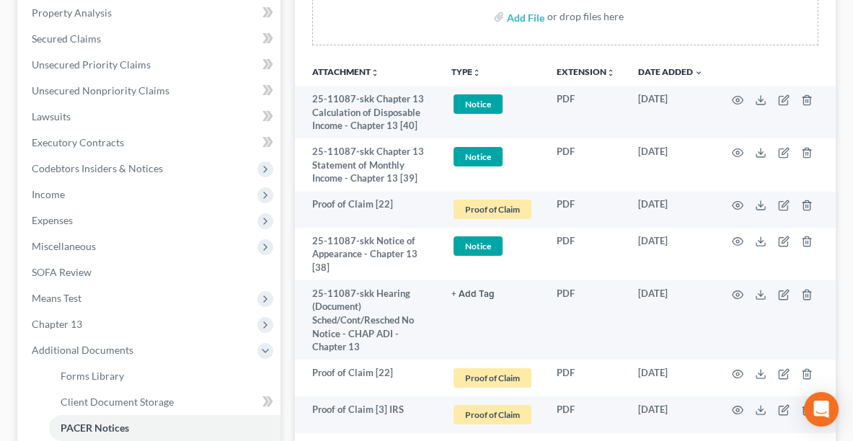
scroll to position [280, 0]
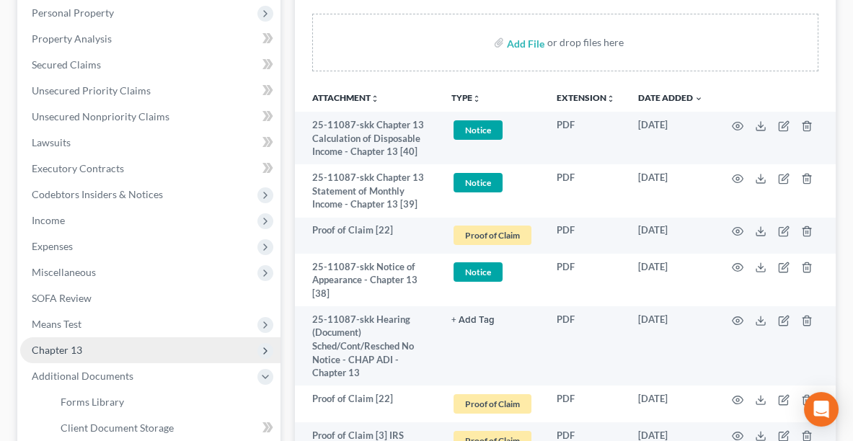
click at [127, 357] on span "Chapter 13" at bounding box center [150, 350] width 260 height 26
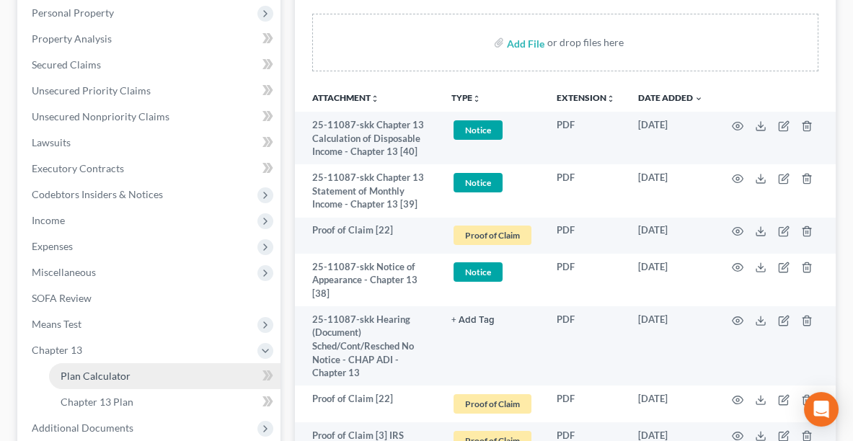
click at [126, 374] on span "Plan Calculator" at bounding box center [96, 376] width 70 height 12
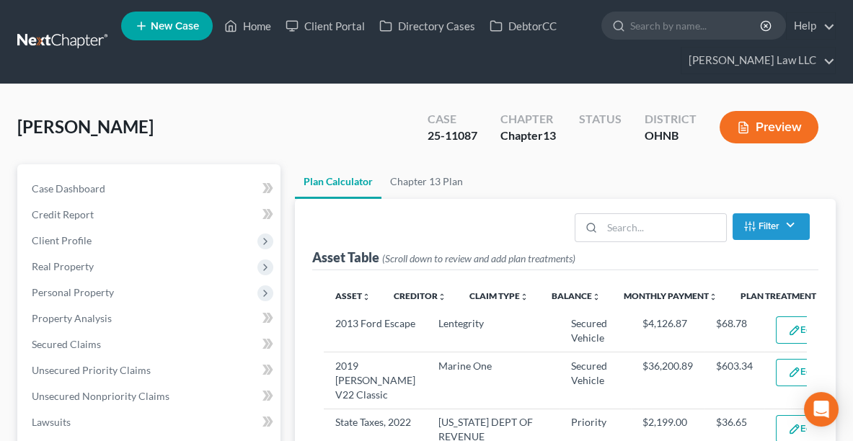
select select "59"
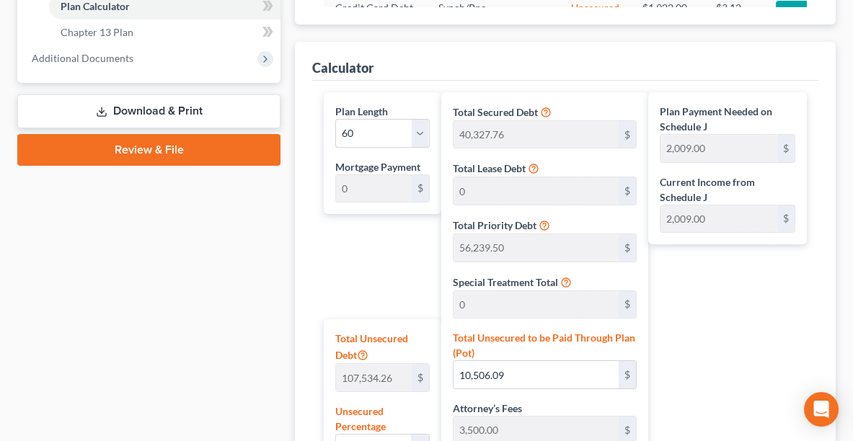
scroll to position [599, 0]
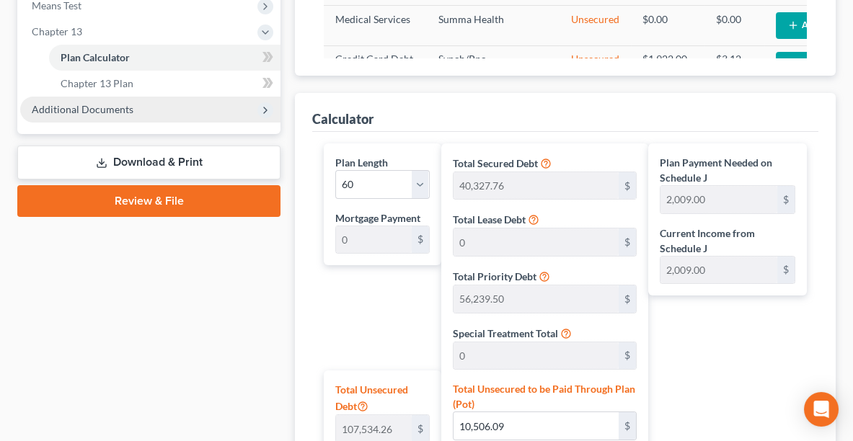
click at [108, 107] on span "Additional Documents" at bounding box center [83, 109] width 102 height 12
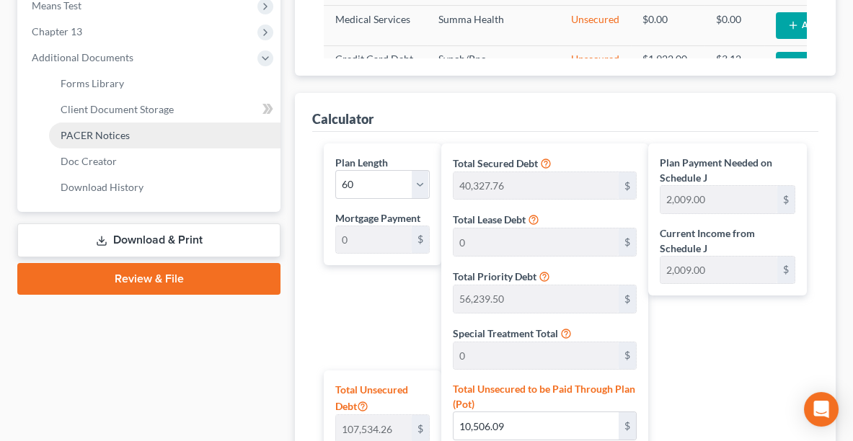
click at [87, 136] on span "PACER Notices" at bounding box center [95, 135] width 69 height 12
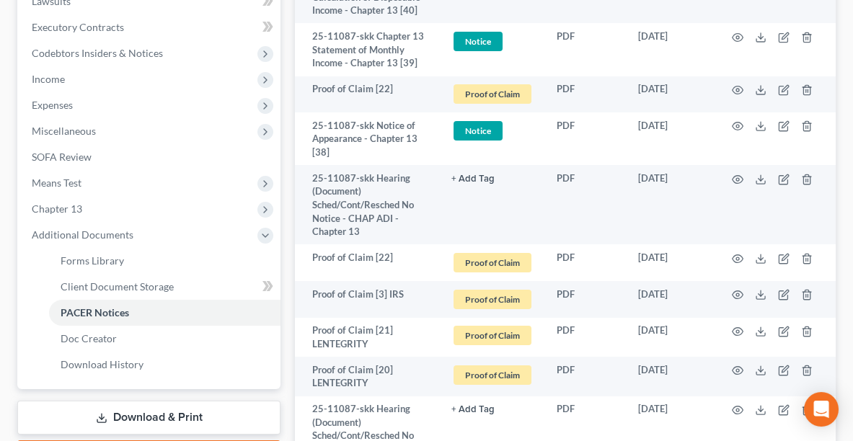
scroll to position [1682, 0]
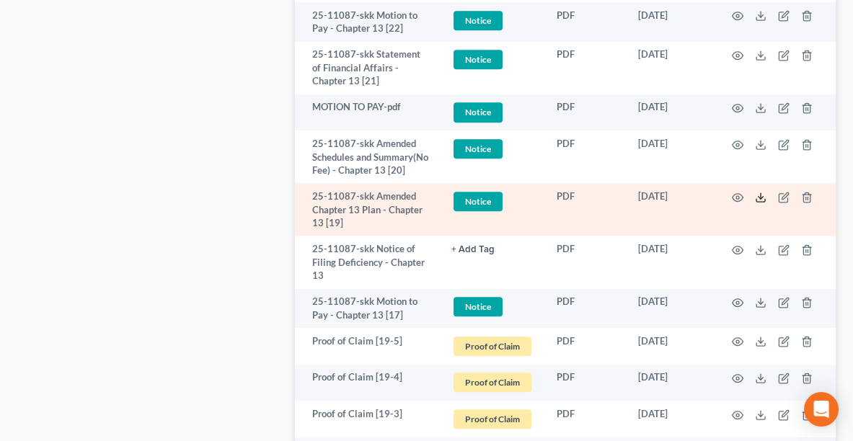
click at [761, 203] on icon at bounding box center [761, 198] width 12 height 12
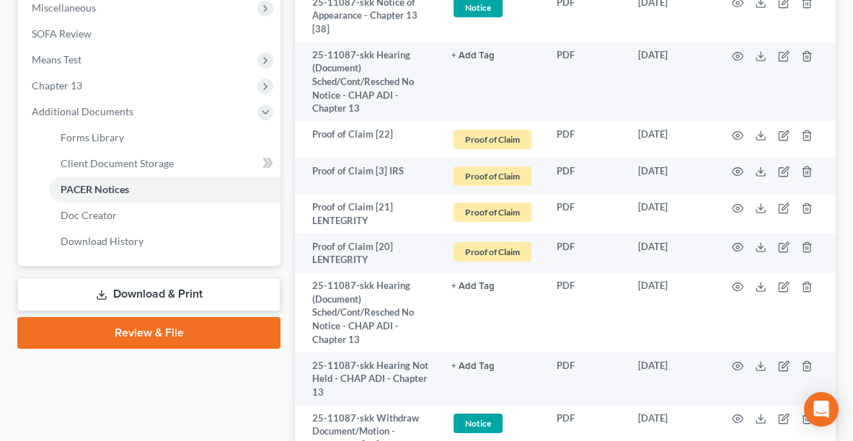
scroll to position [556, 0]
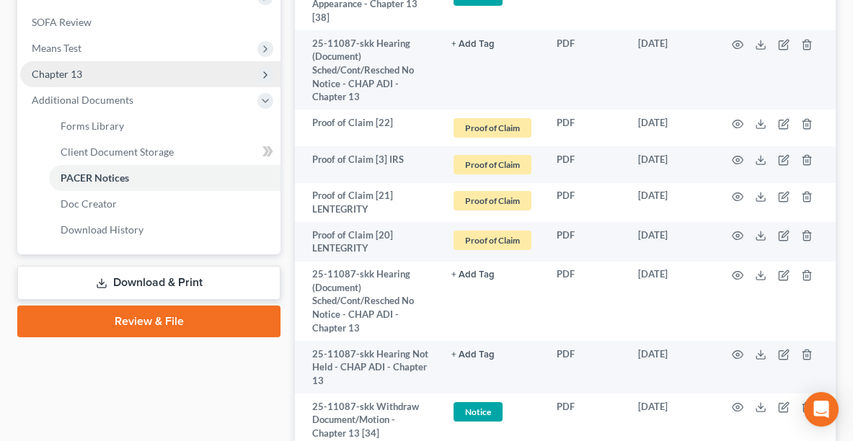
click at [77, 76] on span "Chapter 13" at bounding box center [57, 74] width 50 height 12
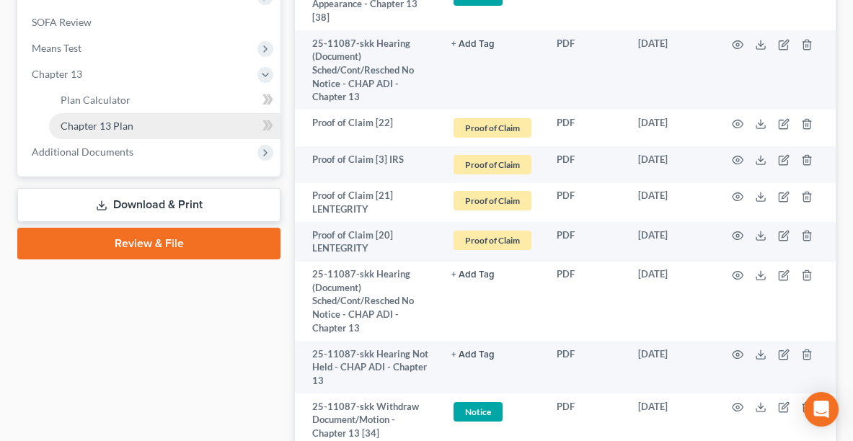
click at [100, 124] on span "Chapter 13 Plan" at bounding box center [97, 126] width 73 height 12
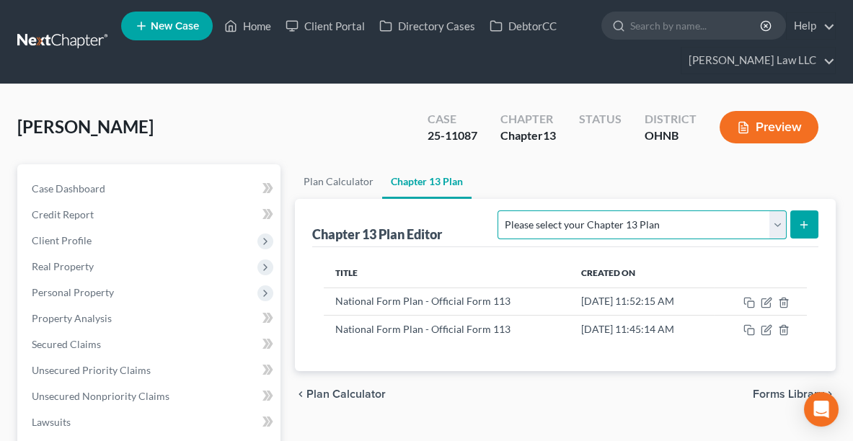
click at [727, 229] on select "Please select your Chapter 13 Plan National Form Plan - Official Form 113 North…" at bounding box center [642, 225] width 288 height 29
select select "0"
click at [583, 211] on select "Please select your Chapter 13 Plan National Form Plan - Official Form 113 North…" at bounding box center [642, 225] width 288 height 29
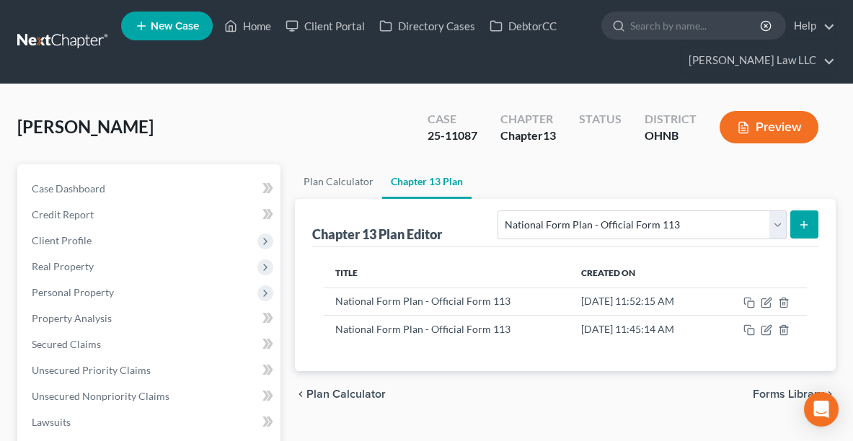
click at [811, 220] on button "submit" at bounding box center [804, 225] width 28 height 28
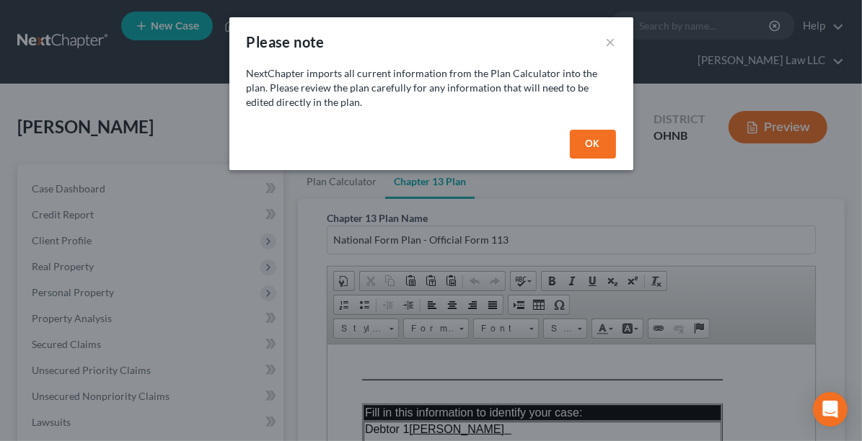
click at [583, 147] on button "OK" at bounding box center [593, 144] width 46 height 29
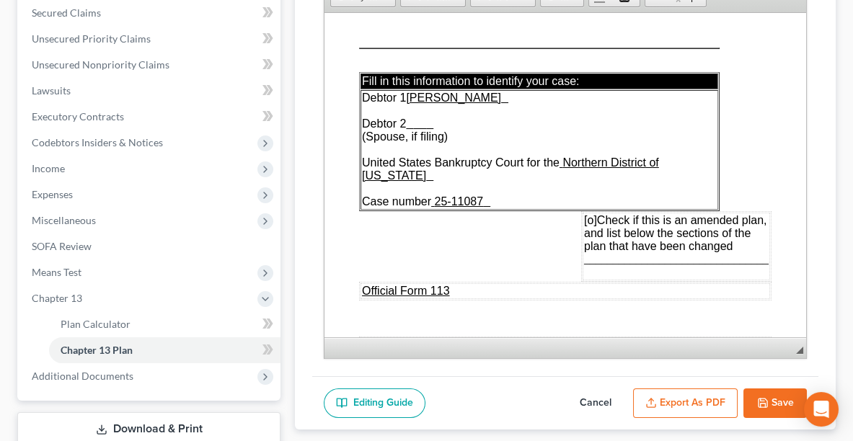
scroll to position [330, 0]
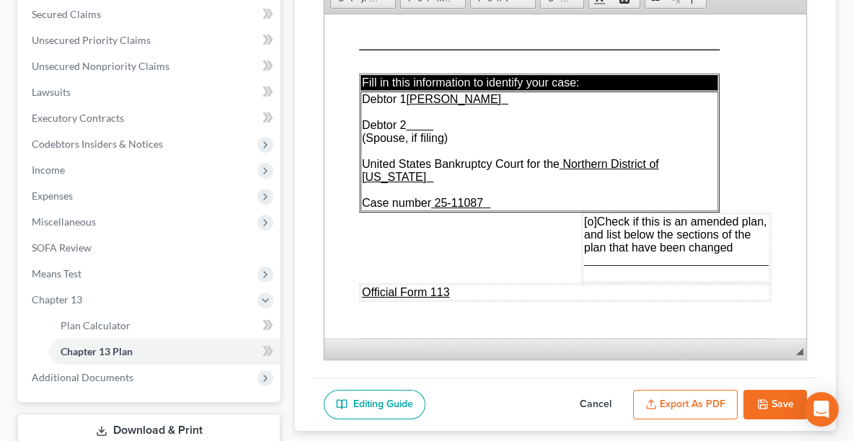
click at [584, 215] on span "[o]" at bounding box center [590, 221] width 13 height 12
drag, startPoint x: 589, startPoint y: 244, endPoint x: 689, endPoint y: 249, distance: 100.4
click at [689, 254] on span "________________________________" at bounding box center [676, 260] width 185 height 12
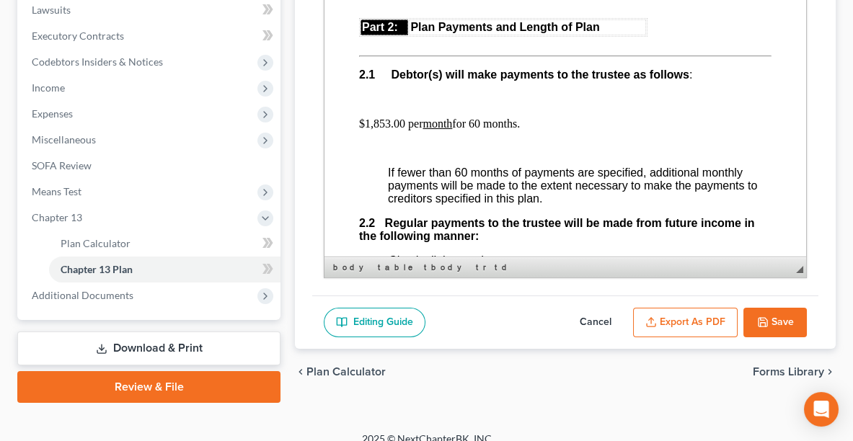
scroll to position [929, 0]
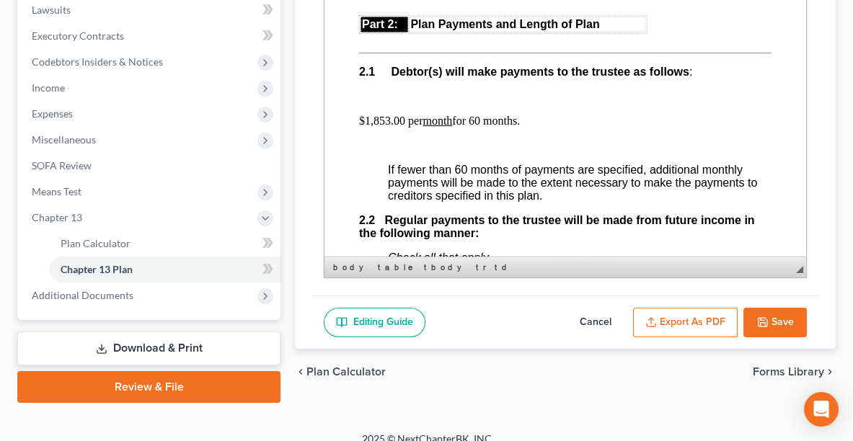
click at [591, 316] on button "Cancel" at bounding box center [595, 323] width 63 height 30
select select "0"
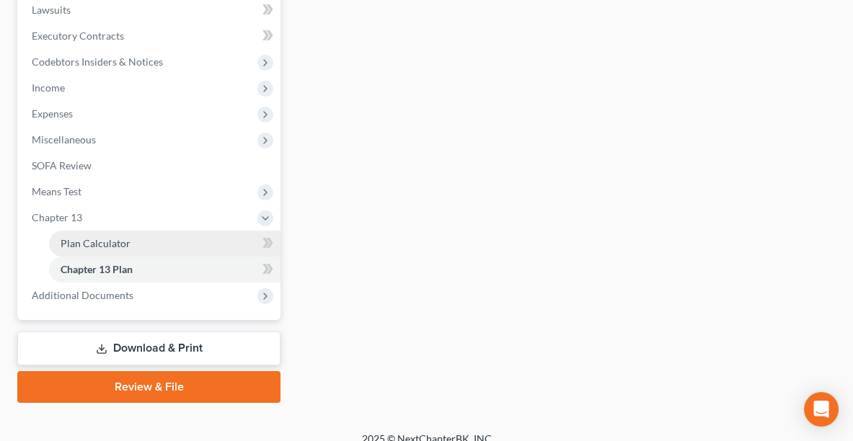
click at [127, 237] on span "Plan Calculator" at bounding box center [96, 243] width 70 height 12
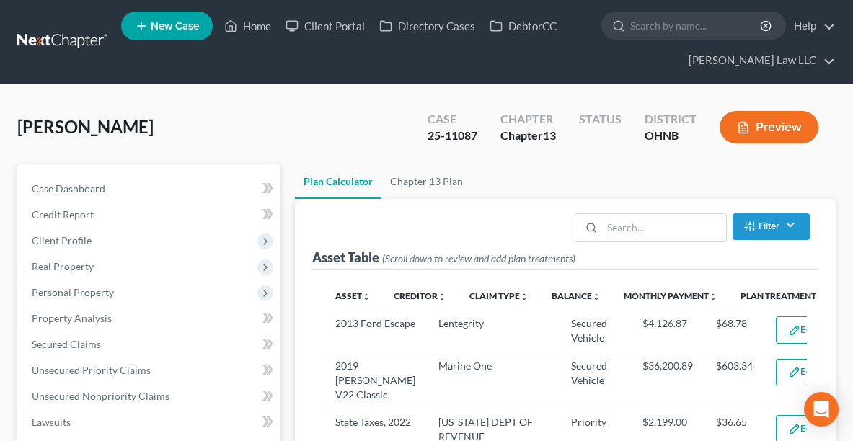
select select "59"
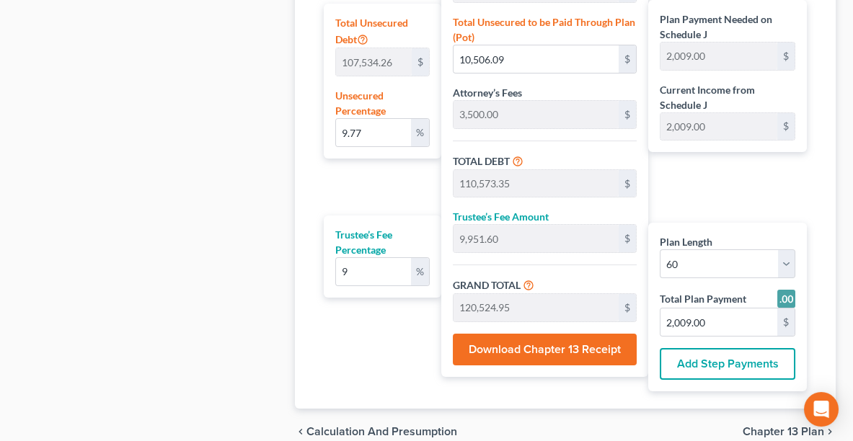
scroll to position [997, 0]
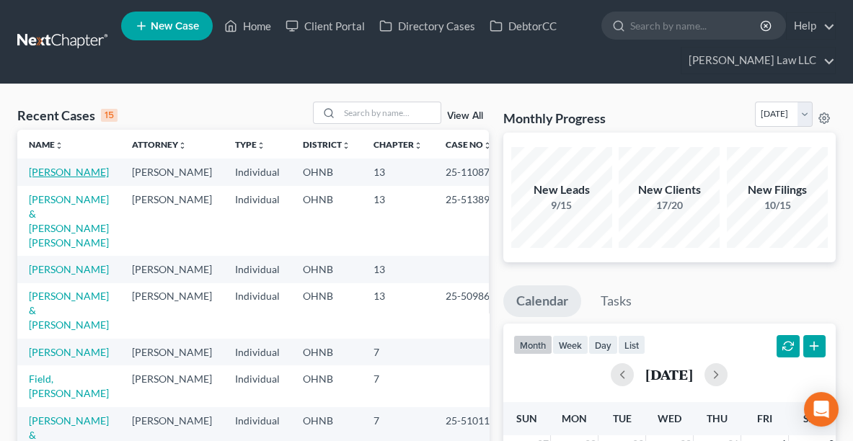
click at [61, 172] on link "[PERSON_NAME]" at bounding box center [69, 172] width 80 height 12
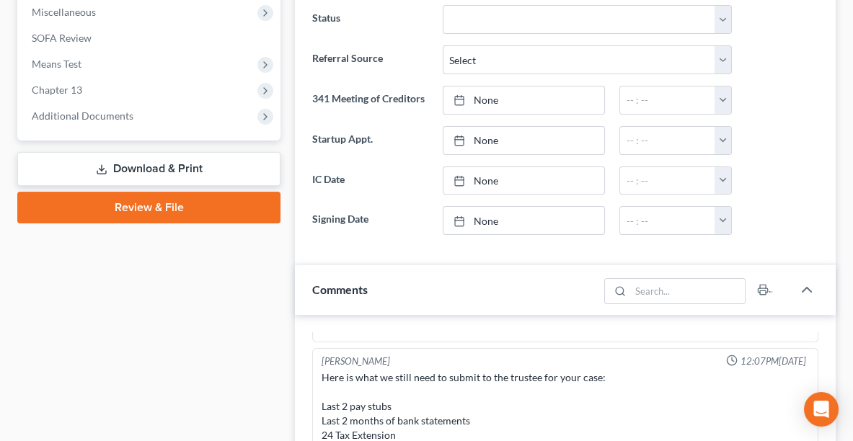
scroll to position [485, 0]
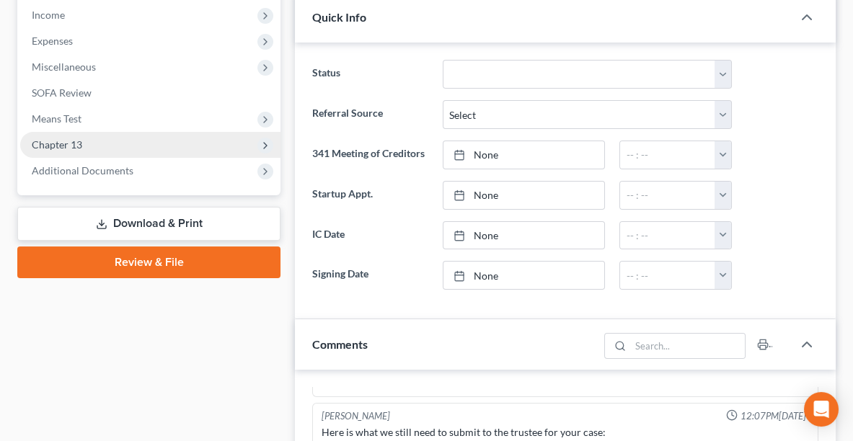
click at [105, 146] on span "Chapter 13" at bounding box center [150, 145] width 260 height 26
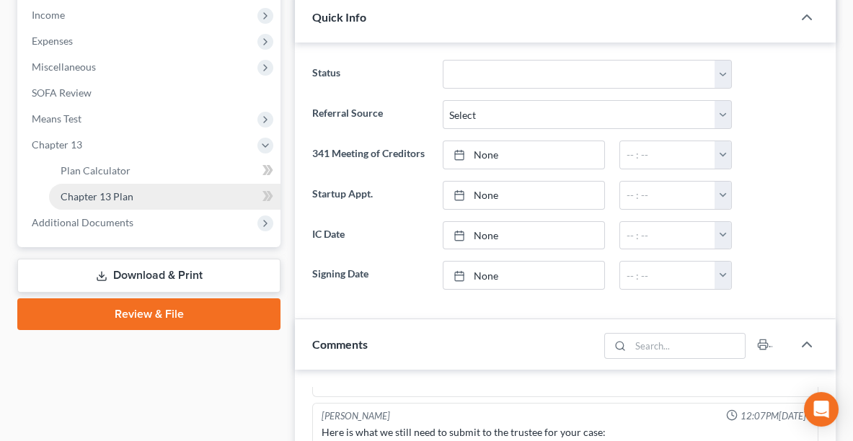
click at [114, 194] on span "Chapter 13 Plan" at bounding box center [97, 196] width 73 height 12
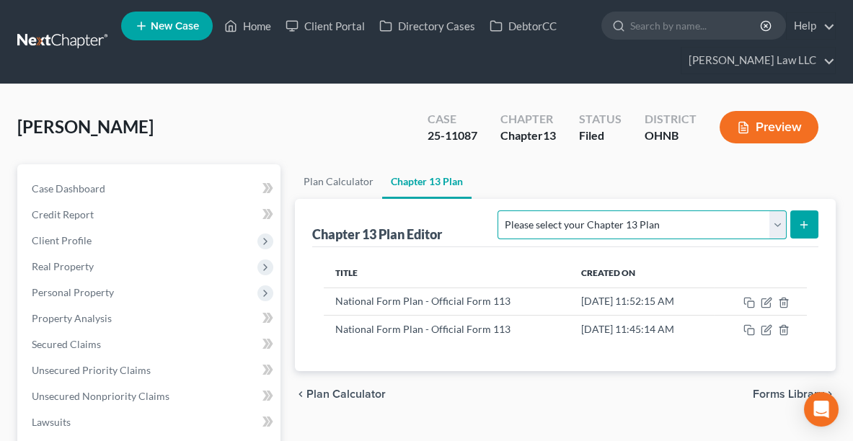
click at [758, 229] on select "Please select your Chapter 13 Plan National Form Plan - Official Form 113 North…" at bounding box center [642, 225] width 288 height 29
select select "0"
click at [583, 211] on select "Please select your Chapter 13 Plan National Form Plan - Official Form 113 North…" at bounding box center [642, 225] width 288 height 29
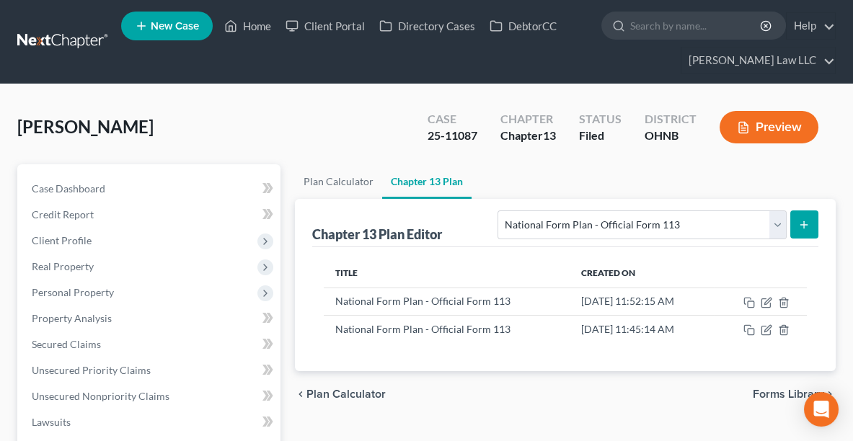
click at [811, 229] on button "submit" at bounding box center [804, 225] width 28 height 28
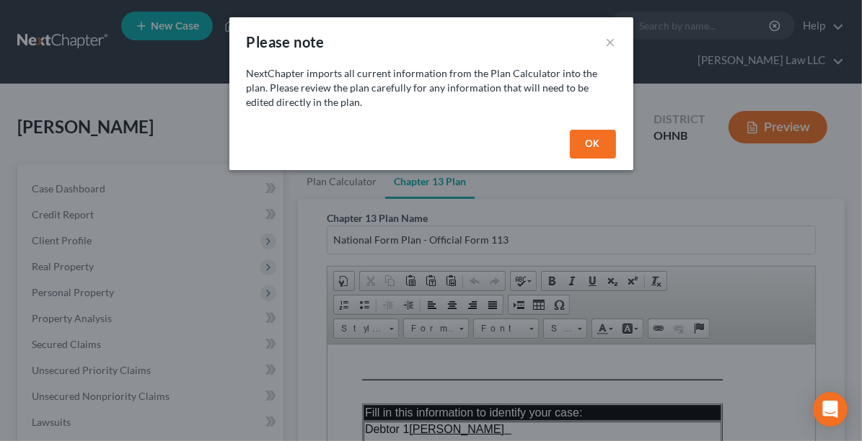
click at [599, 141] on button "OK" at bounding box center [593, 144] width 46 height 29
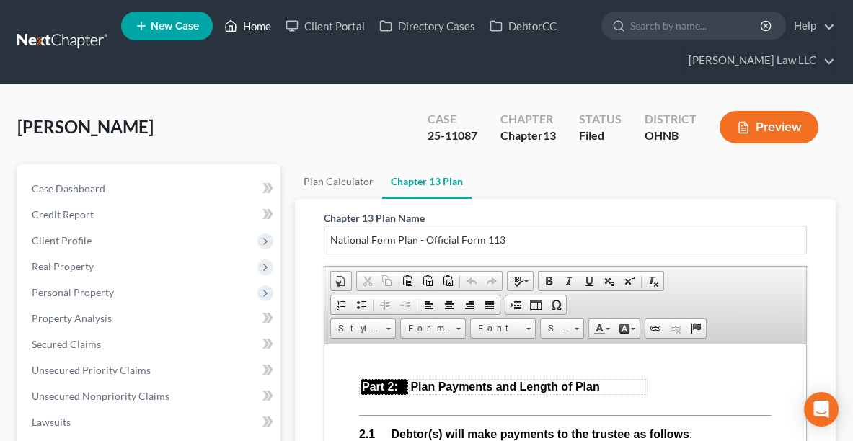
click at [241, 26] on link "Home" at bounding box center [247, 26] width 61 height 26
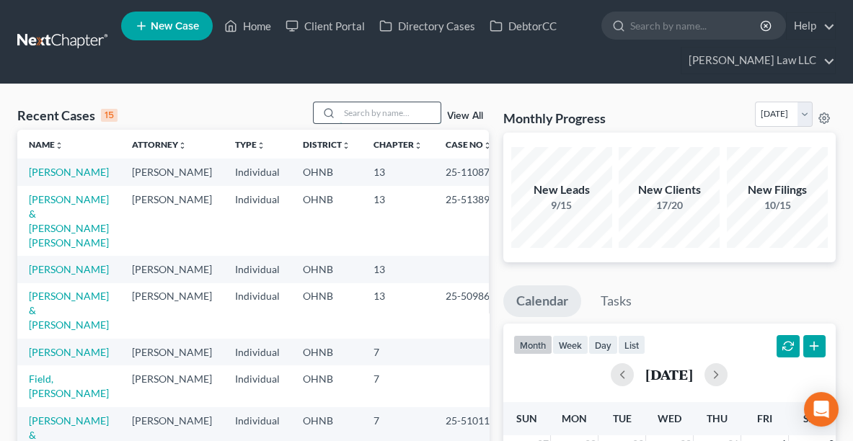
click at [381, 109] on input "search" at bounding box center [390, 112] width 101 height 21
type input "[PERSON_NAME]"
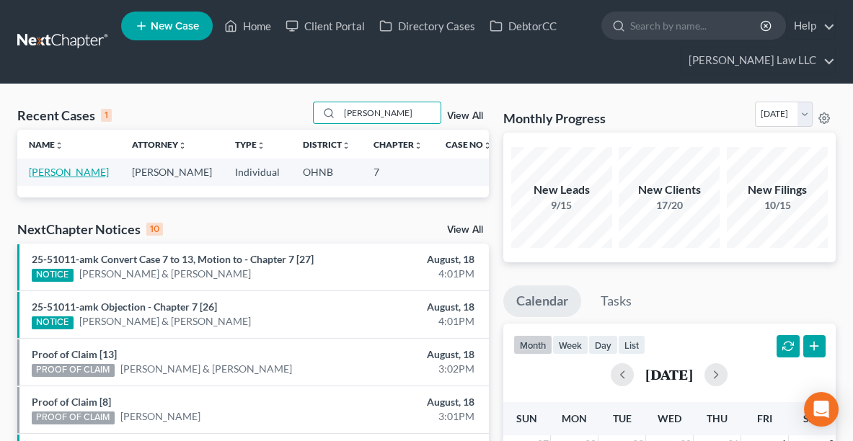
click at [81, 173] on link "[PERSON_NAME]" at bounding box center [69, 172] width 80 height 12
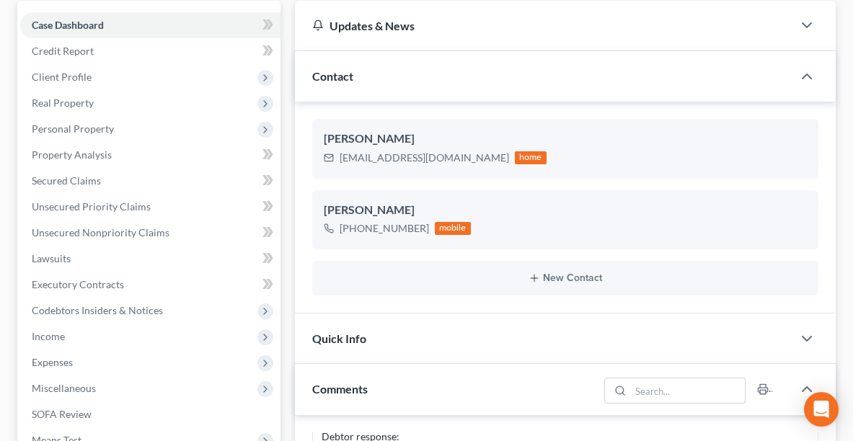
scroll to position [169, 0]
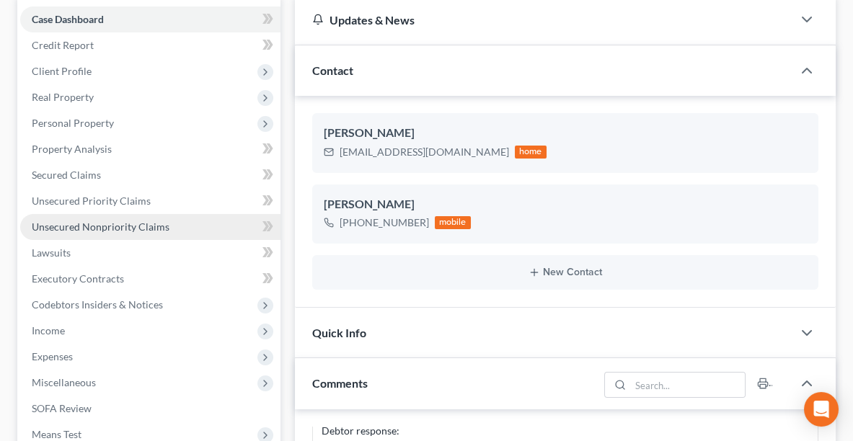
click at [146, 221] on span "Unsecured Nonpriority Claims" at bounding box center [101, 227] width 138 height 12
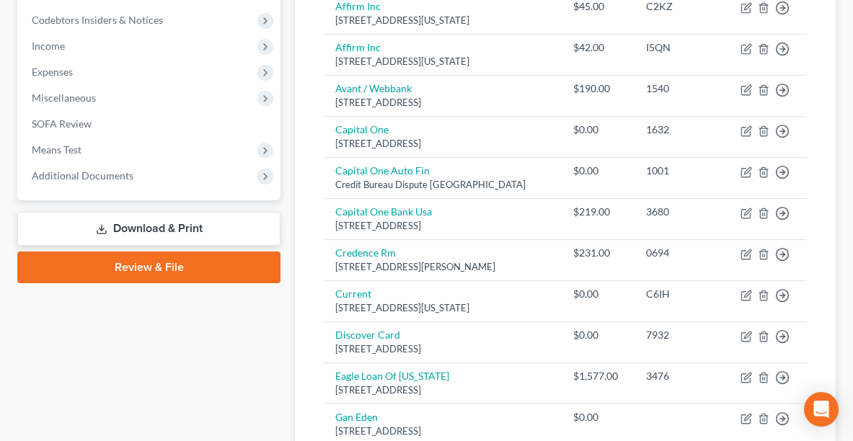
scroll to position [462, 0]
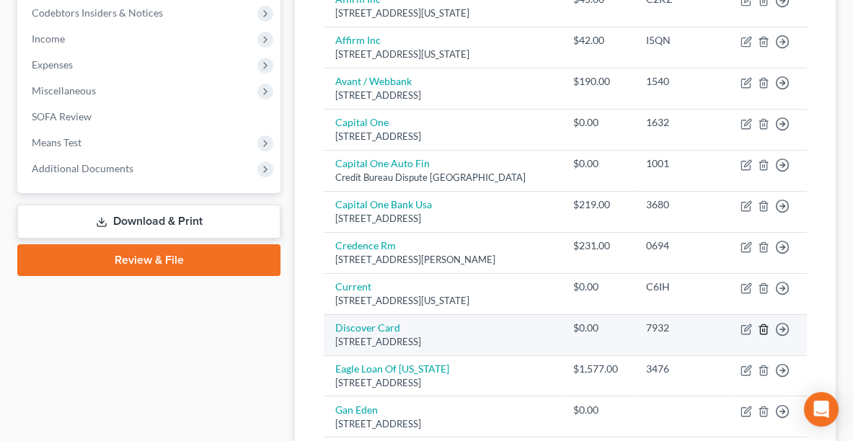
click at [764, 328] on icon "button" at bounding box center [763, 328] width 6 height 9
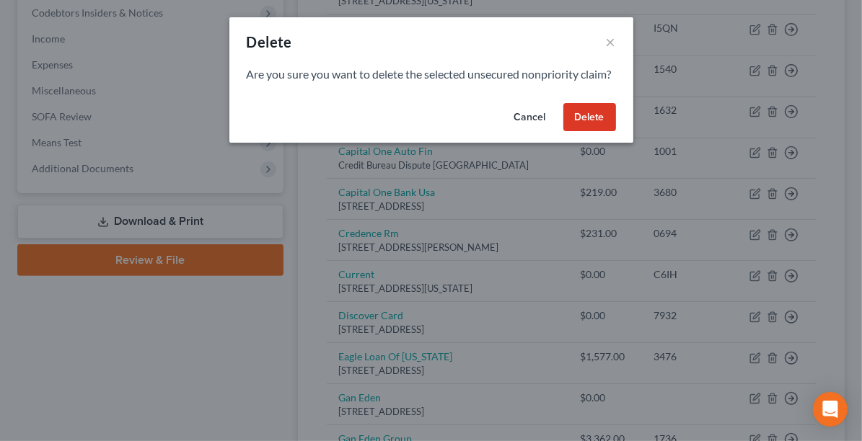
click at [585, 129] on button "Delete" at bounding box center [589, 117] width 53 height 29
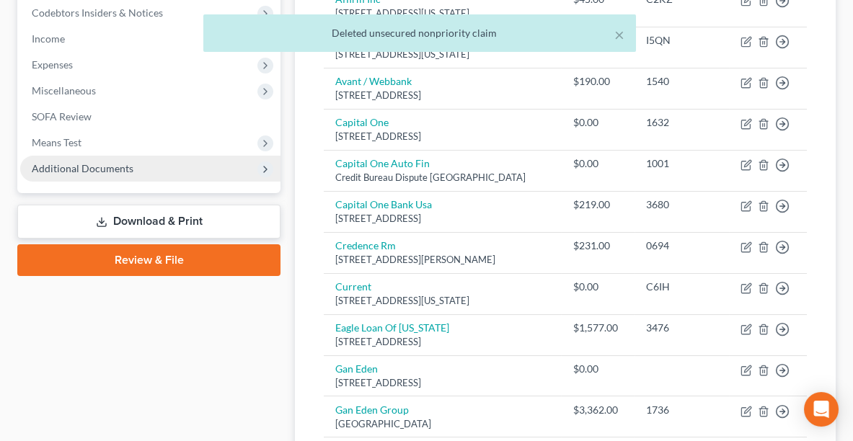
click at [92, 169] on span "Additional Documents" at bounding box center [83, 168] width 102 height 12
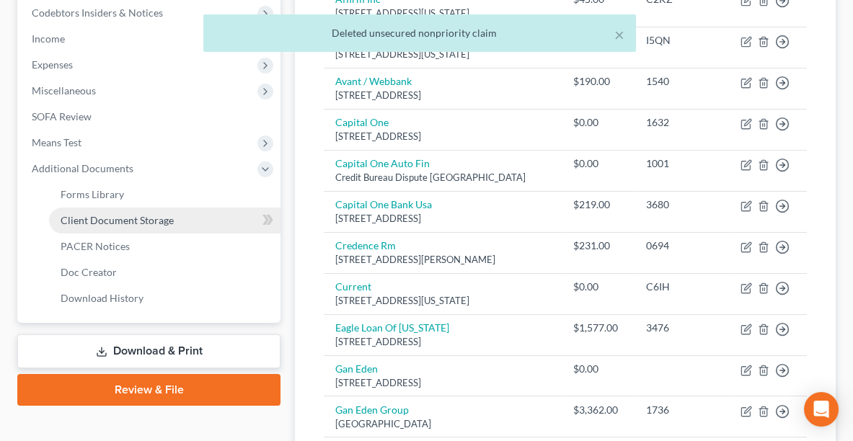
click at [97, 218] on span "Client Document Storage" at bounding box center [117, 220] width 113 height 12
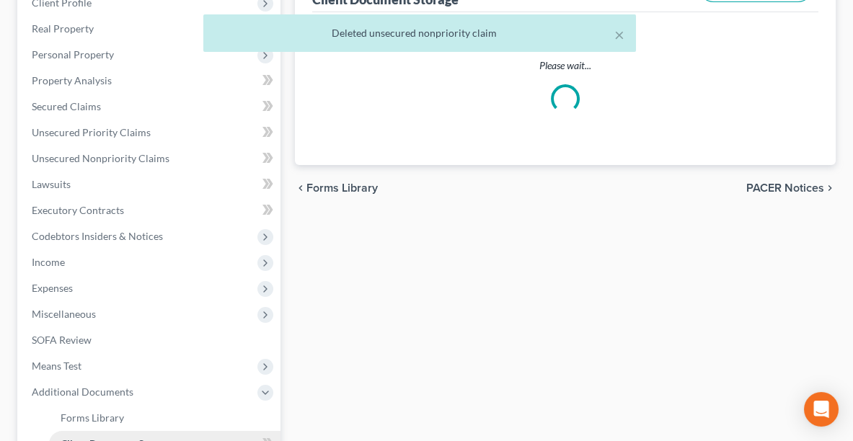
select select "5"
select select "20"
select select "16"
select select "20"
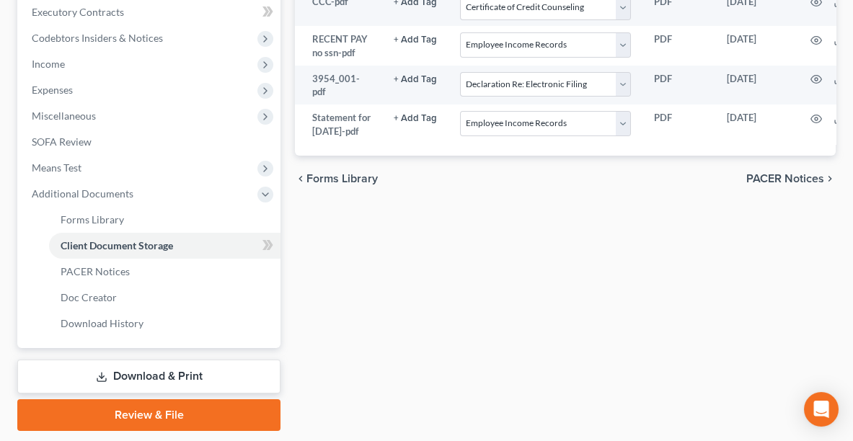
scroll to position [438, 0]
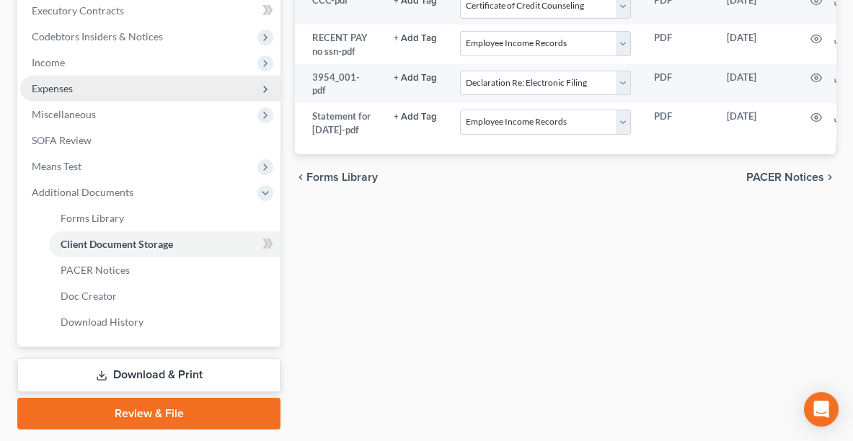
click at [37, 87] on span "Expenses" at bounding box center [52, 88] width 41 height 12
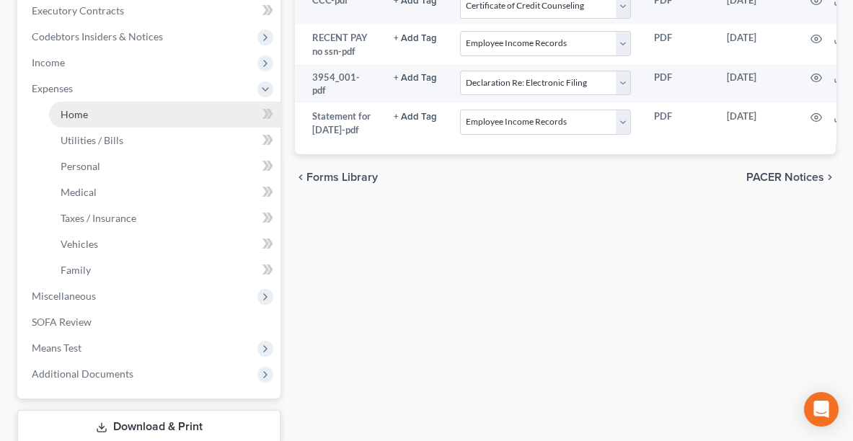
click at [64, 121] on link "Home" at bounding box center [164, 115] width 231 height 26
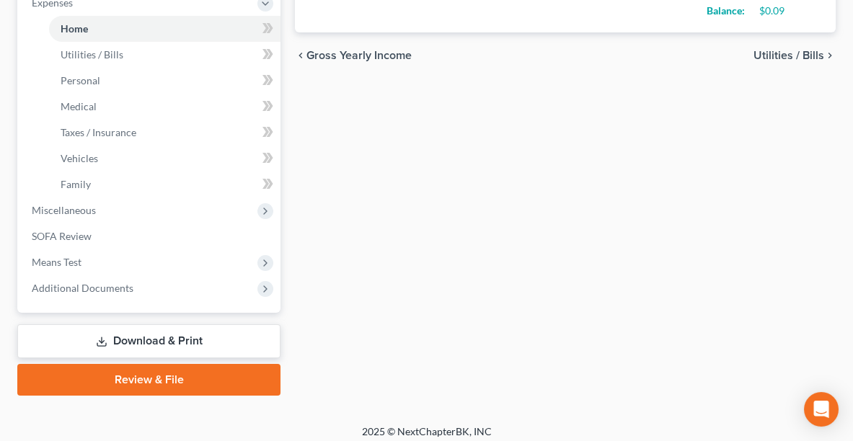
scroll to position [529, 0]
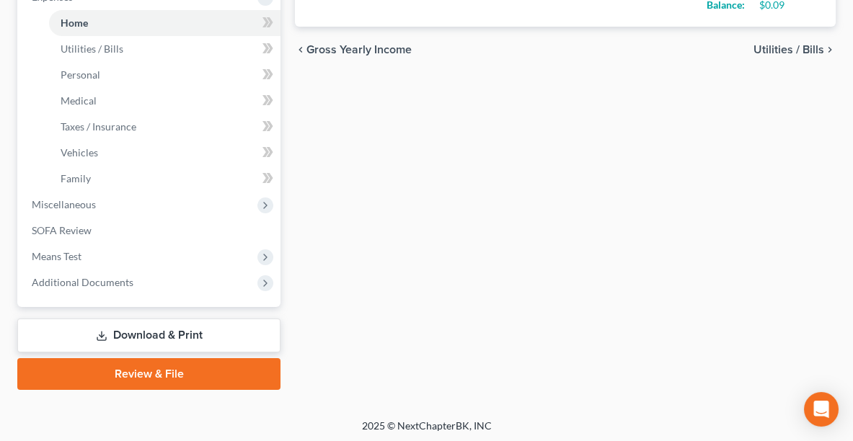
click at [229, 367] on link "Review & File" at bounding box center [148, 374] width 263 height 32
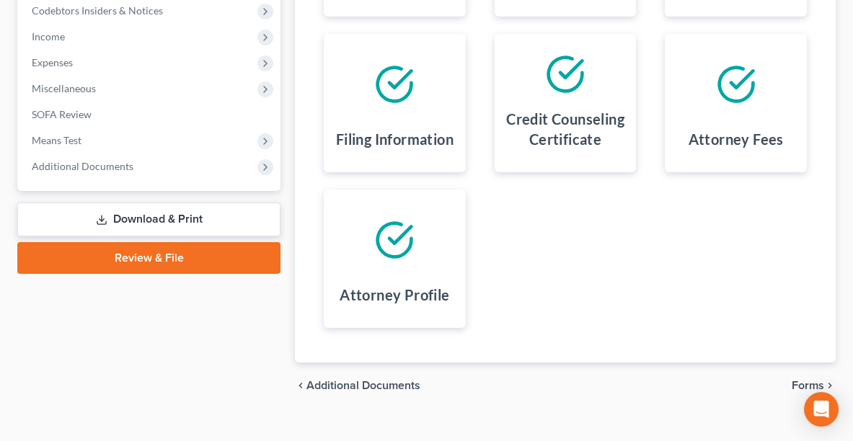
scroll to position [486, 0]
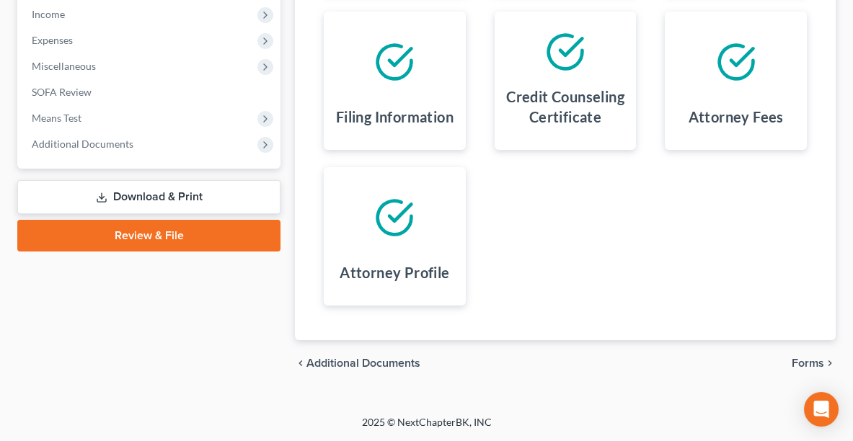
click at [808, 363] on span "Forms" at bounding box center [808, 364] width 32 height 12
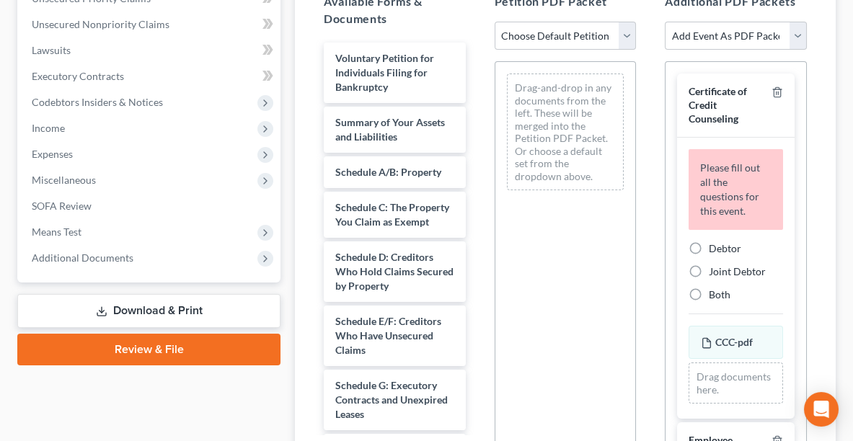
scroll to position [371, 0]
click at [556, 35] on select "Choose Default Petition PDF Packet Complete Bankruptcy Petition (all forms and …" at bounding box center [566, 36] width 142 height 29
select select "0"
click at [495, 22] on select "Choose Default Petition PDF Packet Complete Bankruptcy Petition (all forms and …" at bounding box center [566, 36] width 142 height 29
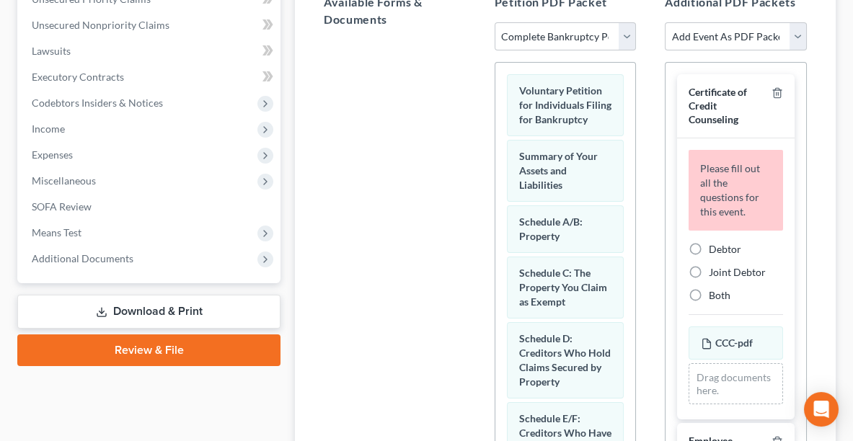
click at [709, 246] on label "Debtor" at bounding box center [725, 249] width 32 height 14
click at [715, 246] on input "Debtor" at bounding box center [719, 246] width 9 height 9
radio input "true"
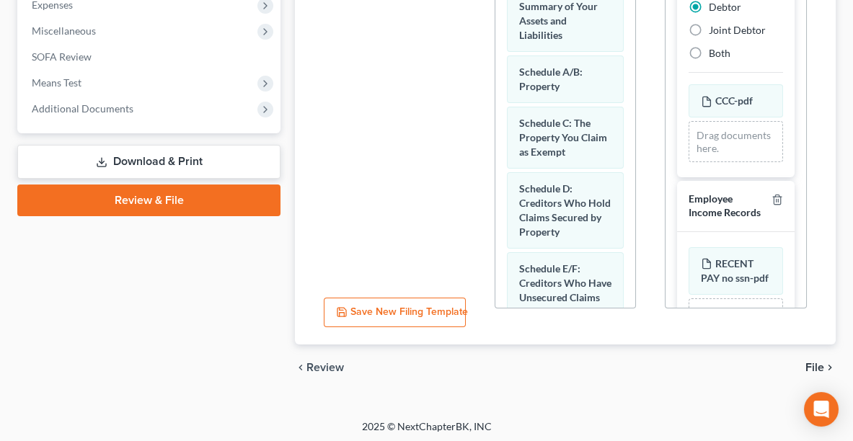
scroll to position [523, 0]
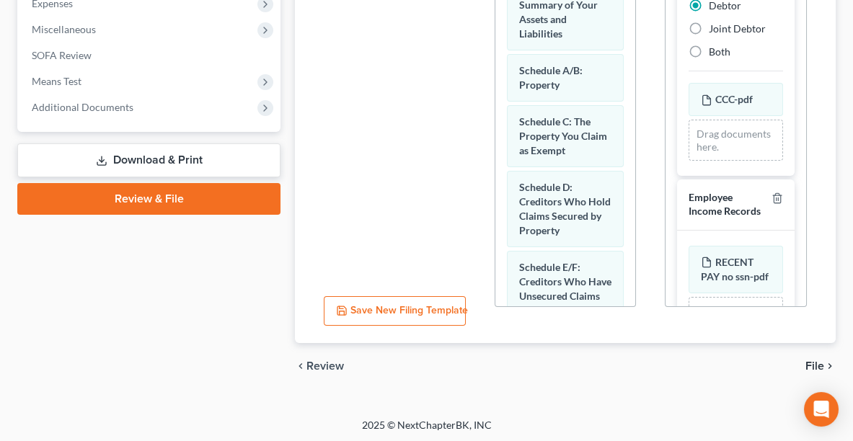
click at [808, 365] on span "File" at bounding box center [814, 367] width 19 height 12
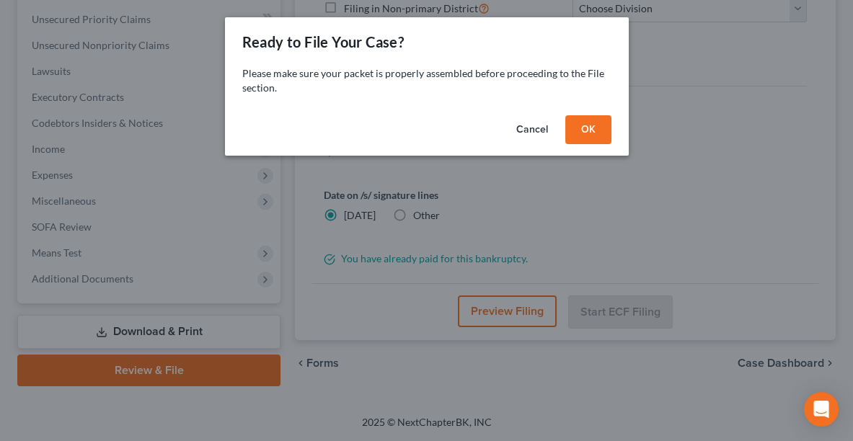
scroll to position [348, 0]
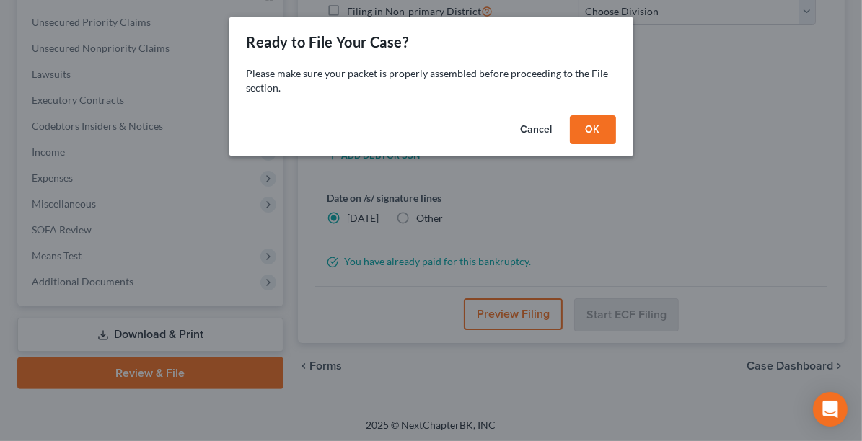
click at [608, 119] on button "OK" at bounding box center [593, 129] width 46 height 29
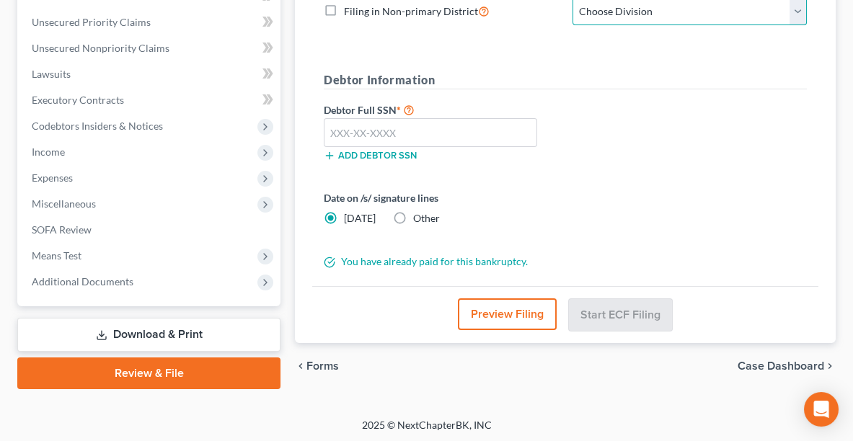
click at [614, 17] on select "Choose Division Akron [GEOGRAPHIC_DATA] [GEOGRAPHIC_DATA] [GEOGRAPHIC_DATA] [GE…" at bounding box center [690, 11] width 234 height 29
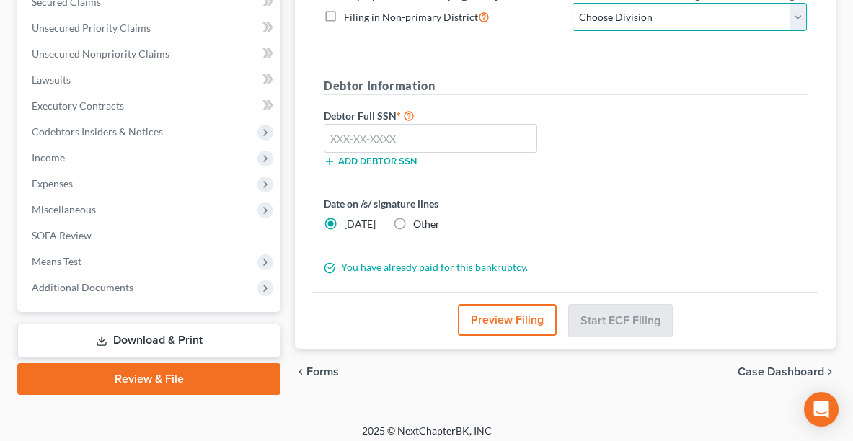
select select "0"
click at [573, 3] on select "Choose Division Akron [GEOGRAPHIC_DATA] [GEOGRAPHIC_DATA] [GEOGRAPHIC_DATA] [GE…" at bounding box center [690, 17] width 234 height 29
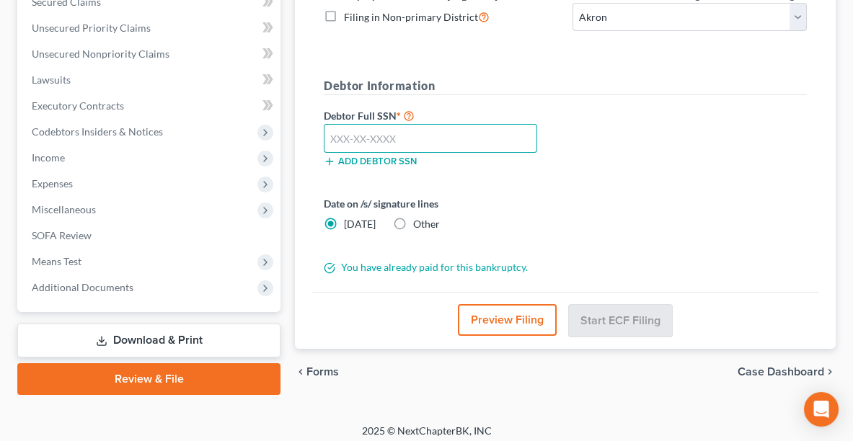
click at [401, 132] on input "text" at bounding box center [430, 138] width 213 height 29
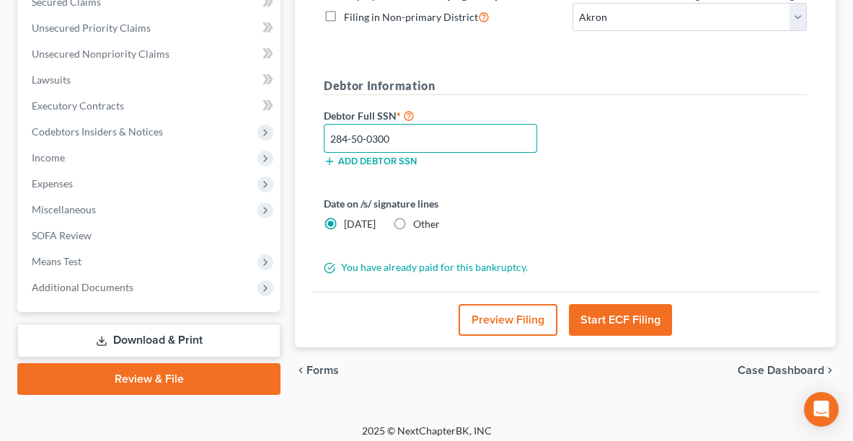
type input "284-50-0300"
click at [633, 313] on button "Start ECF Filing" at bounding box center [620, 320] width 103 height 32
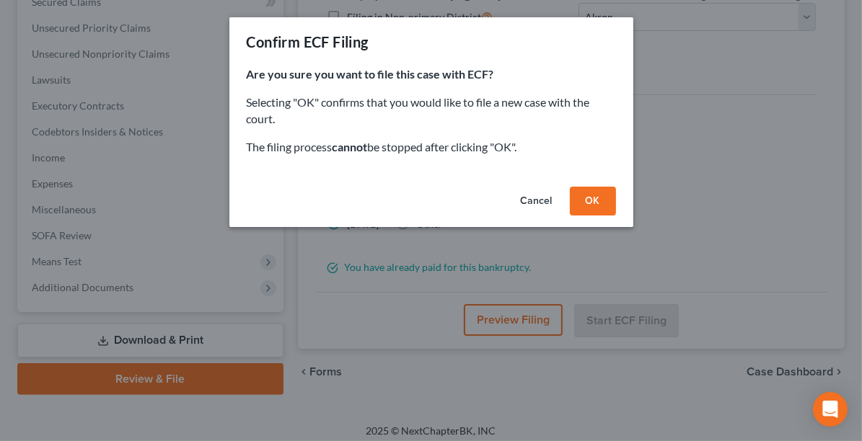
click at [587, 195] on button "OK" at bounding box center [593, 201] width 46 height 29
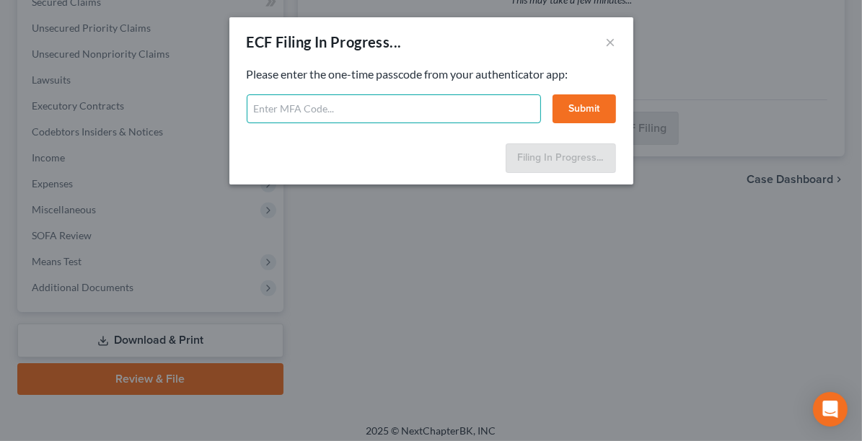
click at [441, 97] on input "text" at bounding box center [394, 108] width 294 height 29
type input "1"
type input "458916"
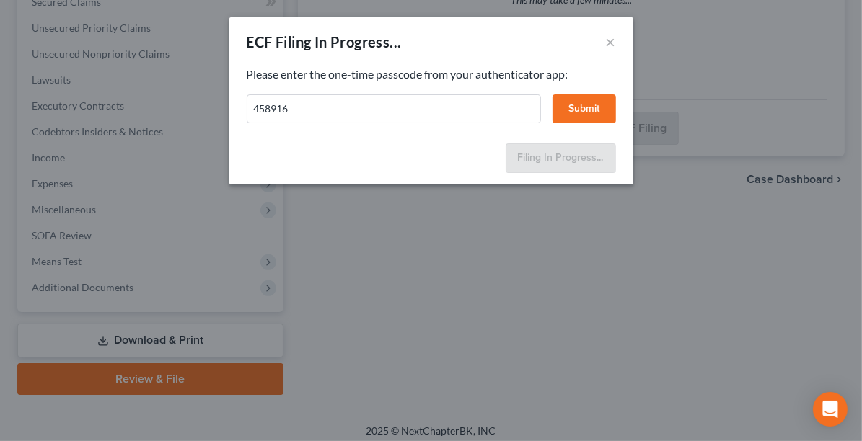
click at [594, 106] on button "Submit" at bounding box center [583, 108] width 63 height 29
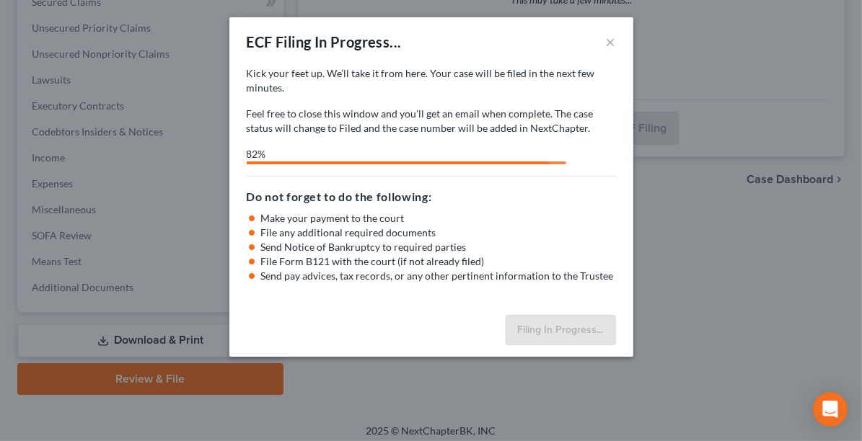
select select "0"
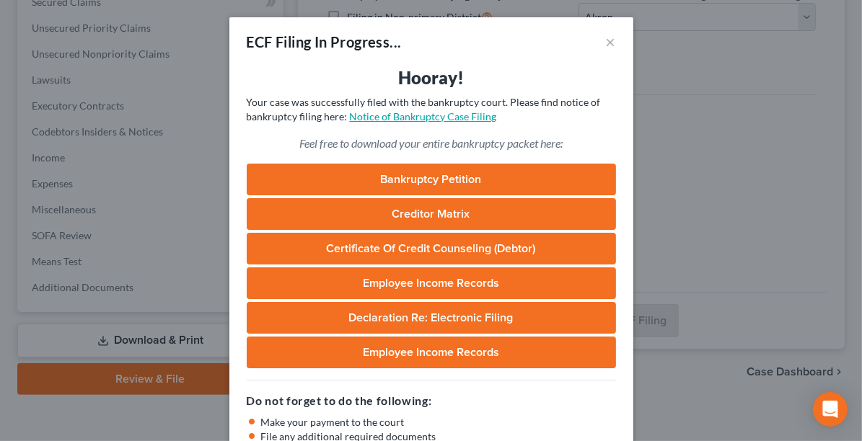
click at [411, 119] on link "Notice of Bankruptcy Case Filing" at bounding box center [423, 116] width 147 height 12
click at [609, 43] on button "×" at bounding box center [611, 41] width 10 height 17
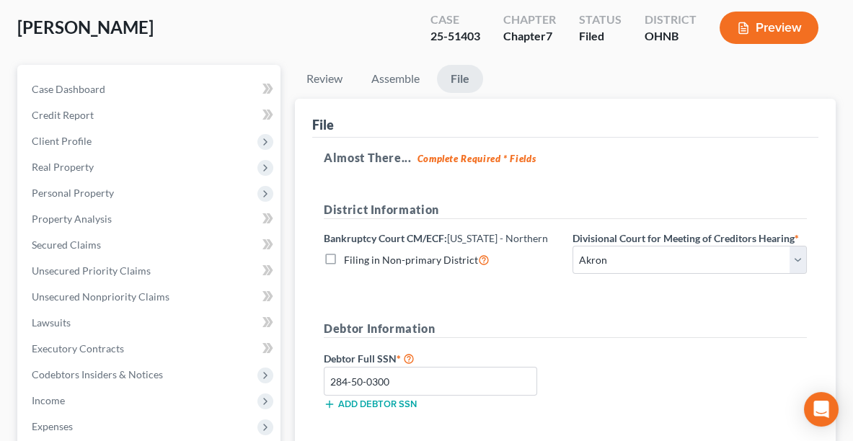
scroll to position [0, 0]
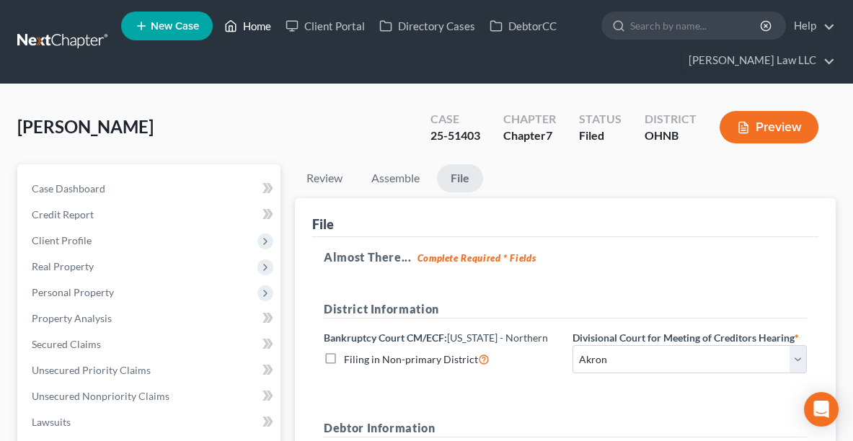
click at [261, 19] on link "Home" at bounding box center [247, 26] width 61 height 26
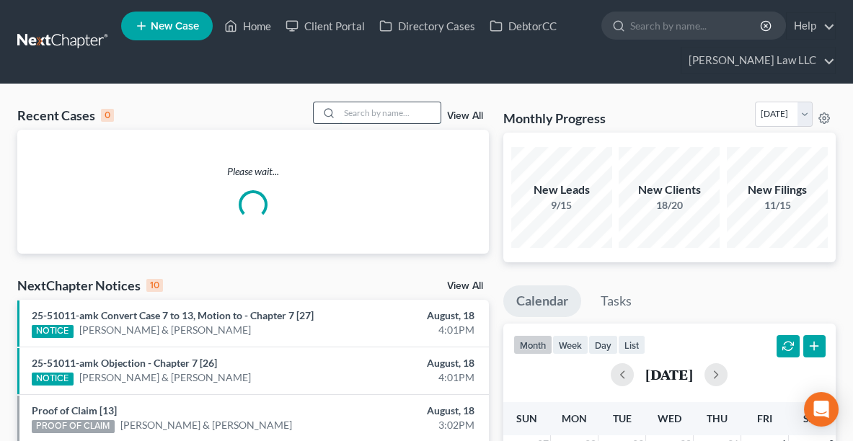
click at [421, 110] on input "search" at bounding box center [390, 112] width 101 height 21
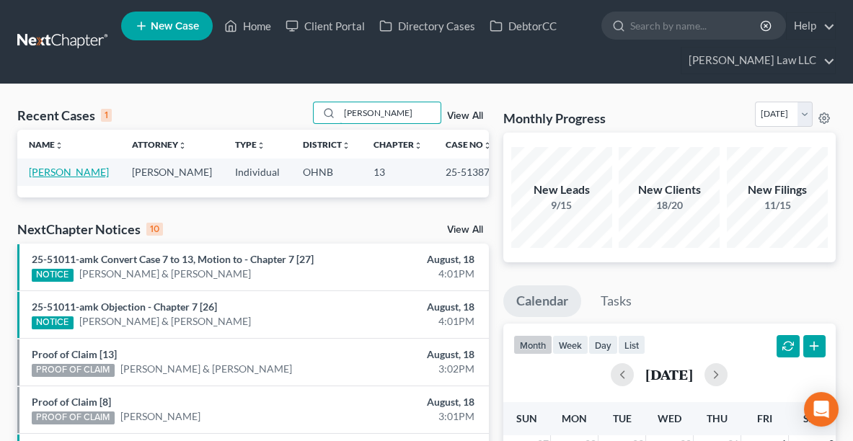
type input "[PERSON_NAME]"
click at [40, 173] on link "[PERSON_NAME]" at bounding box center [69, 172] width 80 height 12
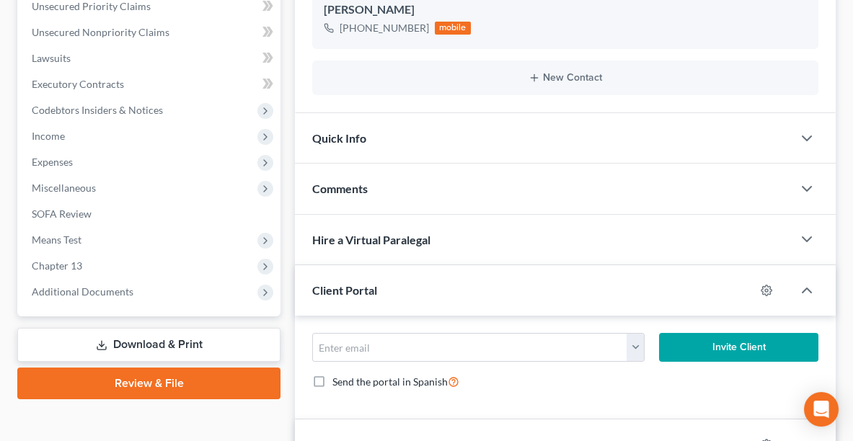
scroll to position [421, 0]
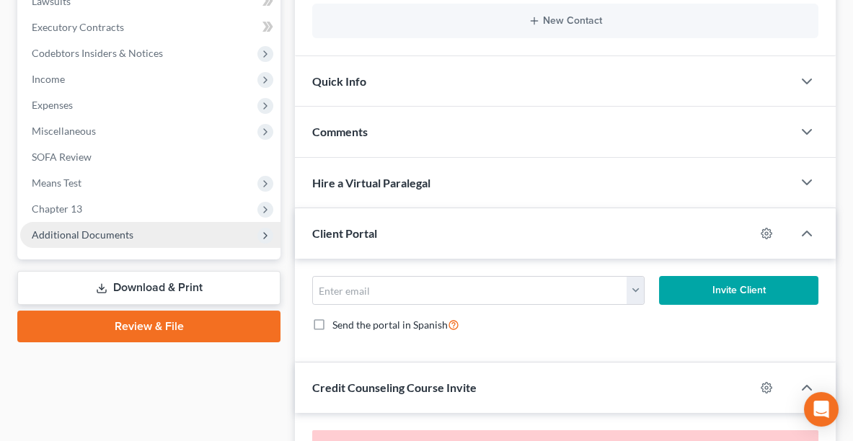
click at [169, 228] on span "Additional Documents" at bounding box center [150, 235] width 260 height 26
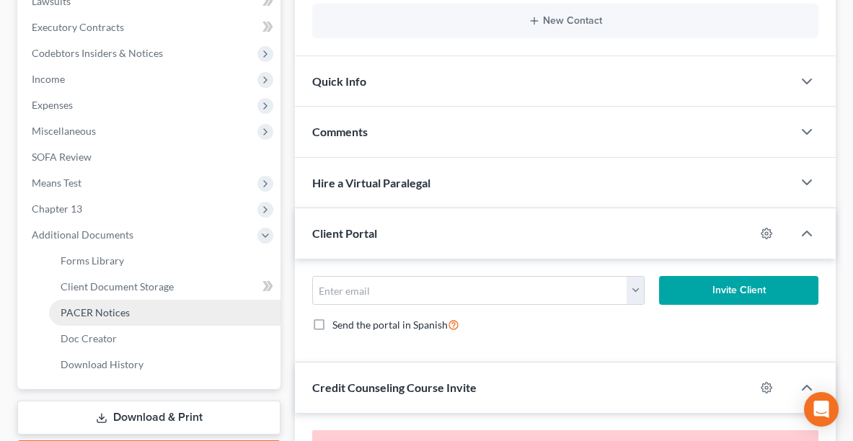
click at [121, 314] on span "PACER Notices" at bounding box center [95, 312] width 69 height 12
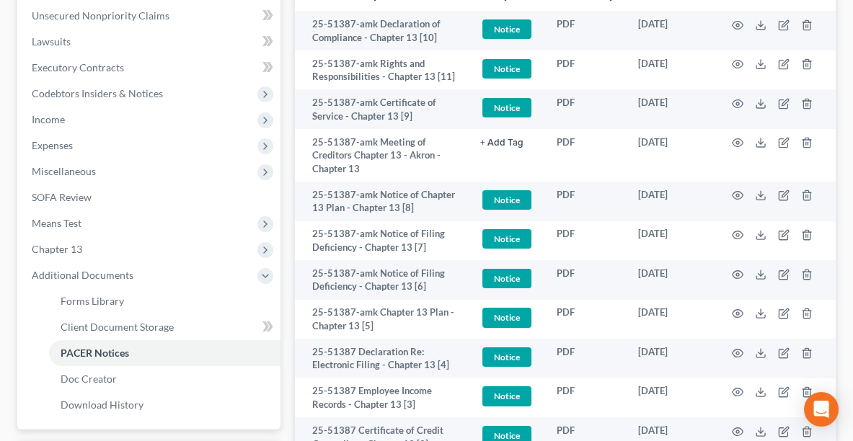
scroll to position [380, 0]
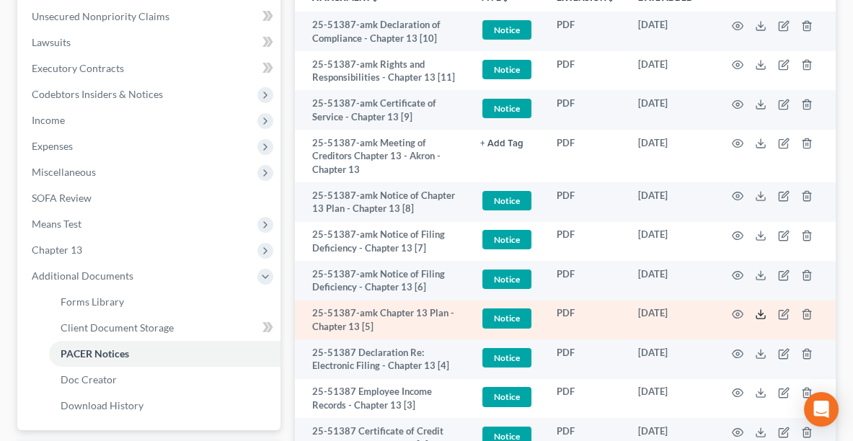
click at [762, 314] on icon at bounding box center [761, 315] width 12 height 12
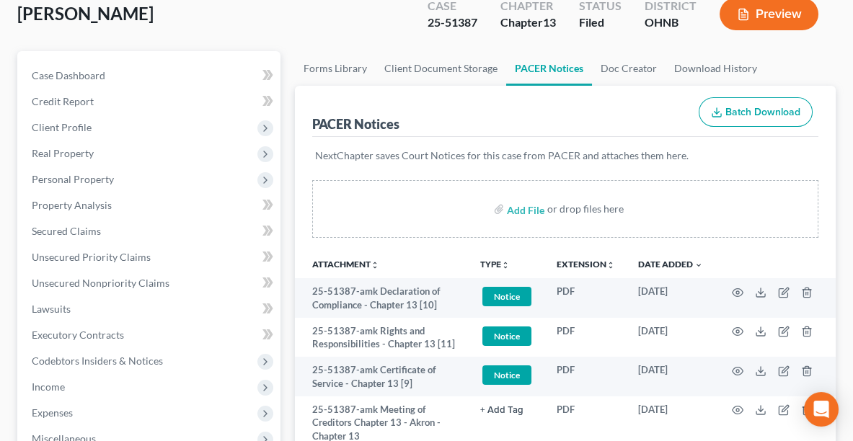
scroll to position [0, 0]
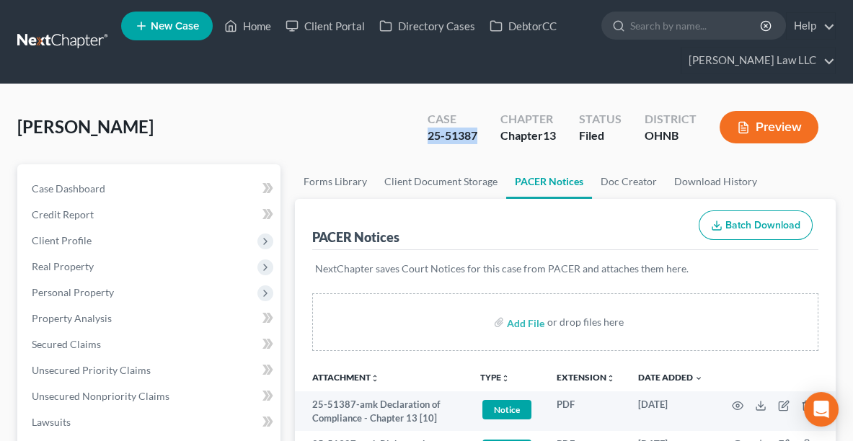
drag, startPoint x: 480, startPoint y: 133, endPoint x: 410, endPoint y: 139, distance: 69.5
click at [410, 139] on div "Case 25-51387 Chapter Chapter 13 Status Filed District [GEOGRAPHIC_DATA] Preview" at bounding box center [622, 127] width 425 height 51
copy div "25-51387"
click at [269, 27] on link "Home" at bounding box center [247, 26] width 61 height 26
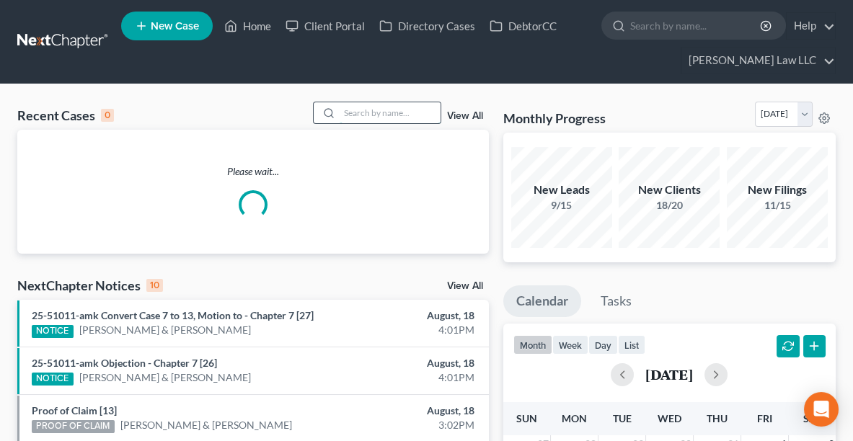
click at [356, 111] on input "search" at bounding box center [390, 112] width 101 height 21
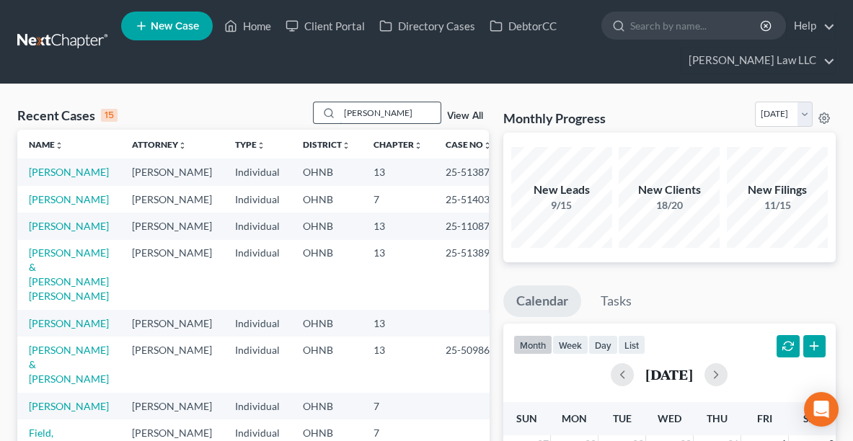
type input "[PERSON_NAME]"
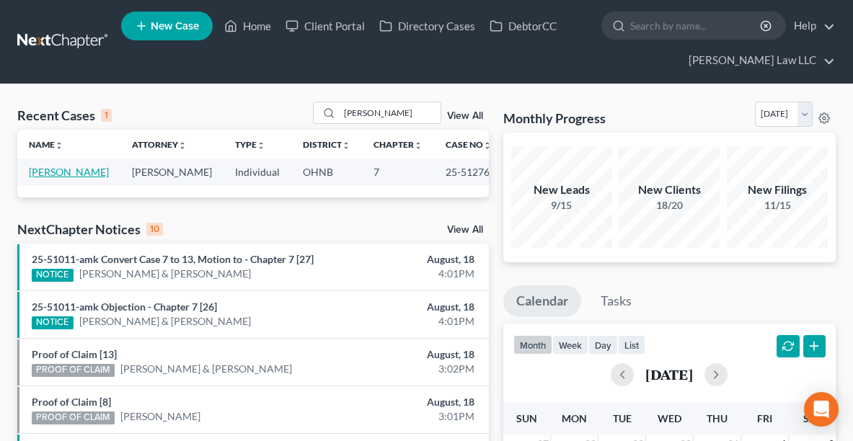
click at [45, 171] on link "[PERSON_NAME]" at bounding box center [69, 172] width 80 height 12
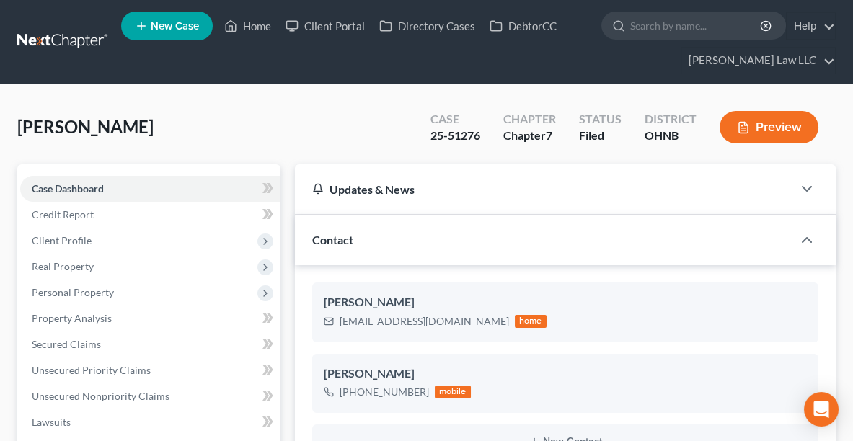
scroll to position [78, 0]
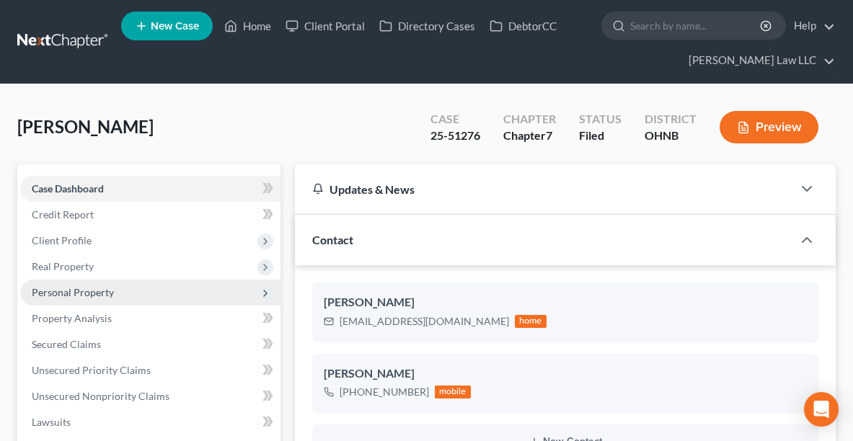
click at [73, 291] on span "Personal Property" at bounding box center [73, 292] width 82 height 12
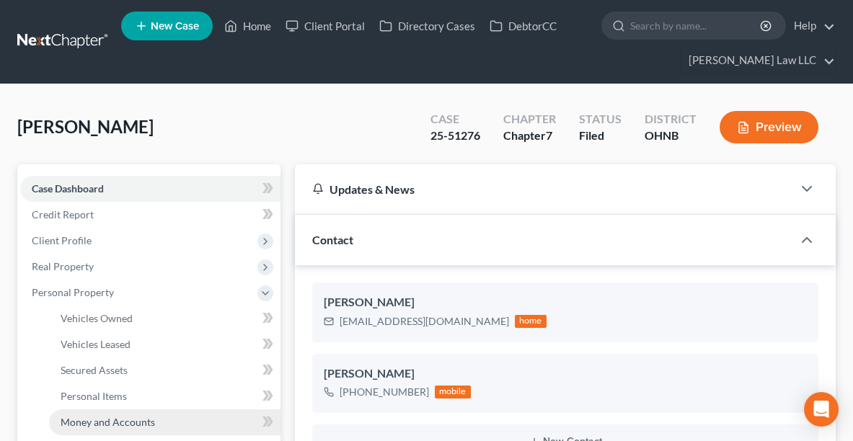
click at [100, 424] on span "Money and Accounts" at bounding box center [108, 422] width 94 height 12
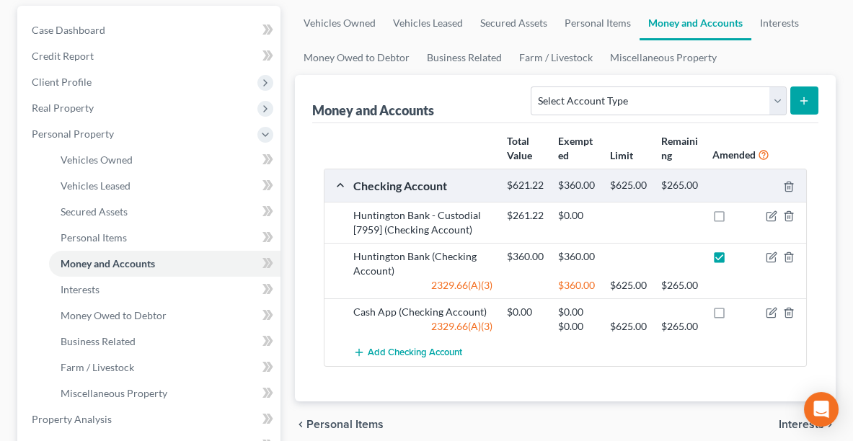
scroll to position [162, 0]
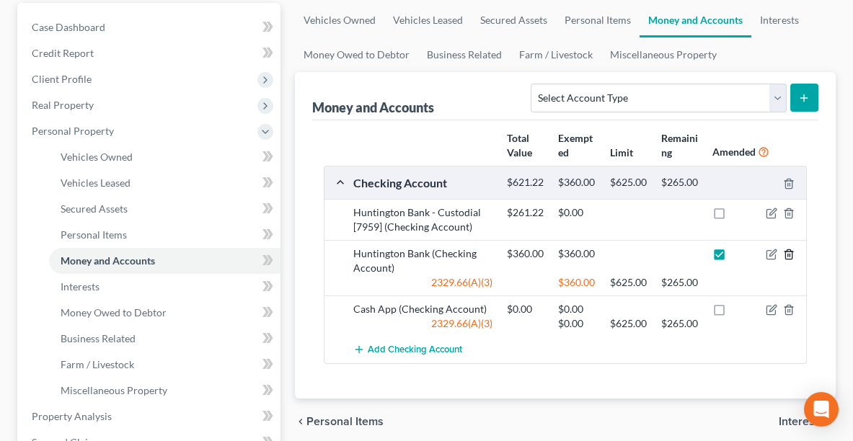
click at [787, 260] on icon "button" at bounding box center [789, 255] width 12 height 12
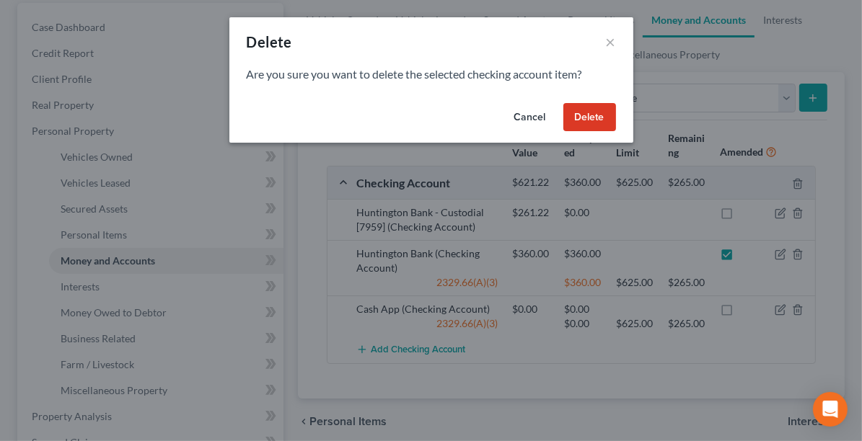
click at [592, 112] on button "Delete" at bounding box center [589, 117] width 53 height 29
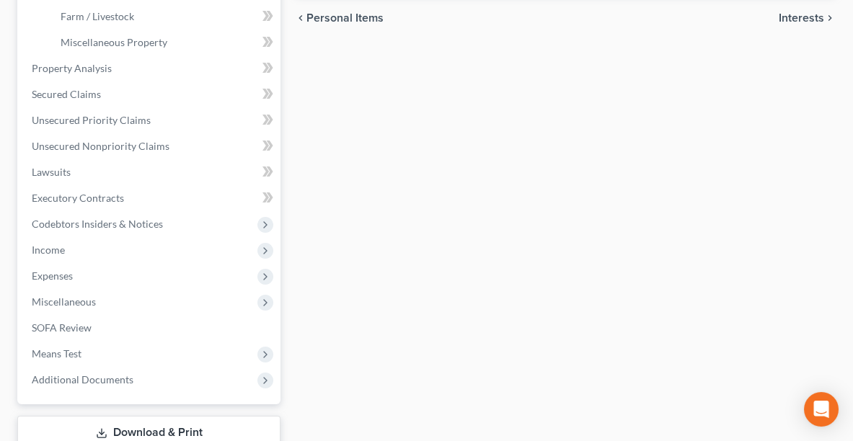
scroll to position [561, 0]
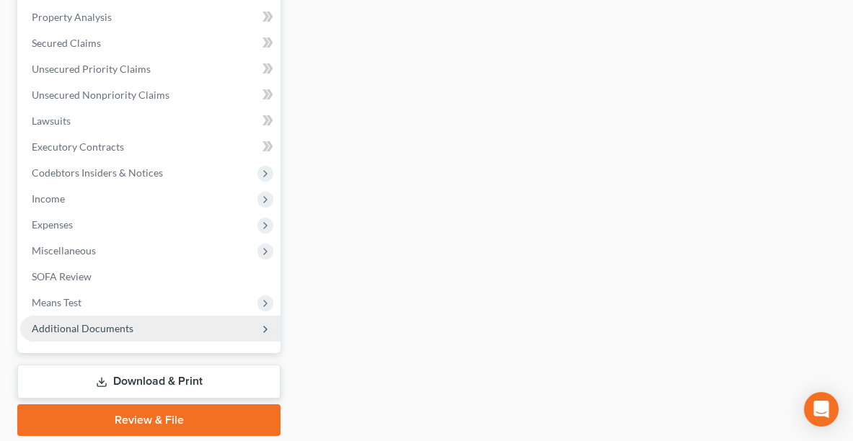
click at [151, 334] on span "Additional Documents" at bounding box center [150, 329] width 260 height 26
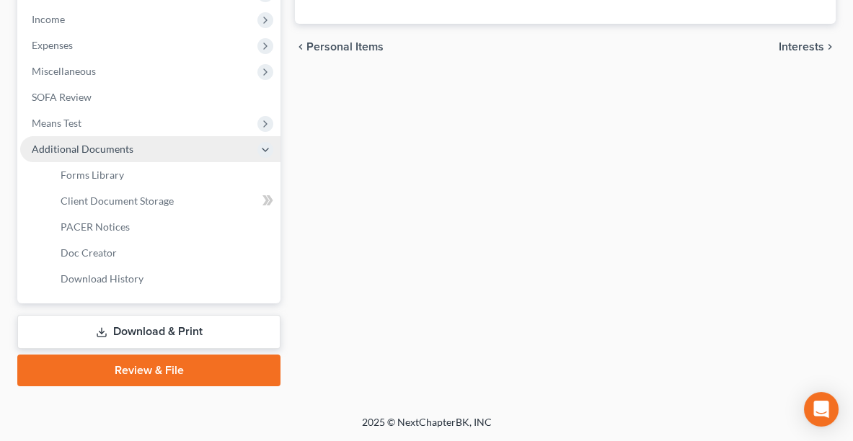
scroll to position [477, 0]
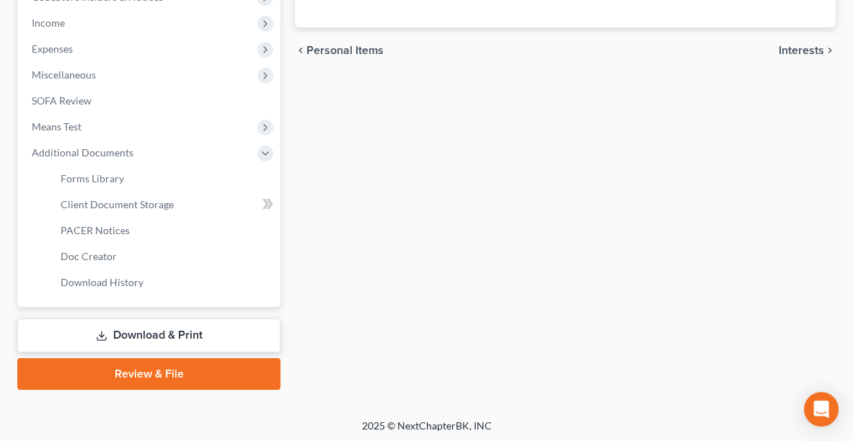
click at [156, 334] on link "Download & Print" at bounding box center [148, 336] width 263 height 34
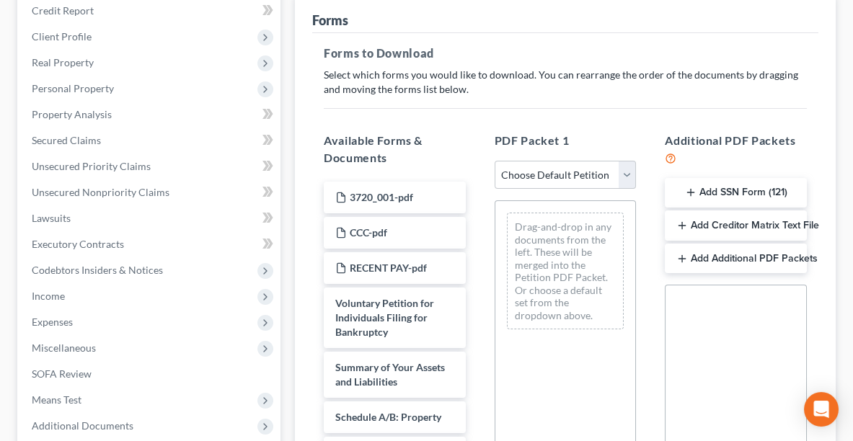
scroll to position [203, 0]
click at [562, 175] on select "Choose Default Petition PDF Packet Complete Bankruptcy Petition (all forms and …" at bounding box center [566, 176] width 142 height 29
select select "2"
click at [495, 162] on select "Choose Default Petition PDF Packet Complete Bankruptcy Petition (all forms and …" at bounding box center [566, 176] width 142 height 29
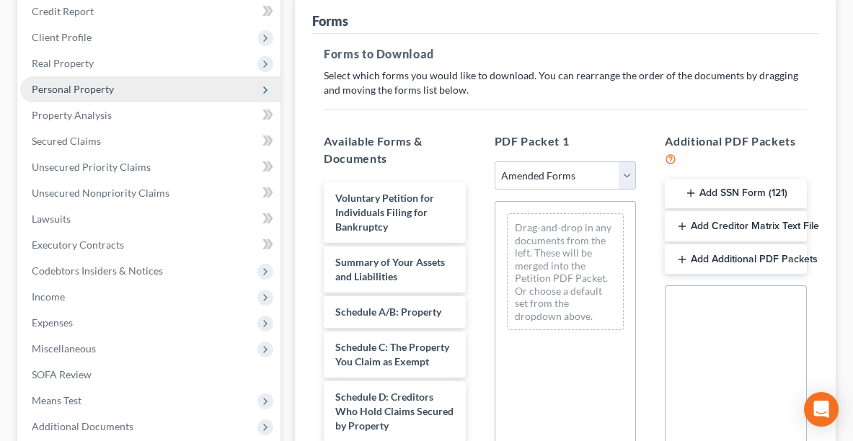
click at [69, 88] on span "Personal Property" at bounding box center [73, 89] width 82 height 12
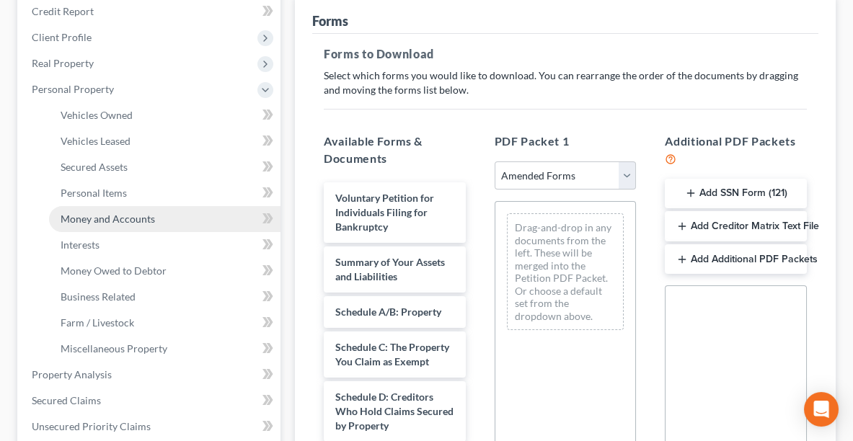
click at [83, 218] on span "Money and Accounts" at bounding box center [108, 219] width 94 height 12
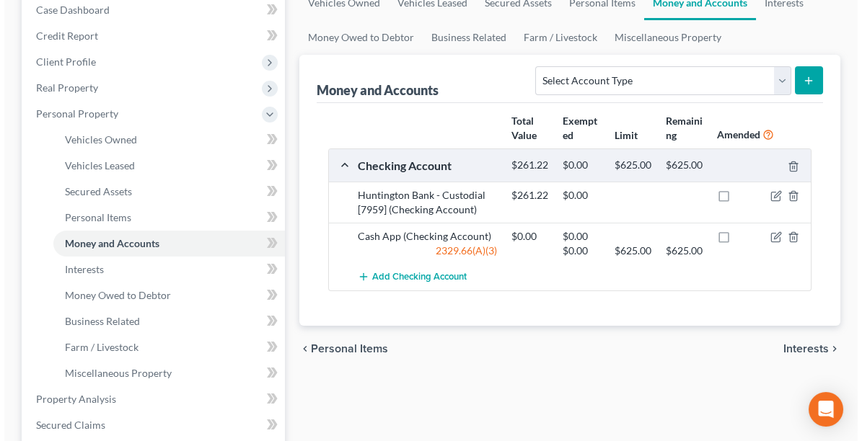
scroll to position [177, 0]
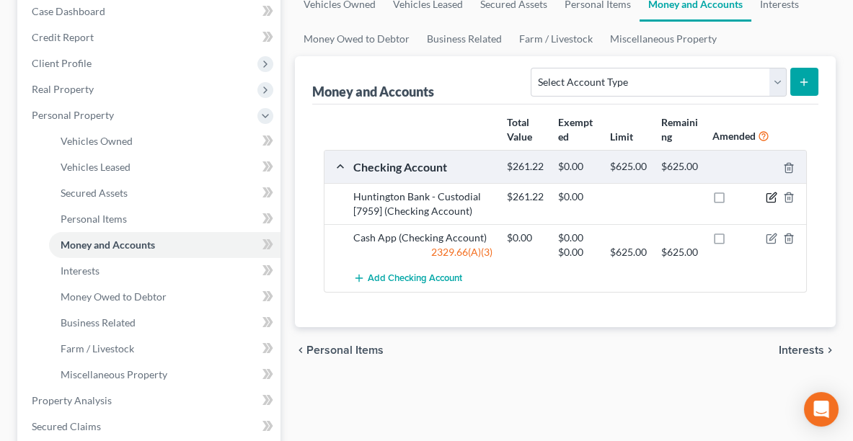
click at [772, 203] on icon "button" at bounding box center [772, 198] width 12 height 12
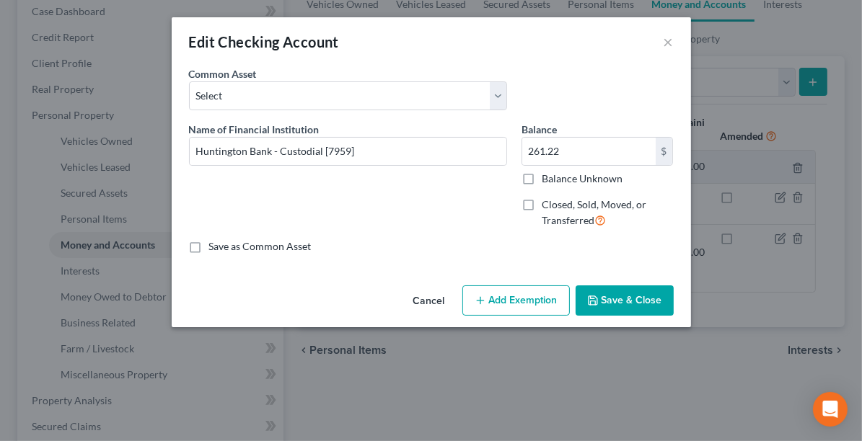
click at [529, 302] on button "Add Exemption" at bounding box center [515, 301] width 107 height 30
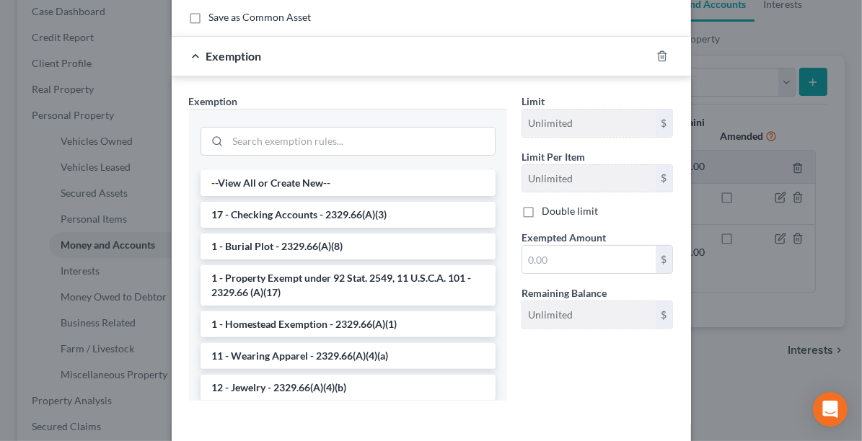
scroll to position [231, 0]
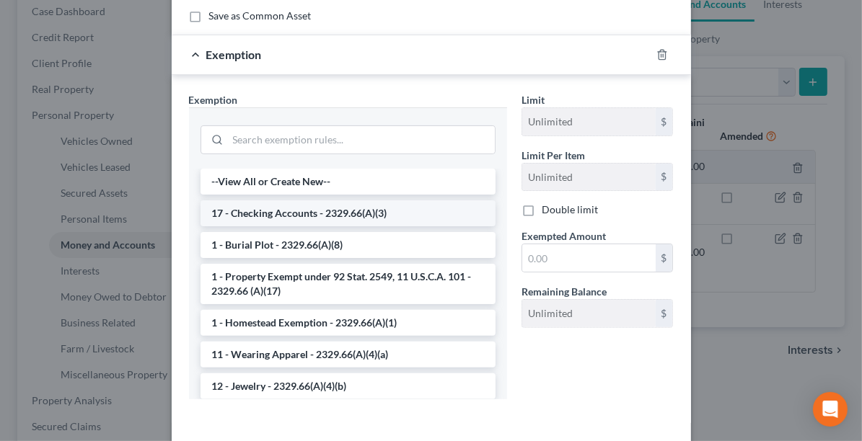
click at [269, 209] on li "17 - Checking Accounts - 2329.66(A)(3)" at bounding box center [347, 213] width 295 height 26
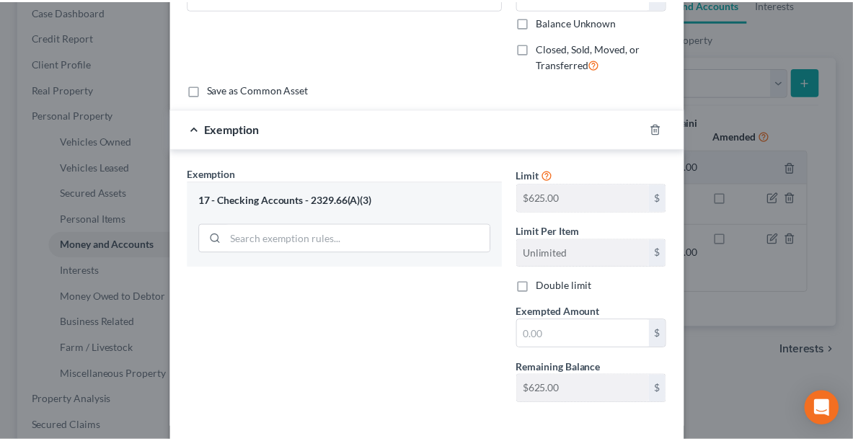
scroll to position [182, 0]
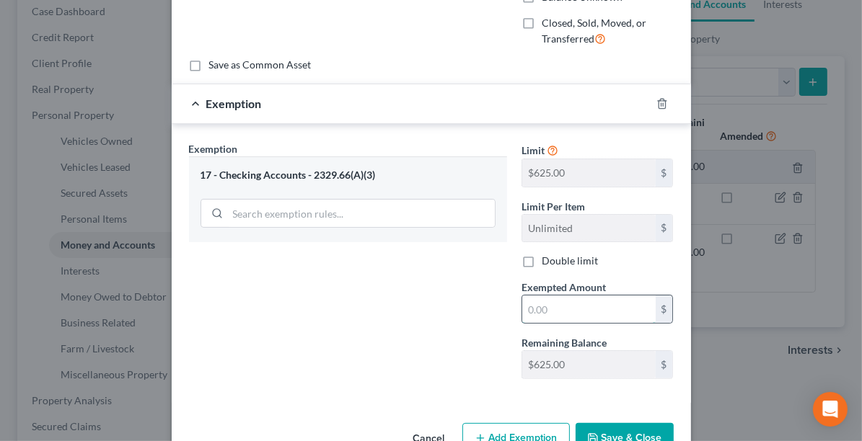
click at [551, 312] on input "text" at bounding box center [588, 309] width 133 height 27
type input "261.22"
click at [606, 425] on button "Save & Close" at bounding box center [624, 438] width 98 height 30
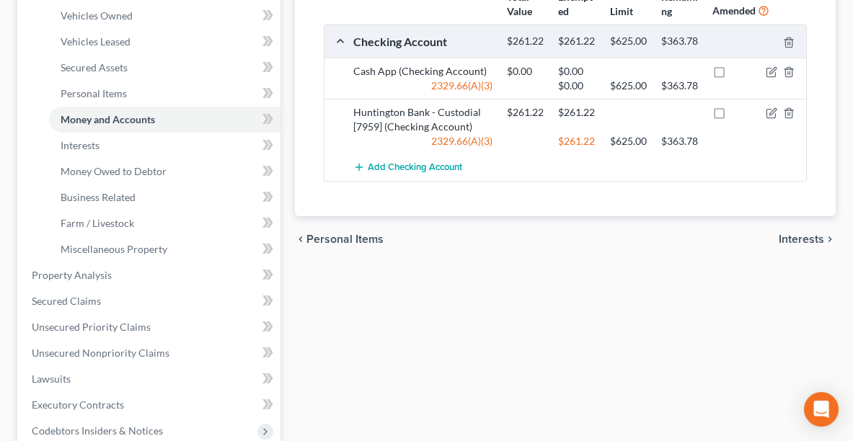
scroll to position [292, 0]
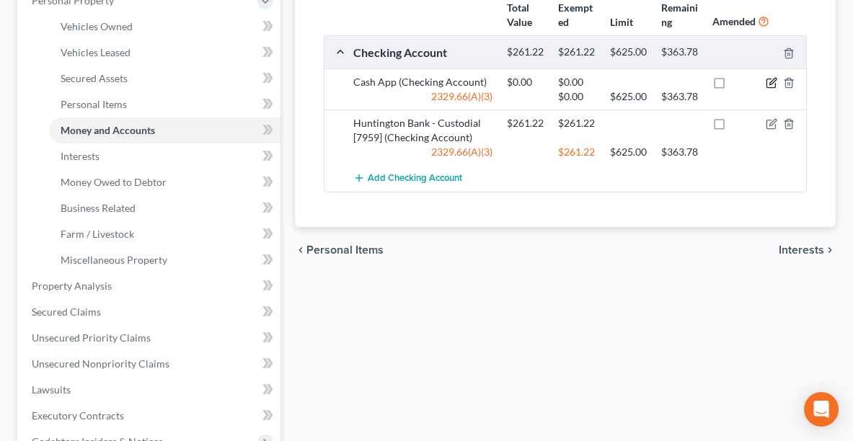
click at [774, 85] on icon "button" at bounding box center [772, 82] width 6 height 6
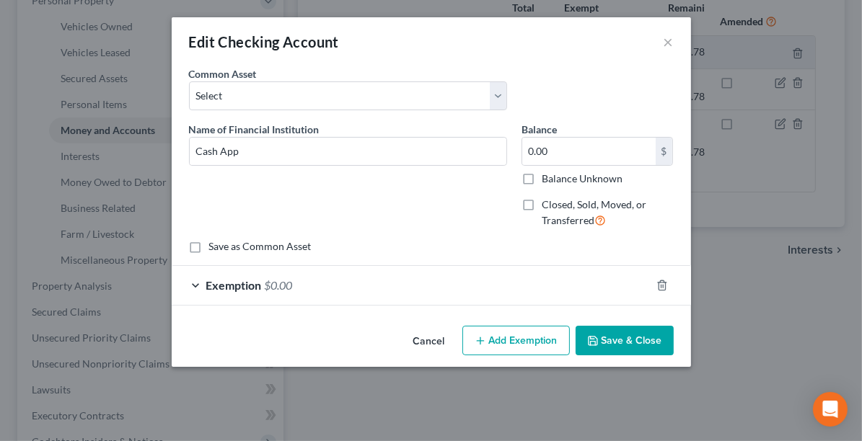
click at [615, 338] on button "Save & Close" at bounding box center [624, 341] width 98 height 30
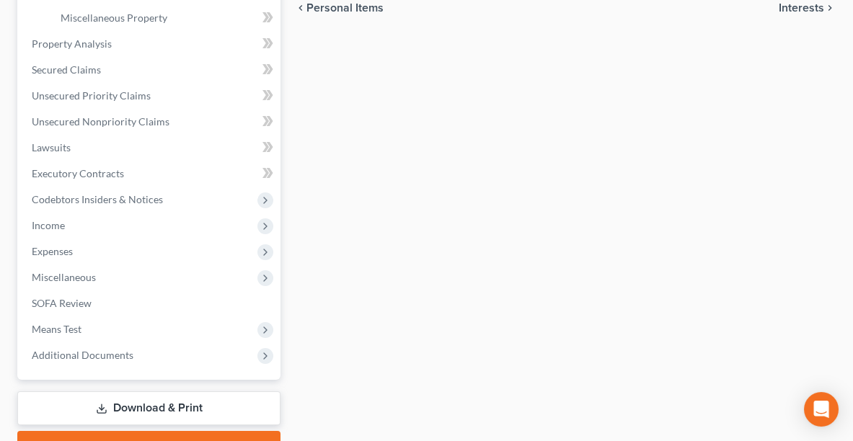
scroll to position [537, 0]
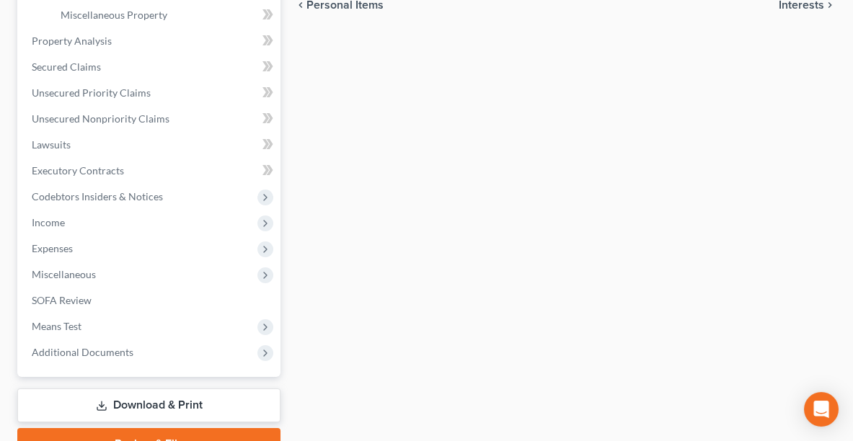
click at [219, 399] on link "Download & Print" at bounding box center [148, 406] width 263 height 34
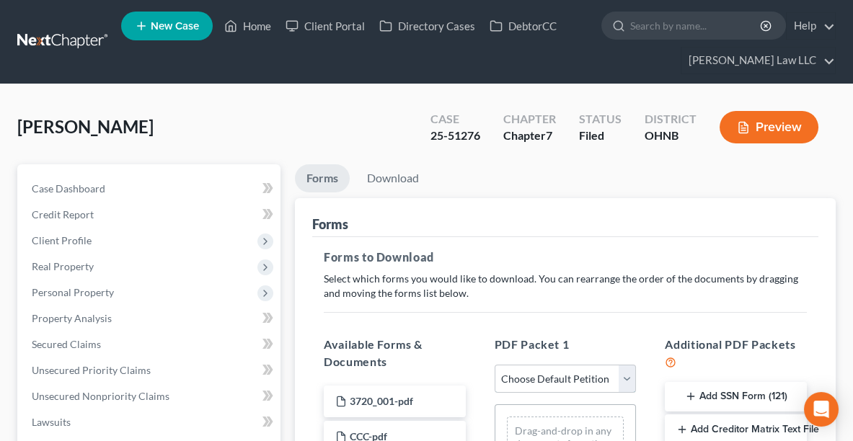
click at [557, 371] on select "Choose Default Petition PDF Packet Complete Bankruptcy Petition (all forms and …" at bounding box center [566, 379] width 142 height 29
select select "2"
click at [495, 365] on select "Choose Default Petition PDF Packet Complete Bankruptcy Petition (all forms and …" at bounding box center [566, 379] width 142 height 29
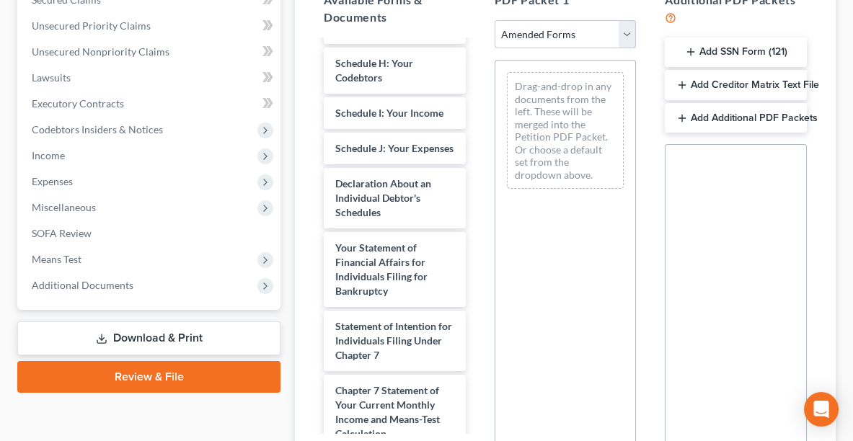
scroll to position [381, 0]
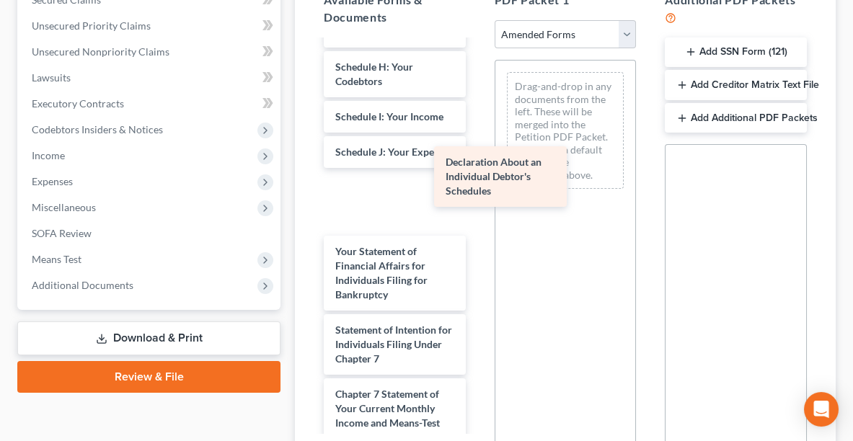
drag, startPoint x: 371, startPoint y: 229, endPoint x: 513, endPoint y: 137, distance: 170.0
click at [477, 137] on div "Declaration About an Individual Debtor's Schedules Voluntary Petition for Indiv…" at bounding box center [394, 163] width 165 height 1007
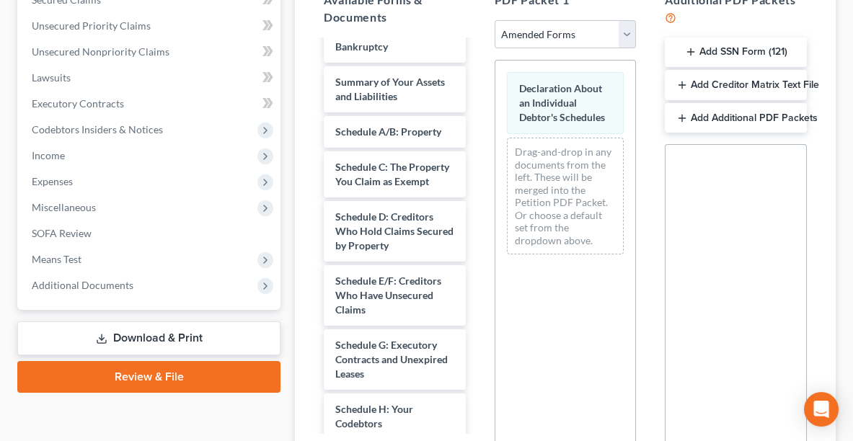
scroll to position [1, 0]
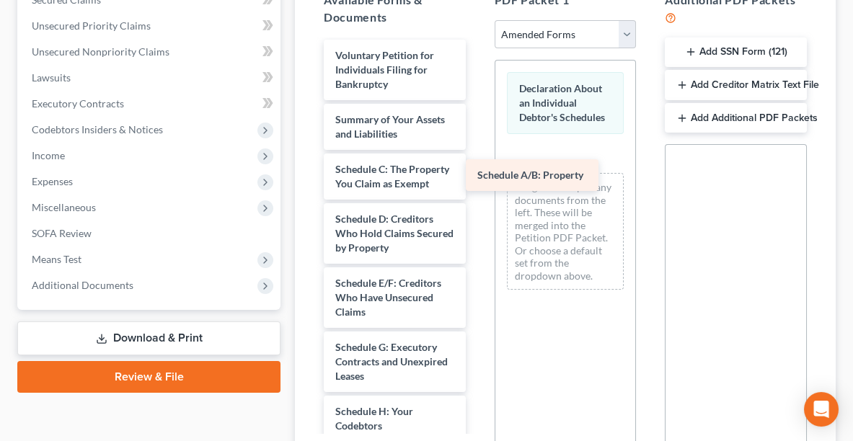
drag, startPoint x: 428, startPoint y: 169, endPoint x: 570, endPoint y: 178, distance: 142.3
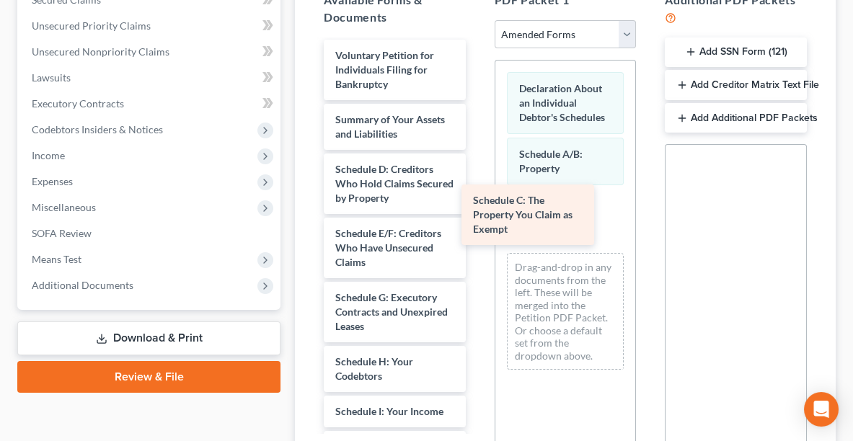
drag, startPoint x: 397, startPoint y: 185, endPoint x: 557, endPoint y: 231, distance: 166.4
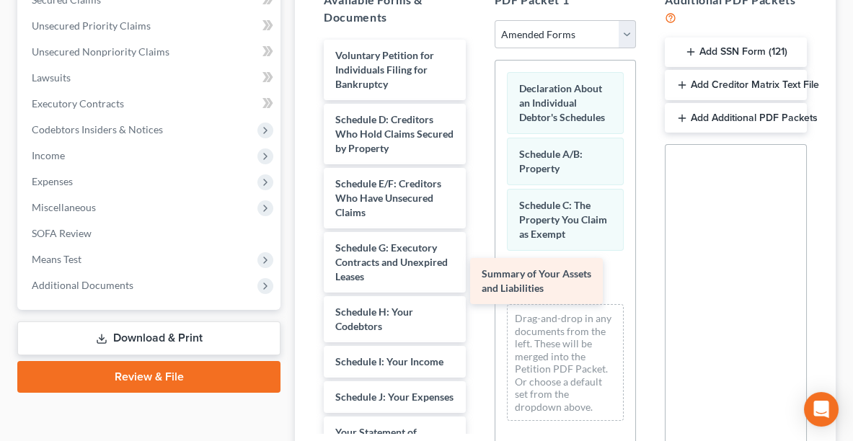
drag, startPoint x: 415, startPoint y: 128, endPoint x: 565, endPoint y: 291, distance: 221.5
click at [477, 291] on div "Summary of Your Assets and Liabilities Voluntary Petition for Individuals Filin…" at bounding box center [394, 444] width 165 height 808
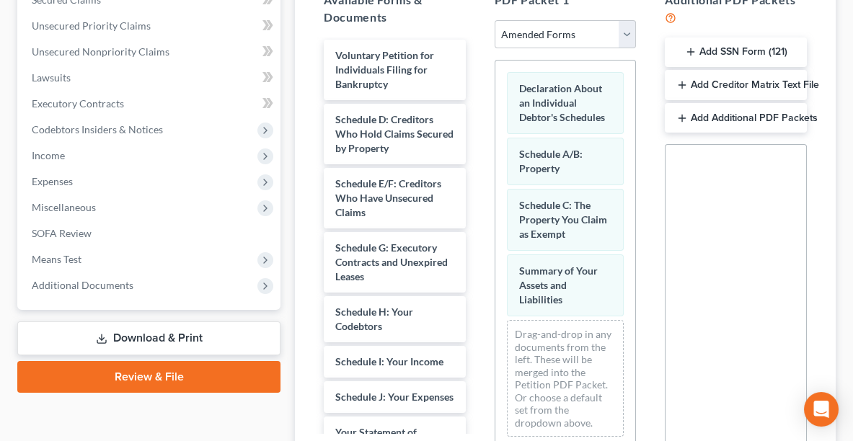
scroll to position [503, 0]
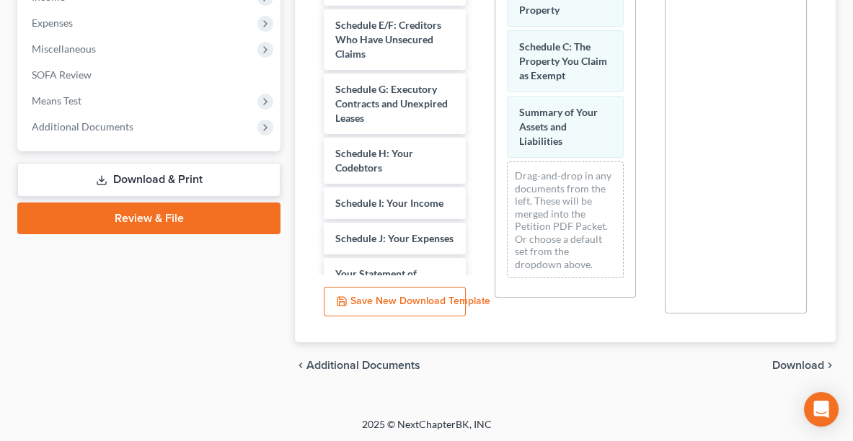
click at [805, 367] on span "Download" at bounding box center [798, 366] width 52 height 12
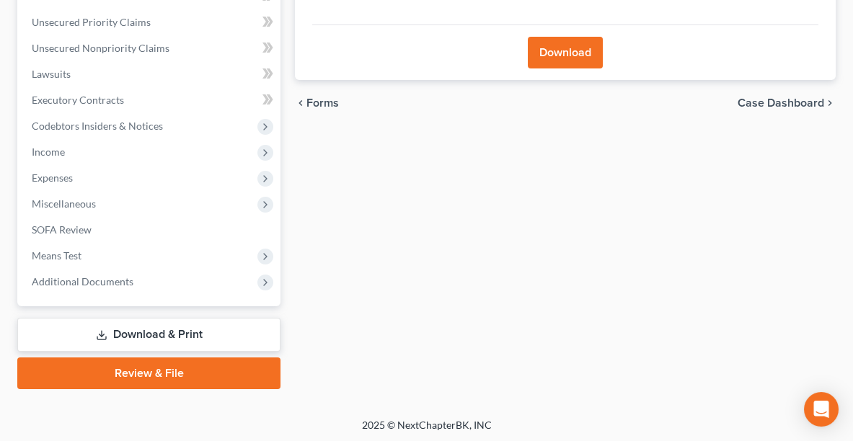
click at [568, 51] on button "Download" at bounding box center [565, 53] width 75 height 32
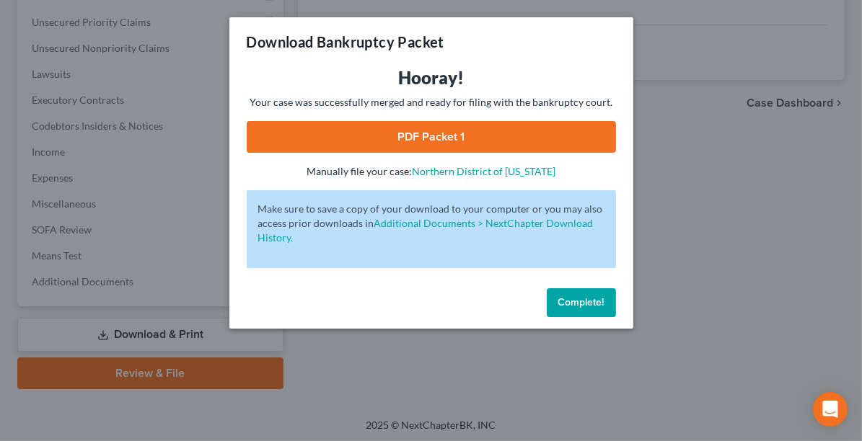
click at [464, 133] on link "PDF Packet 1" at bounding box center [431, 137] width 369 height 32
click at [568, 300] on span "Complete!" at bounding box center [581, 302] width 46 height 12
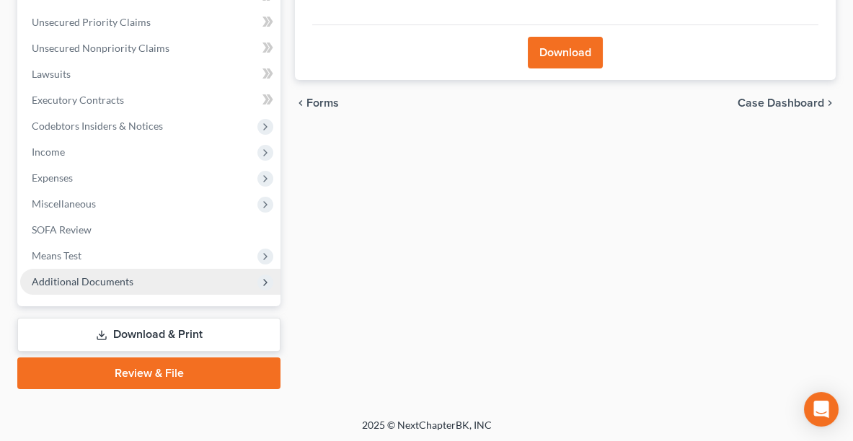
click at [59, 281] on span "Additional Documents" at bounding box center [83, 281] width 102 height 12
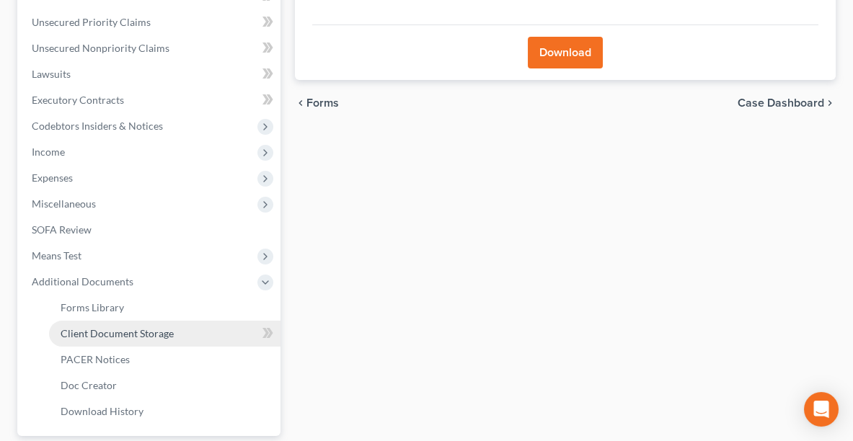
click at [124, 336] on span "Client Document Storage" at bounding box center [117, 333] width 113 height 12
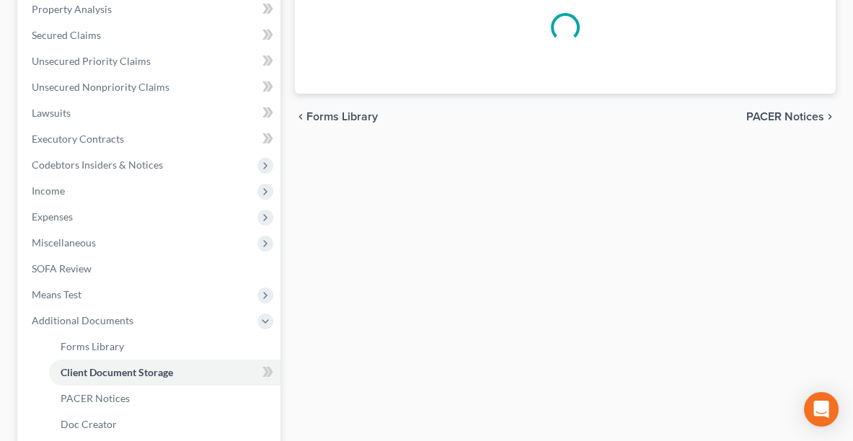
select select "20"
select select "5"
select select "16"
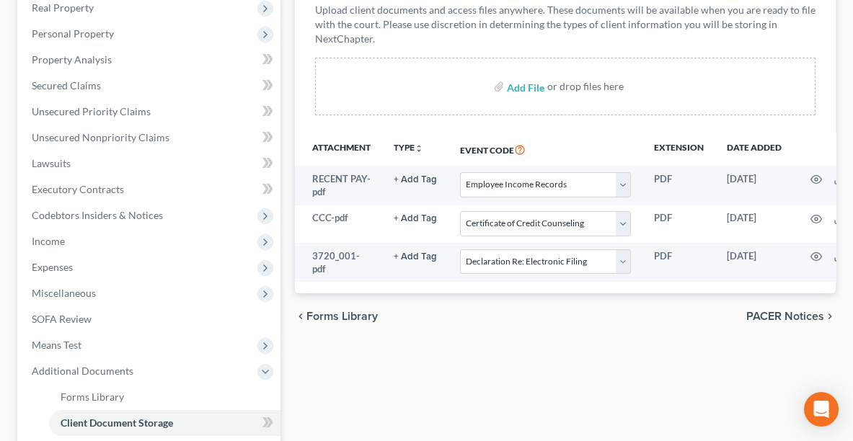
scroll to position [260, 0]
click at [510, 85] on input "file" at bounding box center [524, 86] width 35 height 26
type input "C:\fakepath\AMENDED SCH BC.pdf"
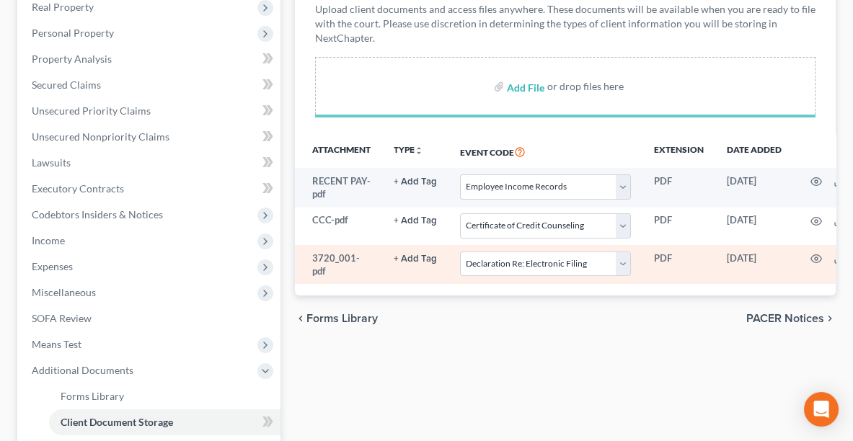
select select "20"
select select "5"
select select "16"
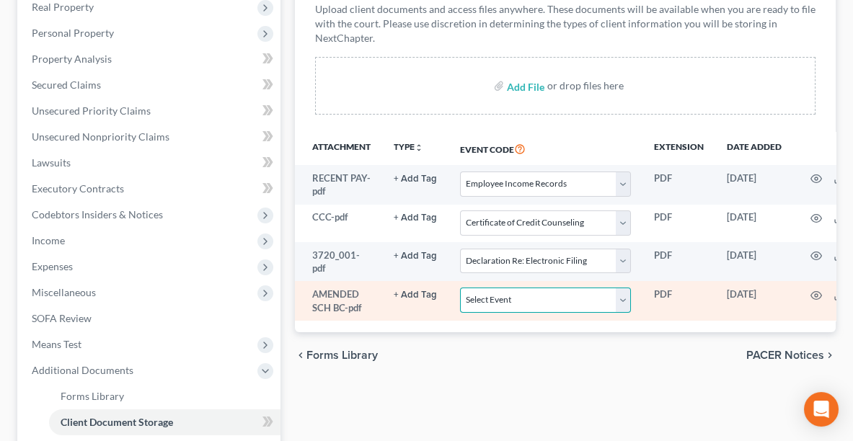
click at [505, 299] on select "Select Event 20 Largest Unsecured Creditors Amended List of Creditors (Fee) Ame…" at bounding box center [545, 300] width 171 height 25
select select "3"
click at [460, 288] on select "Select Event 20 Largest Unsecured Creditors Amended List of Creditors (Fee) Ame…" at bounding box center [545, 300] width 171 height 25
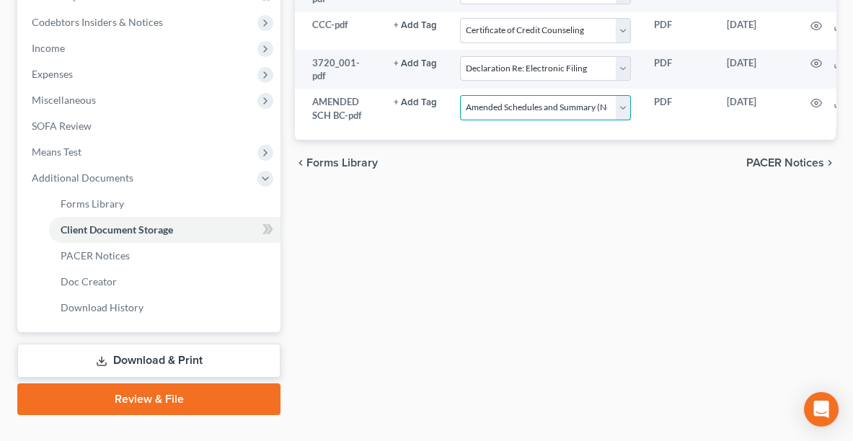
scroll to position [477, 0]
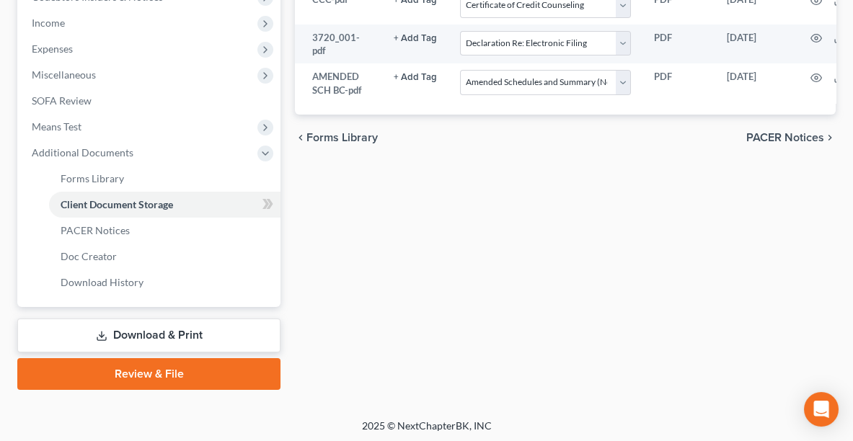
click at [189, 372] on link "Review & File" at bounding box center [148, 374] width 263 height 32
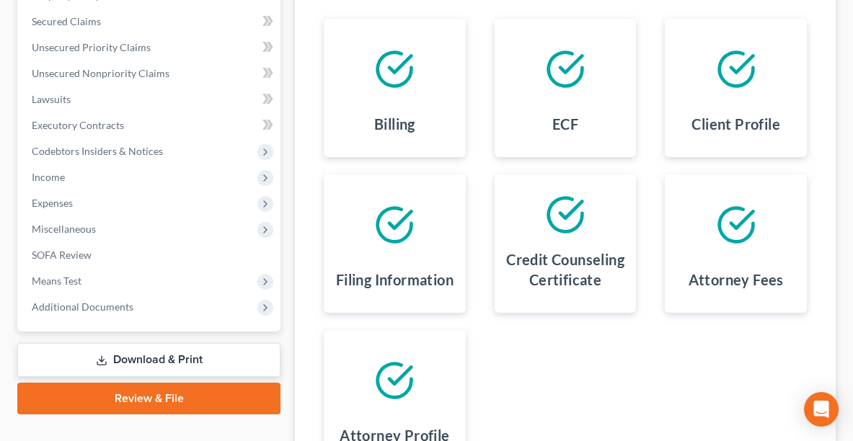
scroll to position [467, 0]
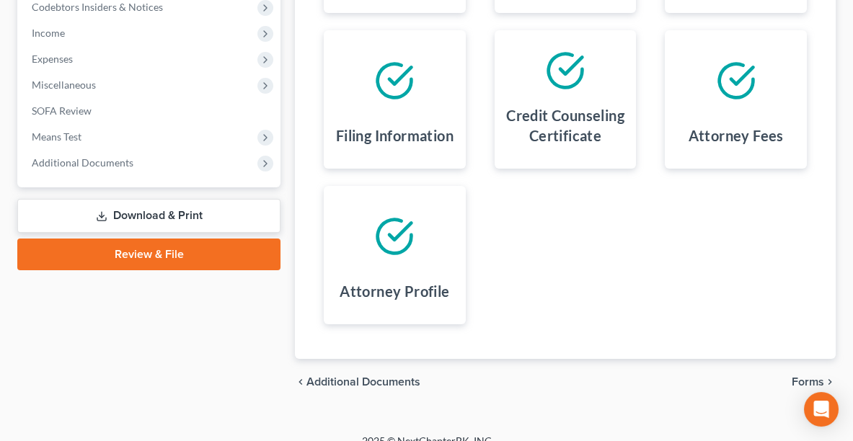
click at [811, 382] on span "Forms" at bounding box center [808, 382] width 32 height 12
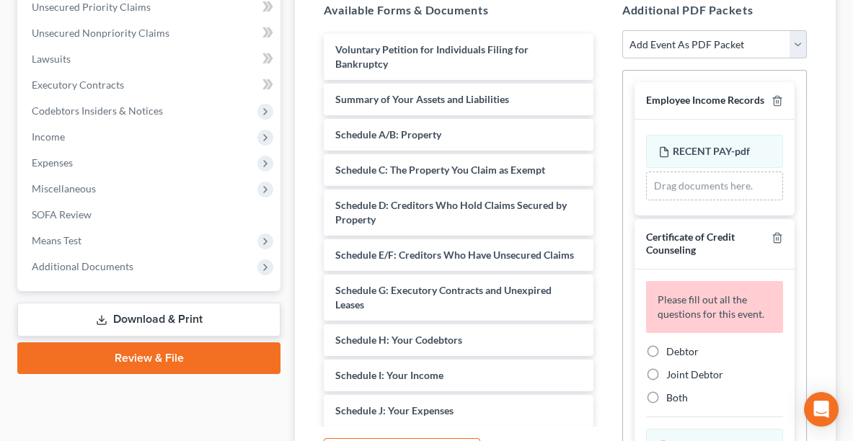
scroll to position [307, 0]
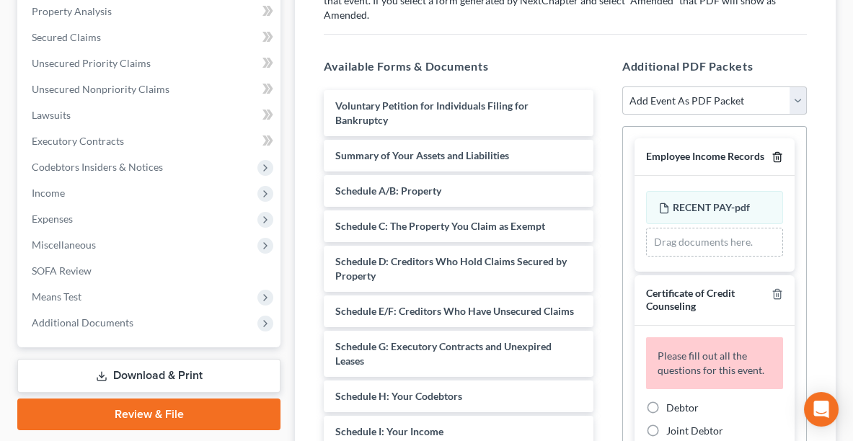
click at [772, 151] on icon "button" at bounding box center [778, 157] width 12 height 12
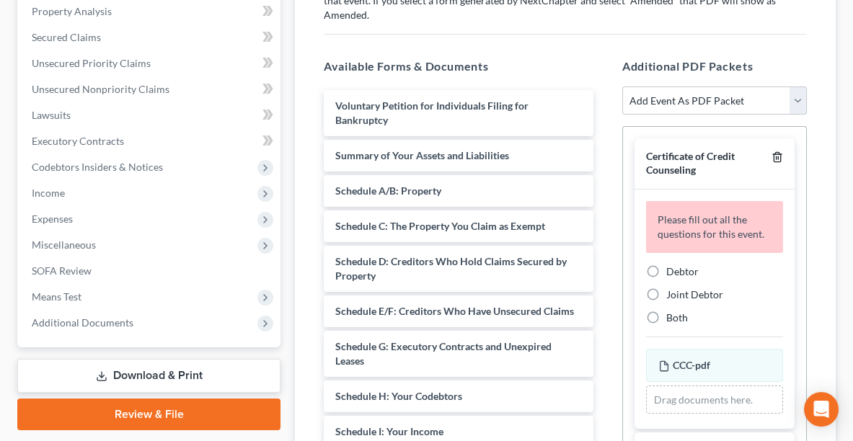
click at [772, 151] on icon "button" at bounding box center [778, 157] width 12 height 12
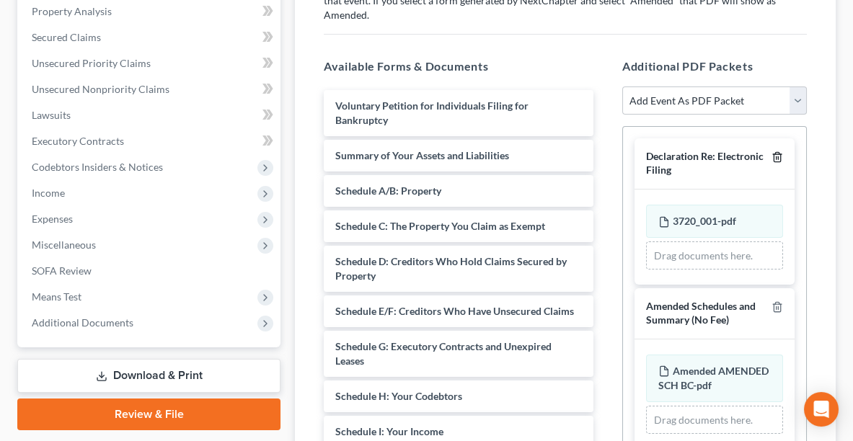
click at [774, 153] on icon "button" at bounding box center [777, 157] width 6 height 9
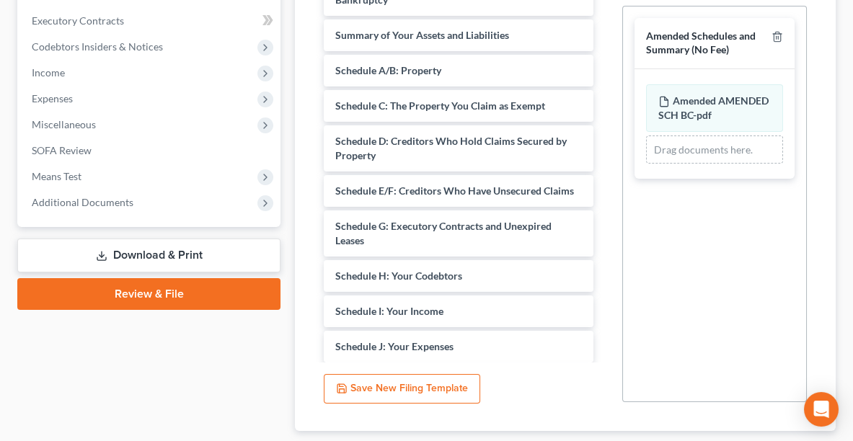
scroll to position [501, 0]
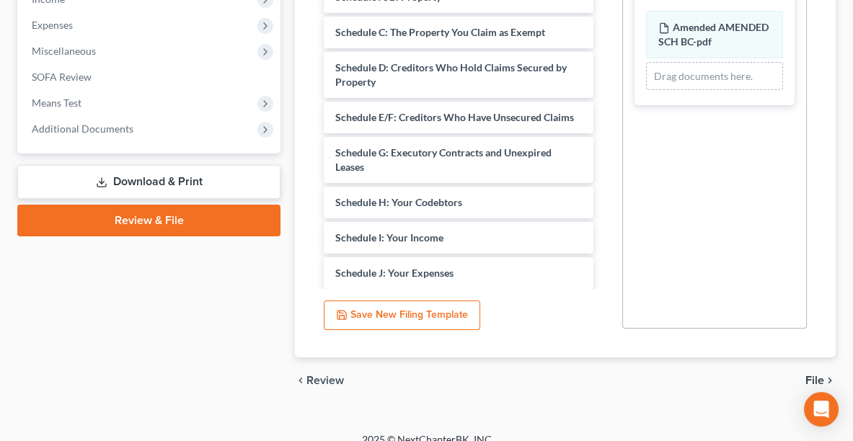
click at [813, 375] on span "File" at bounding box center [814, 381] width 19 height 12
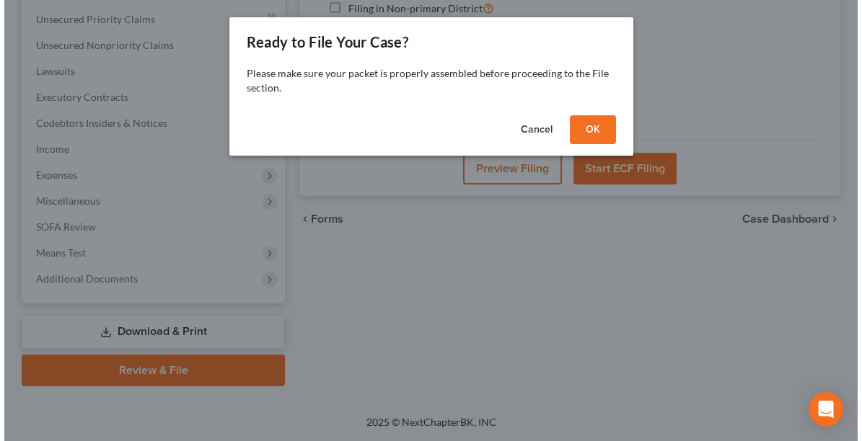
scroll to position [348, 0]
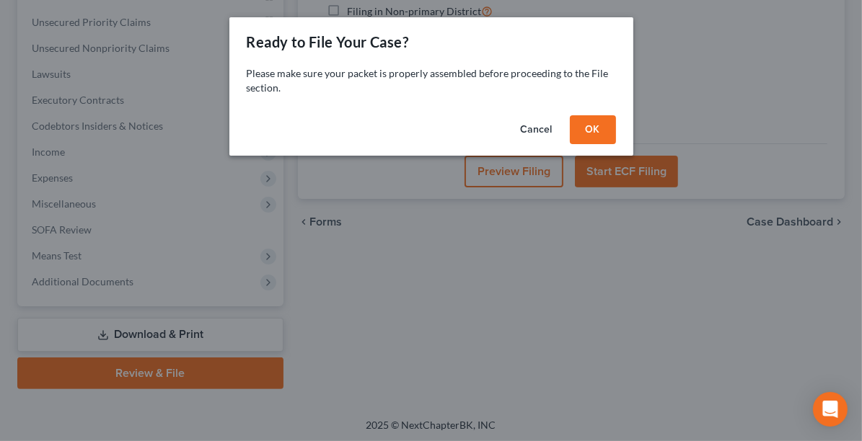
click at [584, 120] on button "OK" at bounding box center [593, 129] width 46 height 29
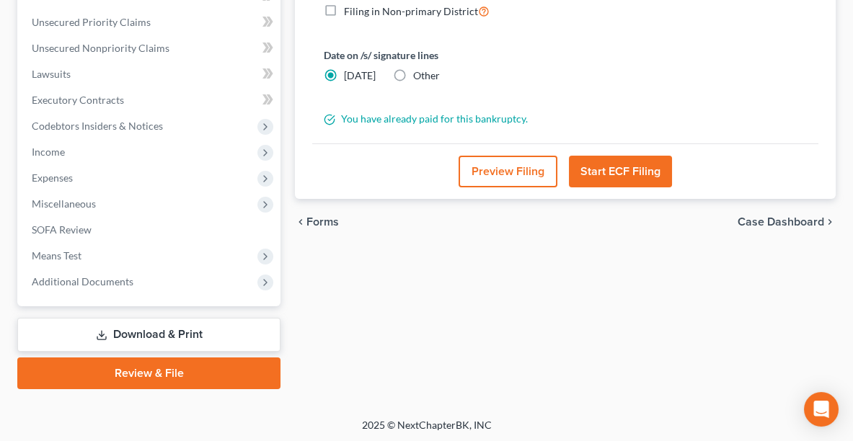
click at [609, 168] on button "Start ECF Filing" at bounding box center [620, 172] width 103 height 32
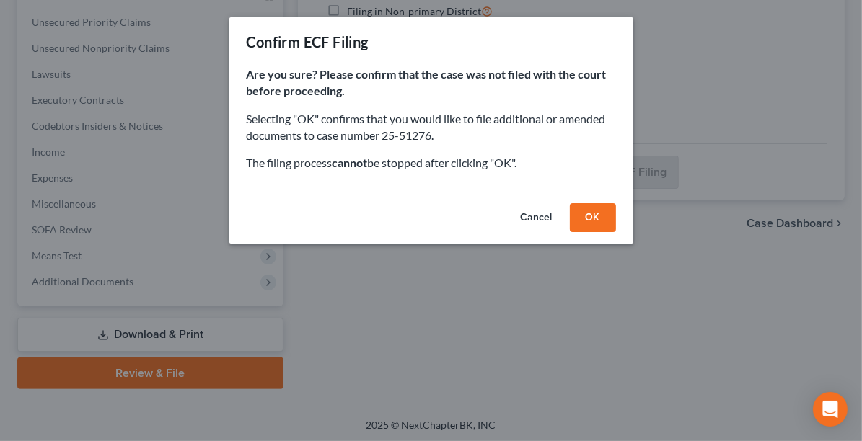
click at [593, 208] on button "OK" at bounding box center [593, 217] width 46 height 29
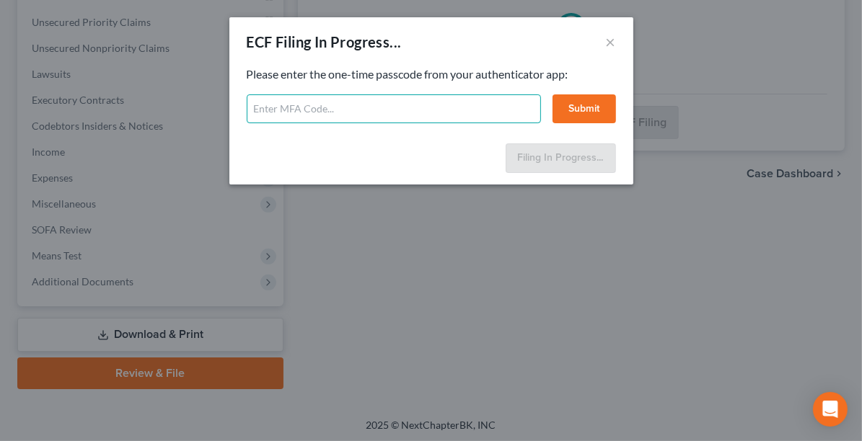
click at [316, 105] on input "text" at bounding box center [394, 108] width 294 height 29
type input "171242"
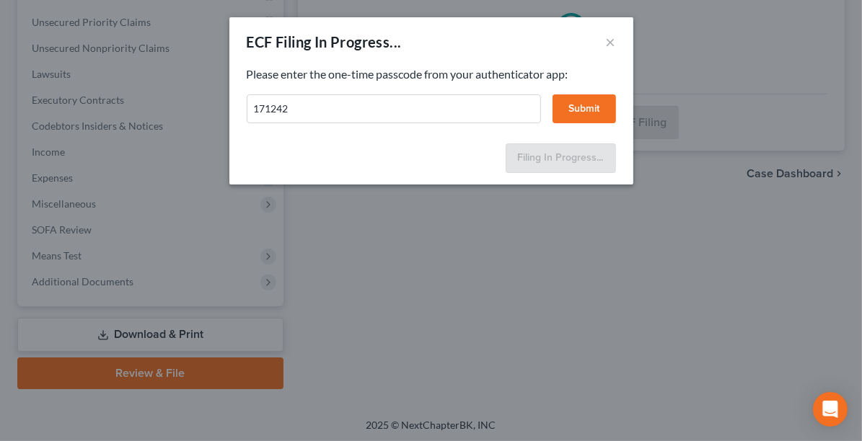
click at [580, 110] on button "Submit" at bounding box center [583, 108] width 63 height 29
